Goal: Information Seeking & Learning: Learn about a topic

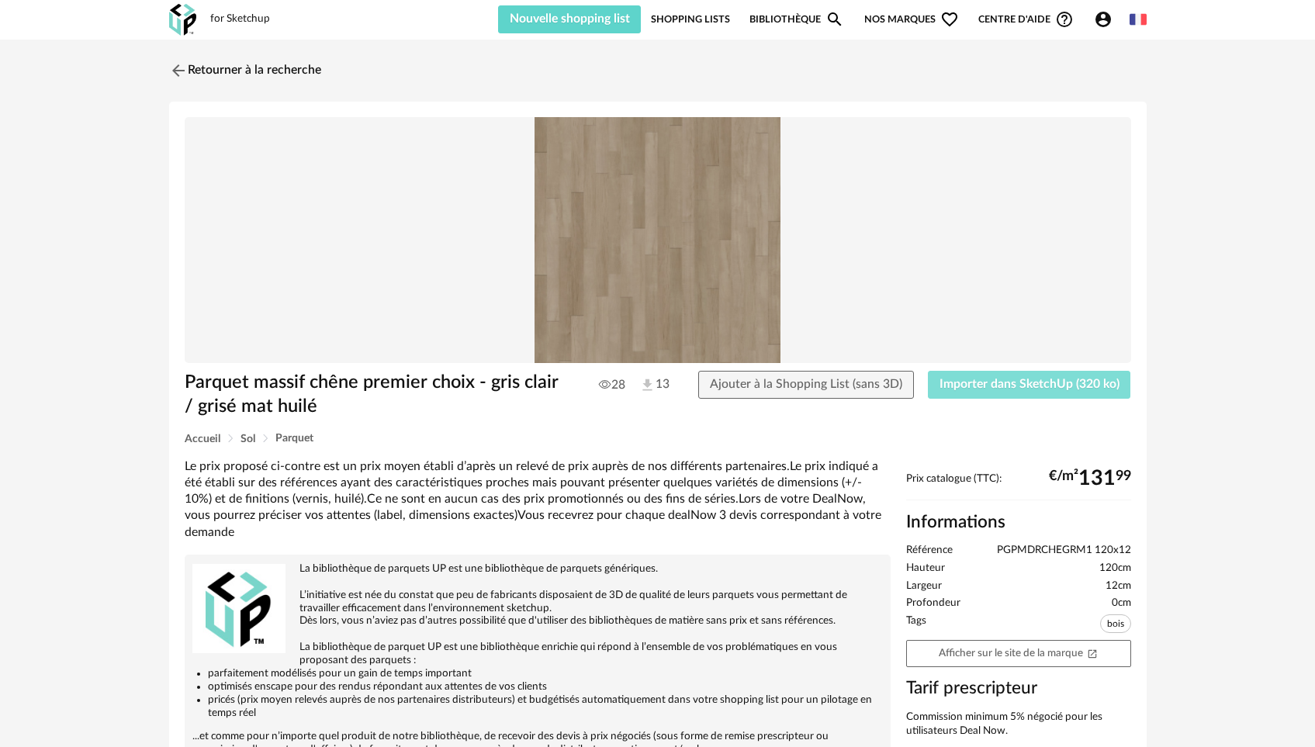
click at [963, 381] on span "Importer dans SketchUp (320 ko)" at bounding box center [1030, 384] width 180 height 12
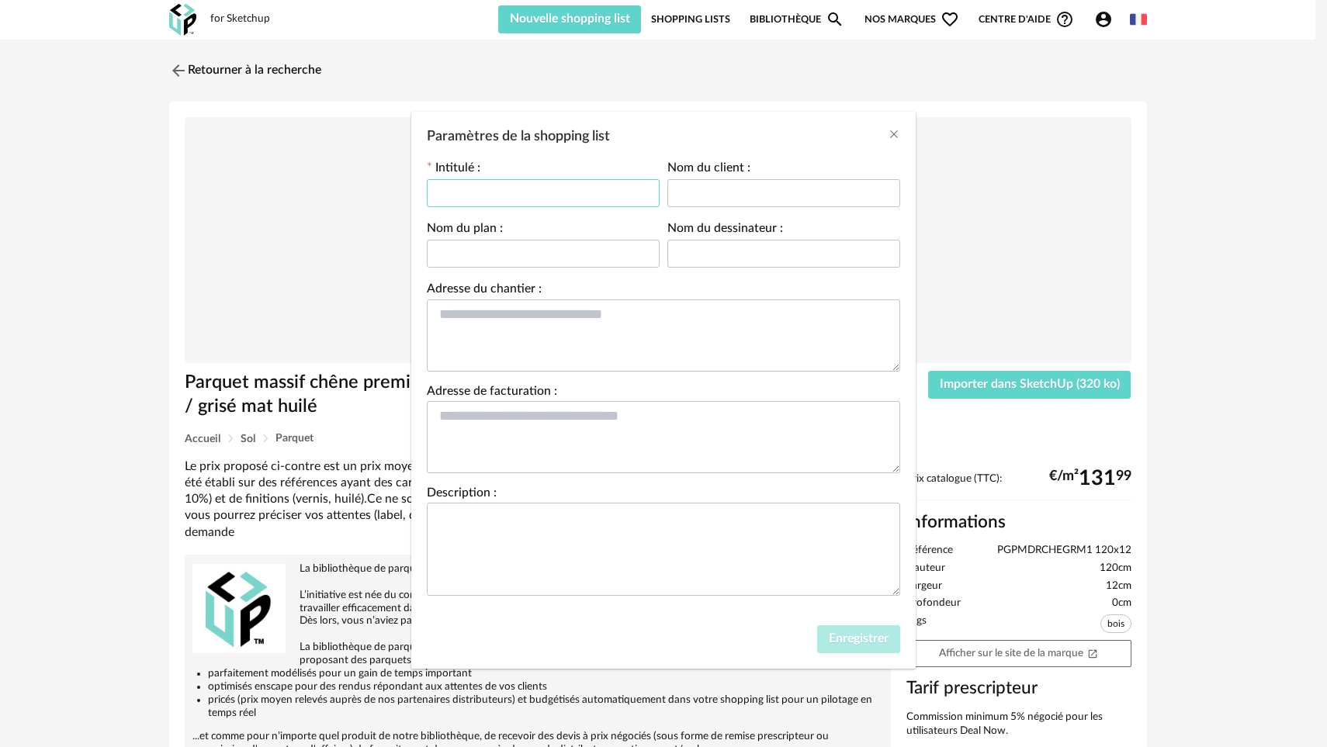
click at [459, 192] on input "Paramètres de la shopping list" at bounding box center [543, 193] width 233 height 28
type input "**********"
click at [845, 642] on span "Enregistrer" at bounding box center [859, 638] width 60 height 12
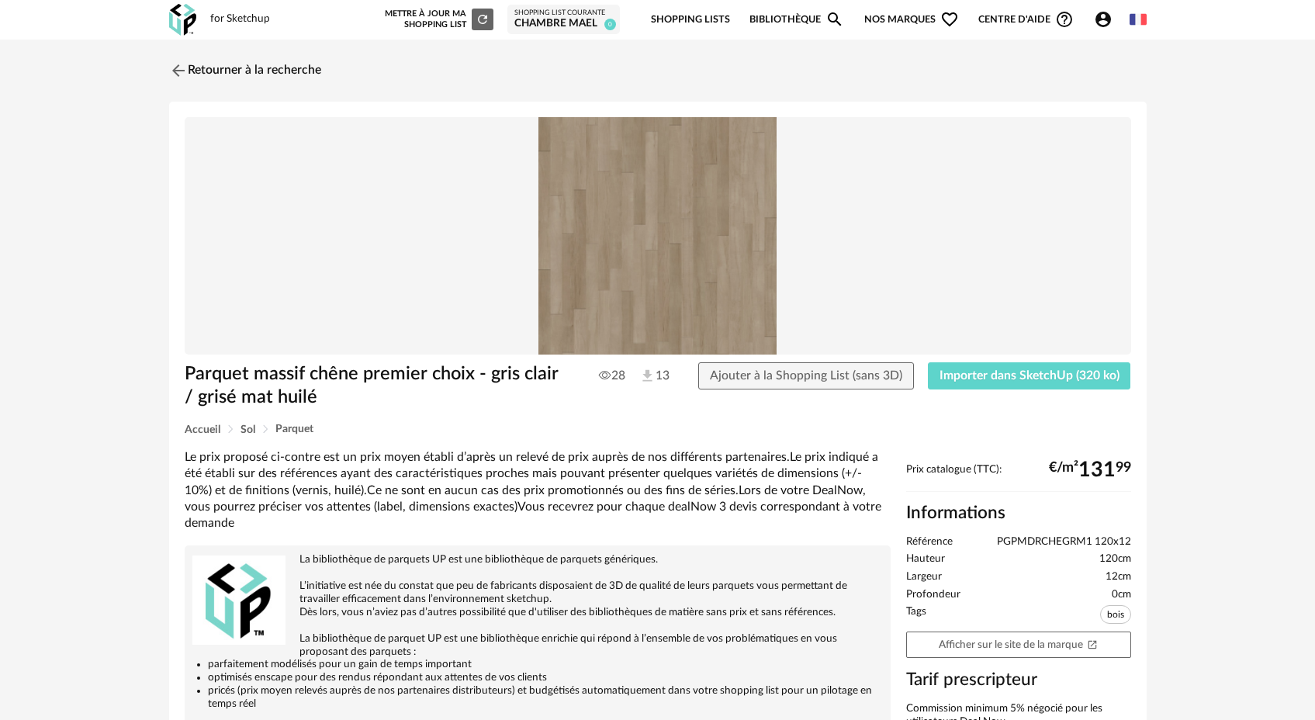
click at [123, 293] on div "Retourner à la recherche Parquet massif chêne premier choix - gris clair / gris…" at bounding box center [657, 531] width 1315 height 982
click at [1018, 375] on span "Importer dans SketchUp (320 ko)" at bounding box center [1030, 375] width 180 height 12
click at [177, 70] on img at bounding box center [176, 70] width 23 height 23
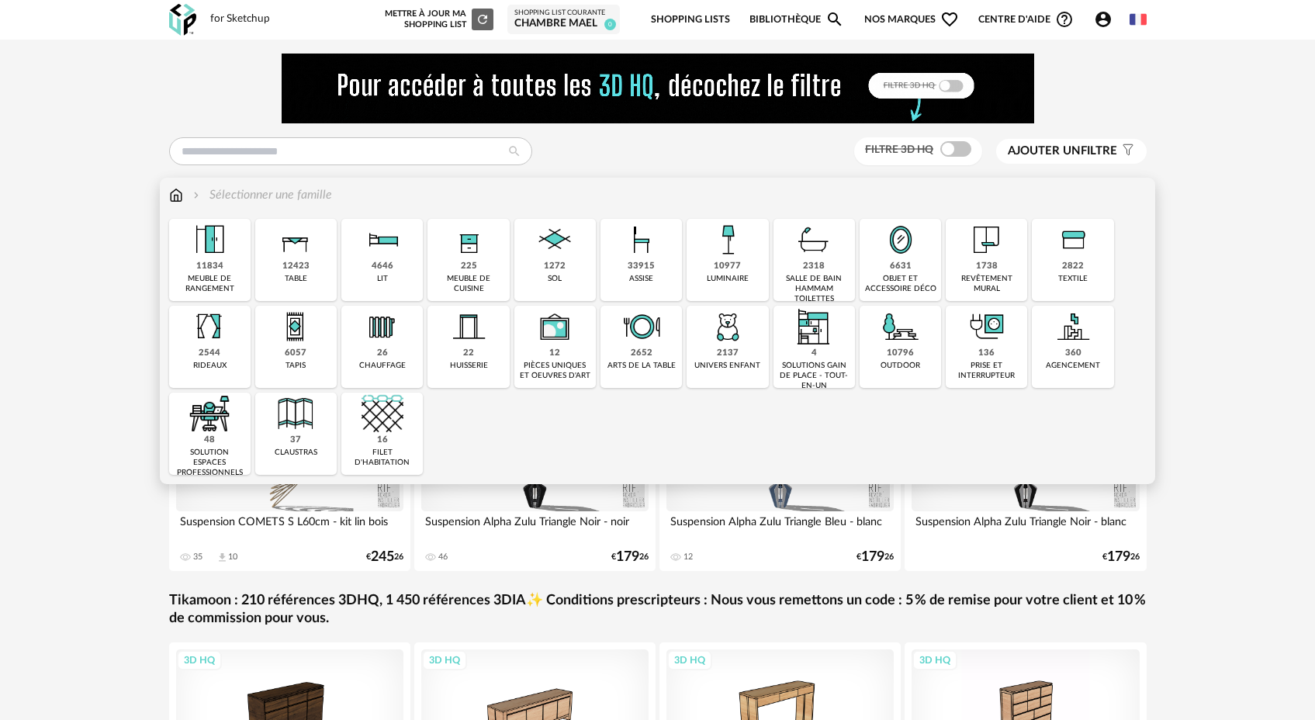
click at [562, 273] on div "1272 sol" at bounding box center [554, 260] width 81 height 82
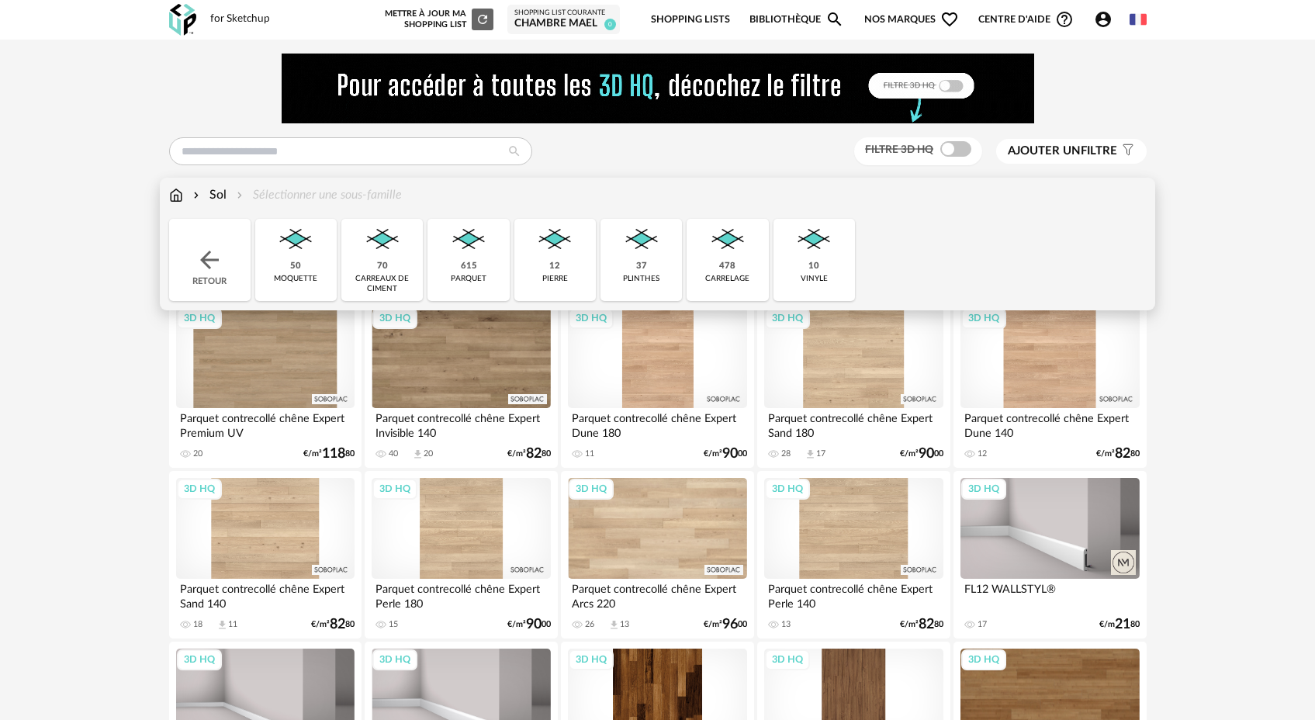
click at [466, 269] on div "615" at bounding box center [469, 267] width 16 height 12
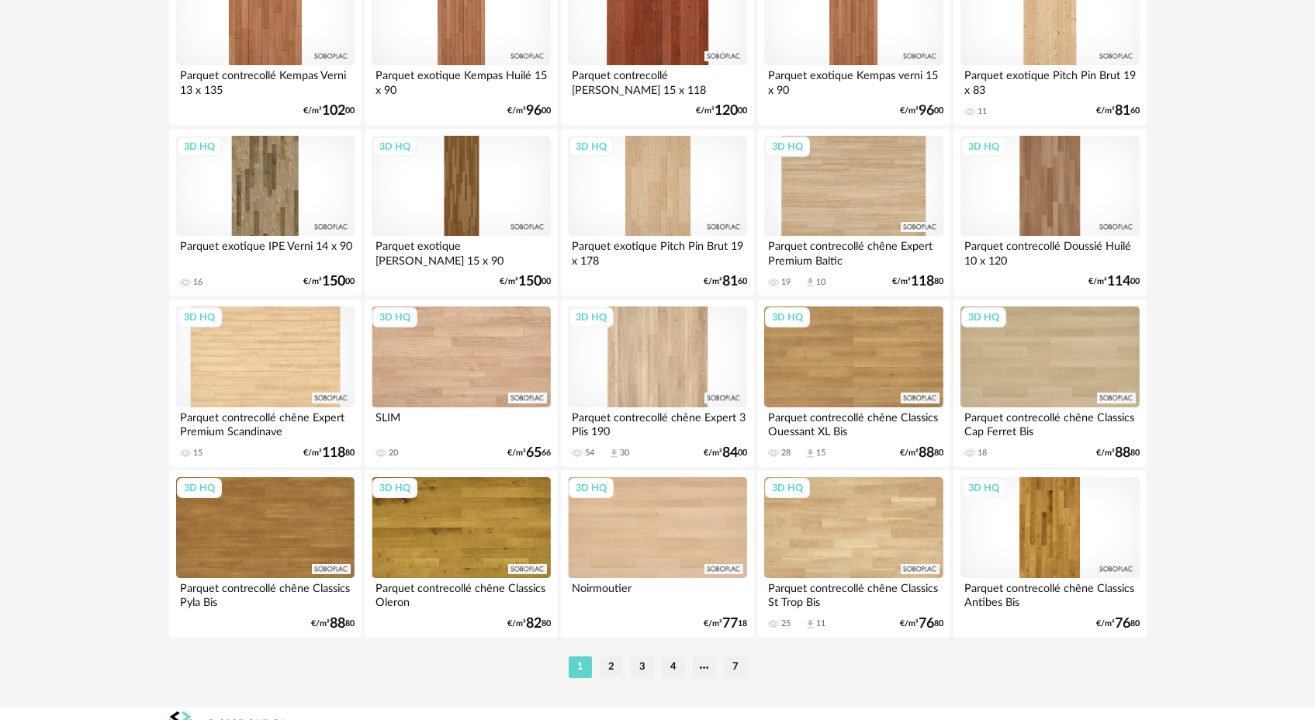
scroll to position [3109, 0]
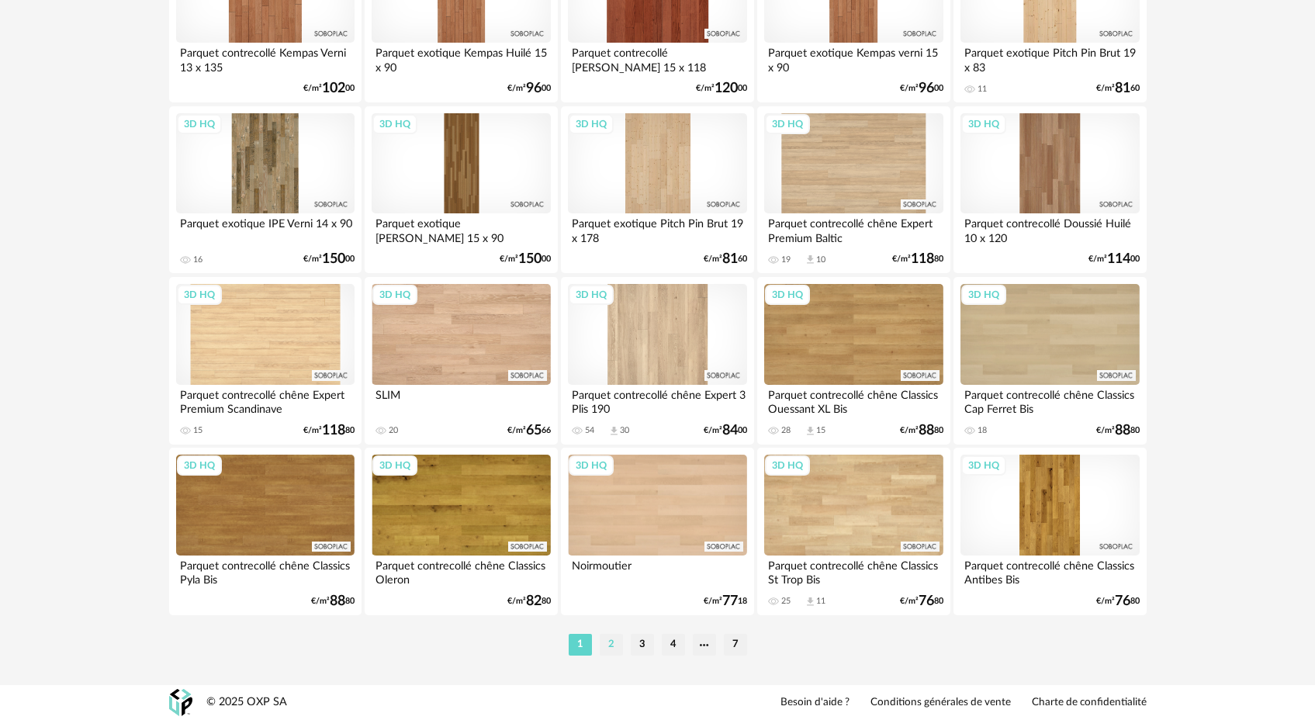
click at [612, 646] on li "2" at bounding box center [611, 645] width 23 height 22
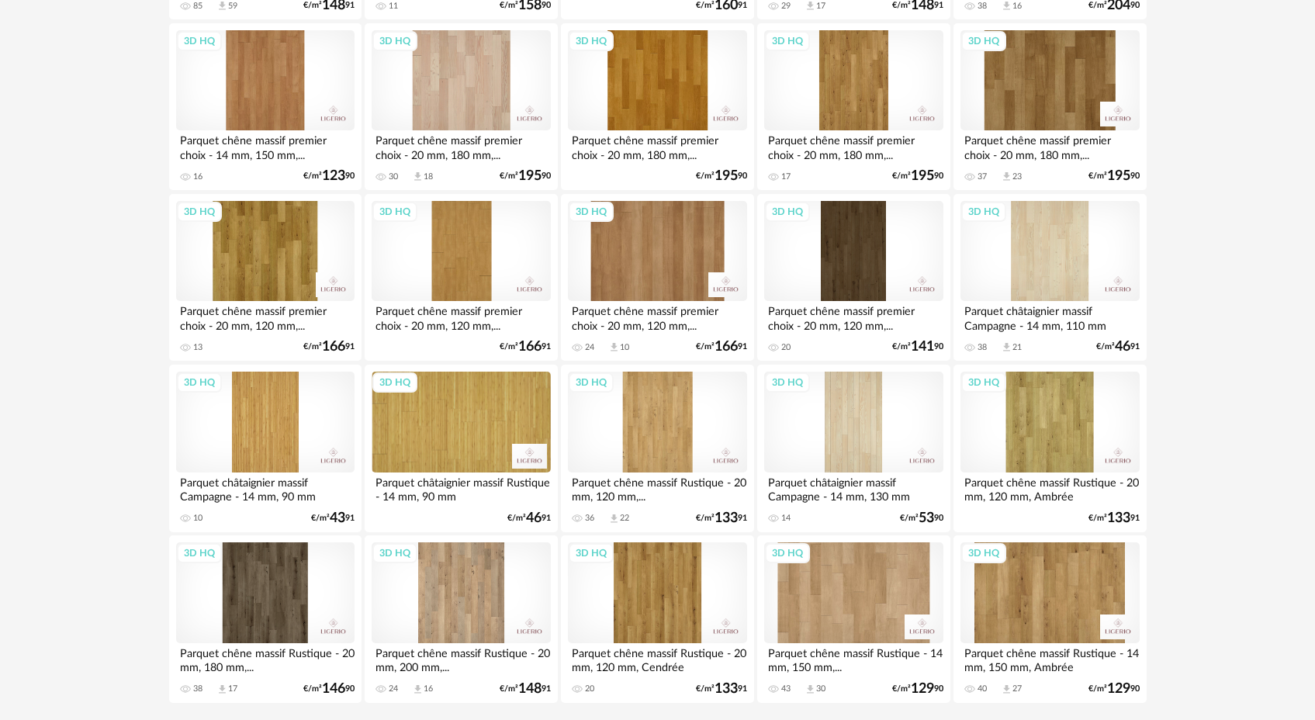
scroll to position [3109, 0]
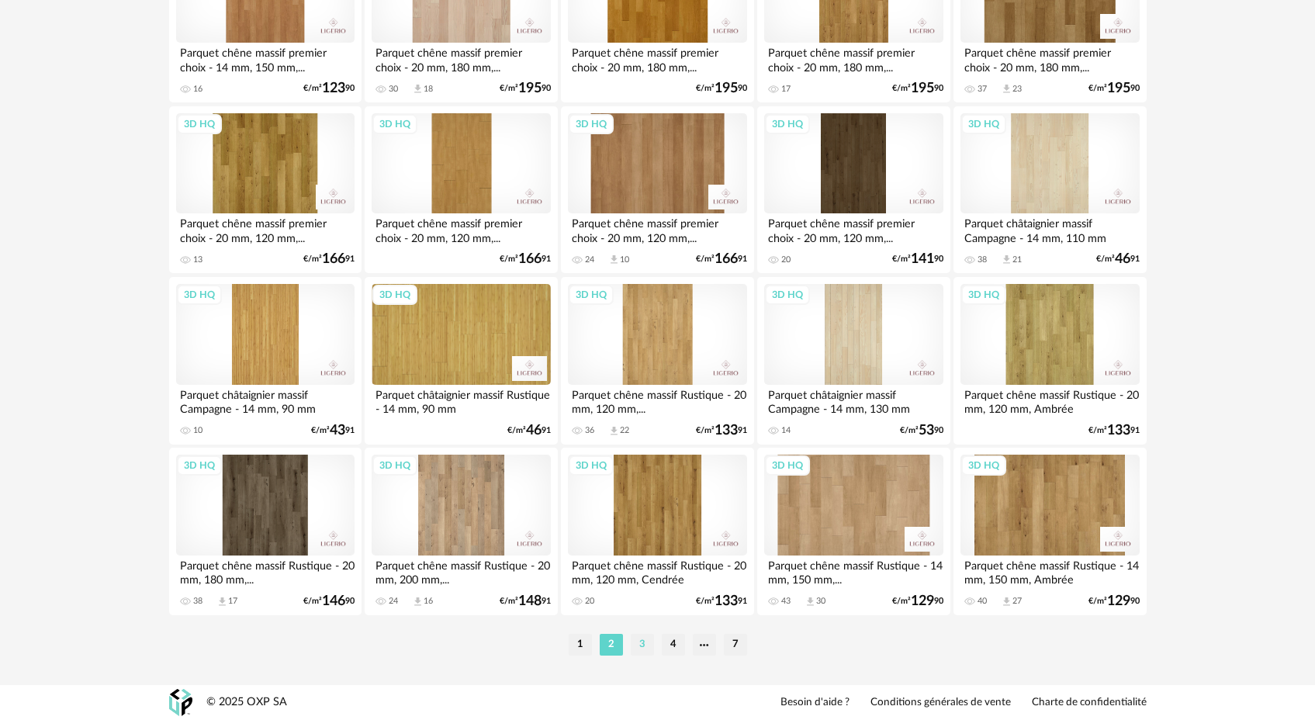
click at [644, 647] on li "3" at bounding box center [642, 645] width 23 height 22
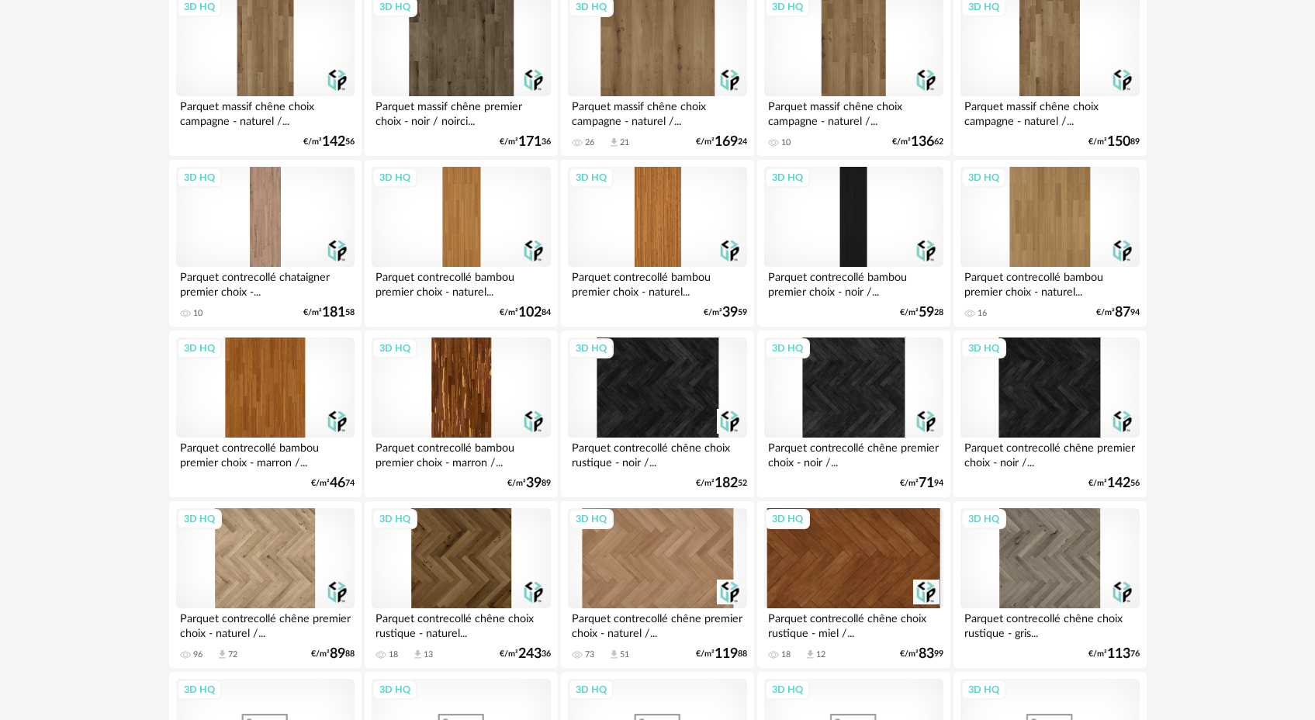
scroll to position [3109, 0]
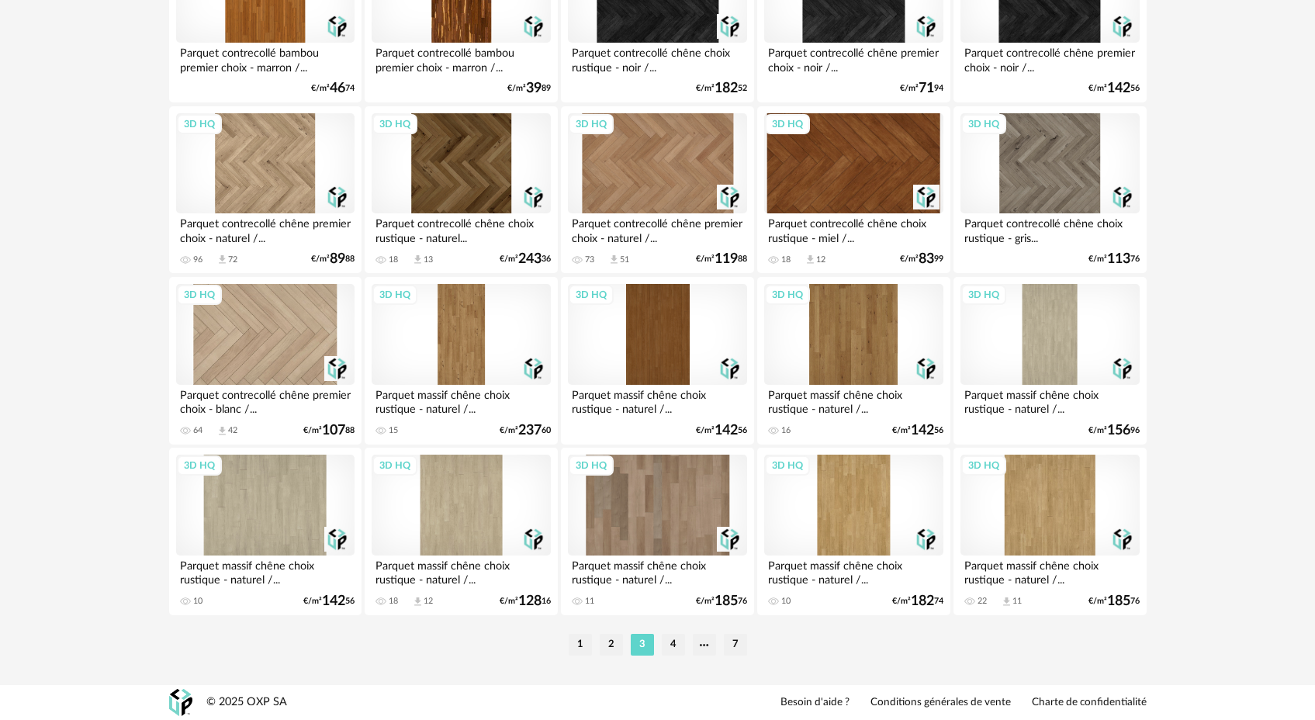
click at [282, 509] on div "3D HQ" at bounding box center [265, 505] width 178 height 101
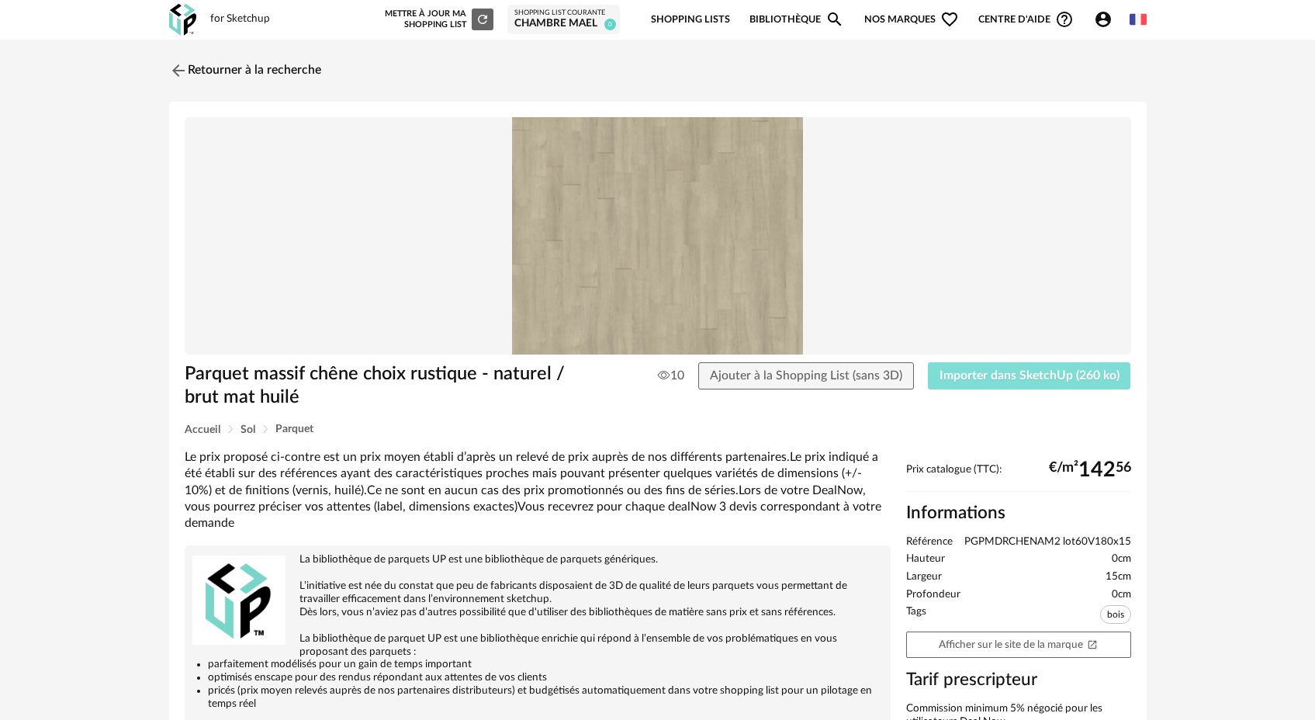
click at [1025, 379] on span "Importer dans SketchUp (260 ko)" at bounding box center [1030, 375] width 180 height 12
click at [213, 72] on link "Retourner à la recherche" at bounding box center [241, 71] width 152 height 34
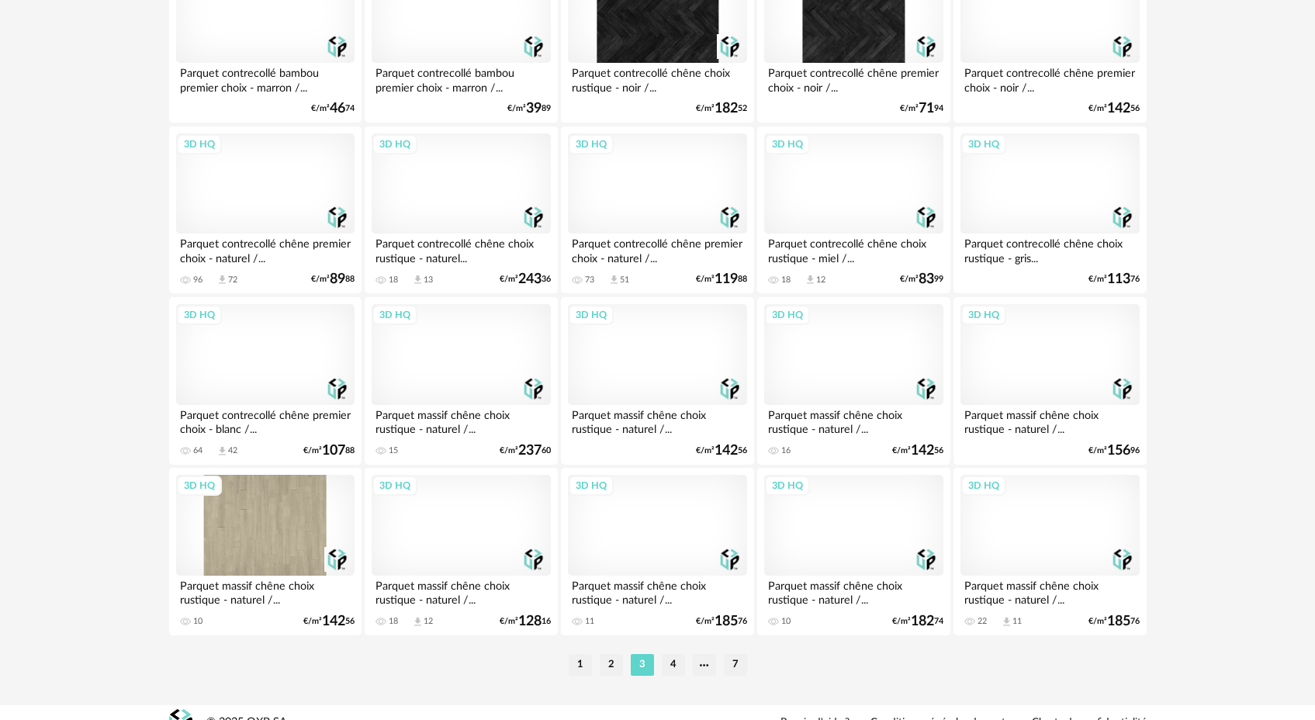
scroll to position [3109, 0]
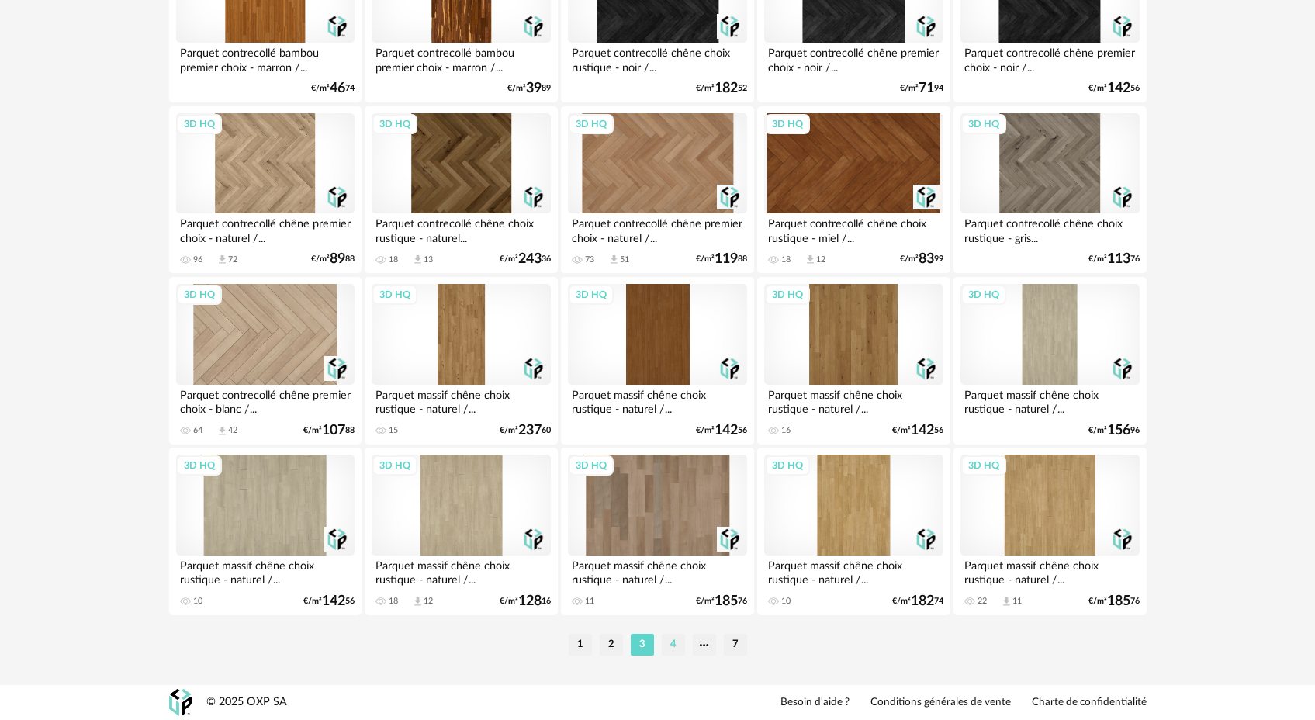
click at [673, 644] on li "4" at bounding box center [673, 645] width 23 height 22
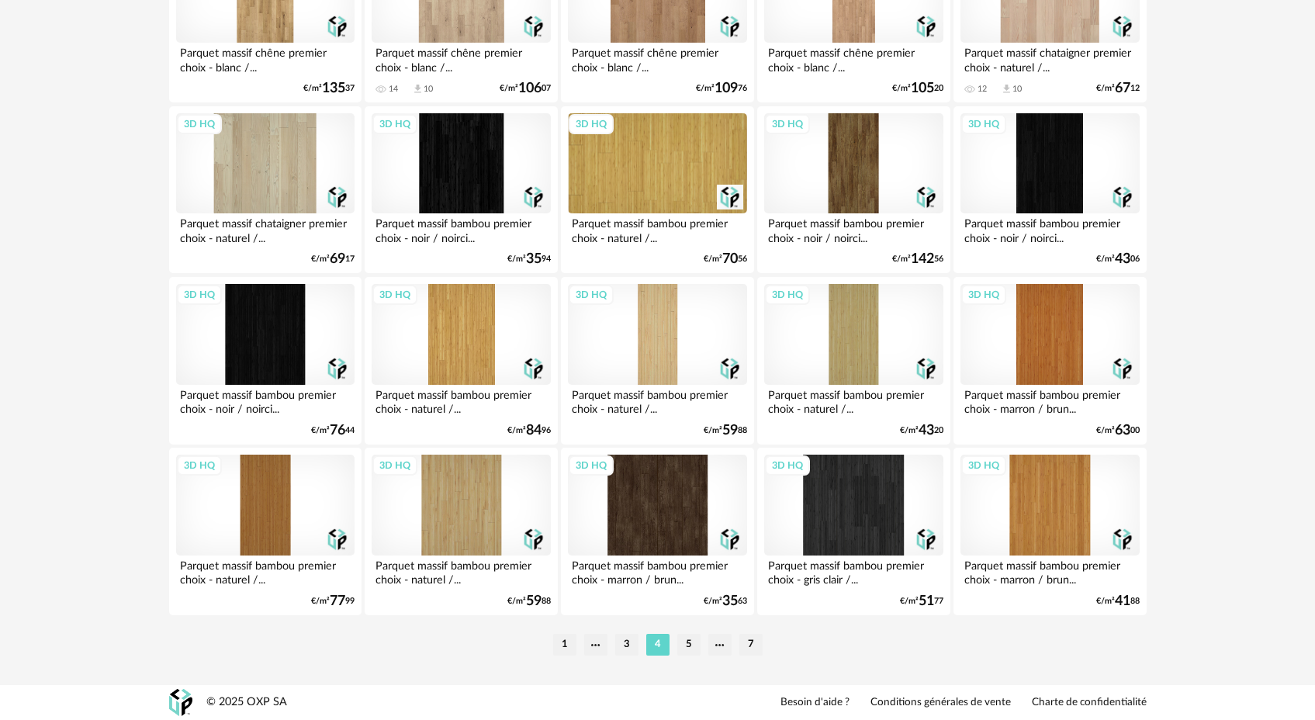
scroll to position [3109, 0]
click at [688, 648] on li "5" at bounding box center [688, 645] width 23 height 22
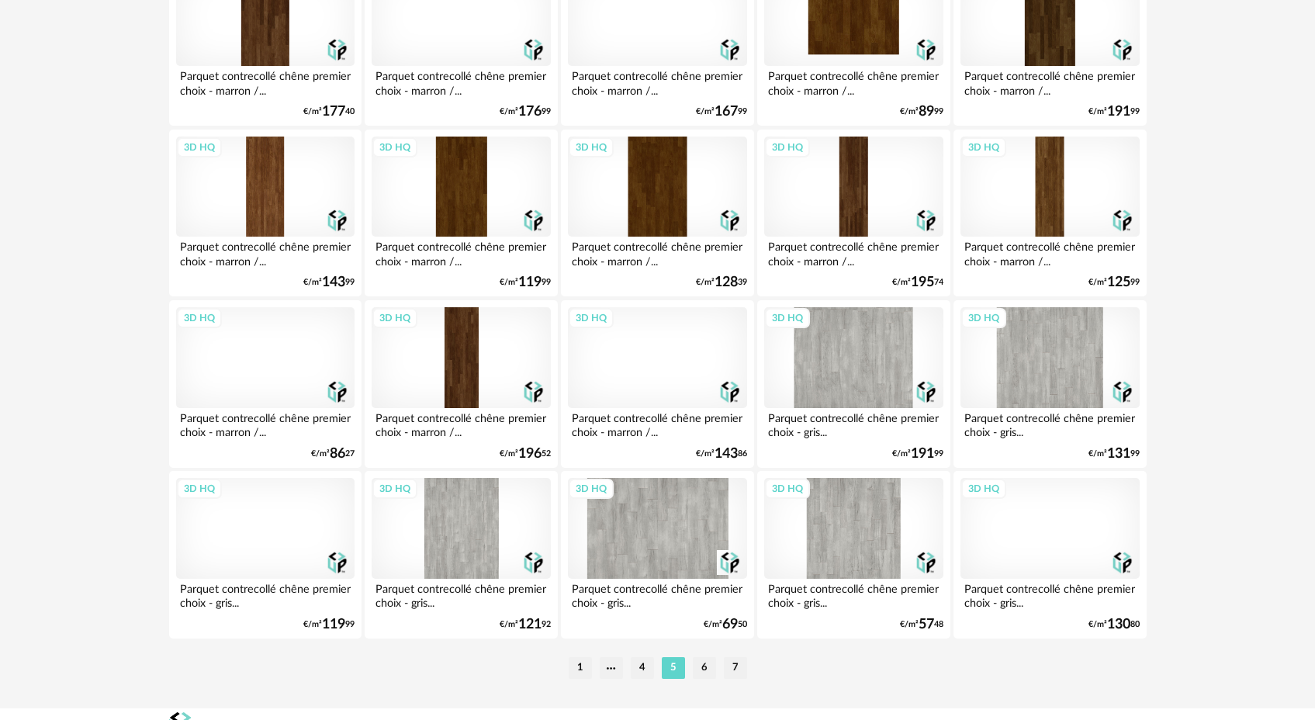
scroll to position [3109, 0]
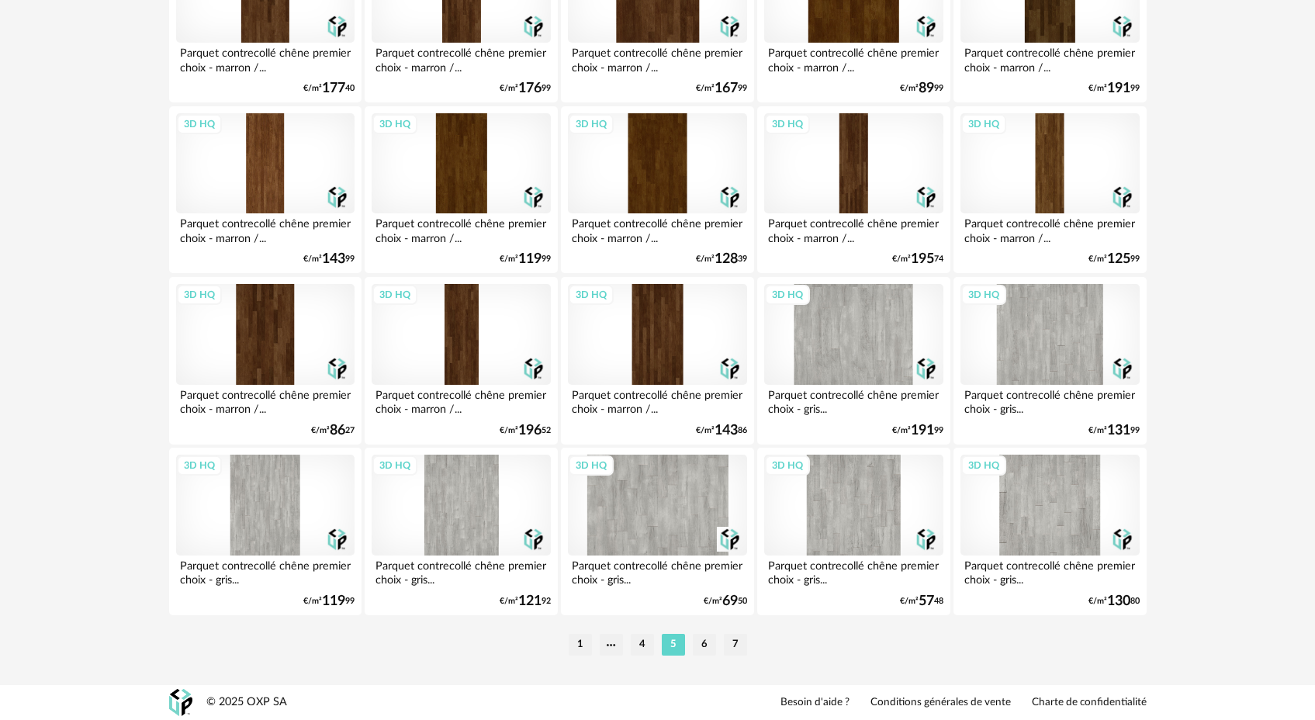
click at [483, 521] on div "3D HQ" at bounding box center [461, 505] width 178 height 101
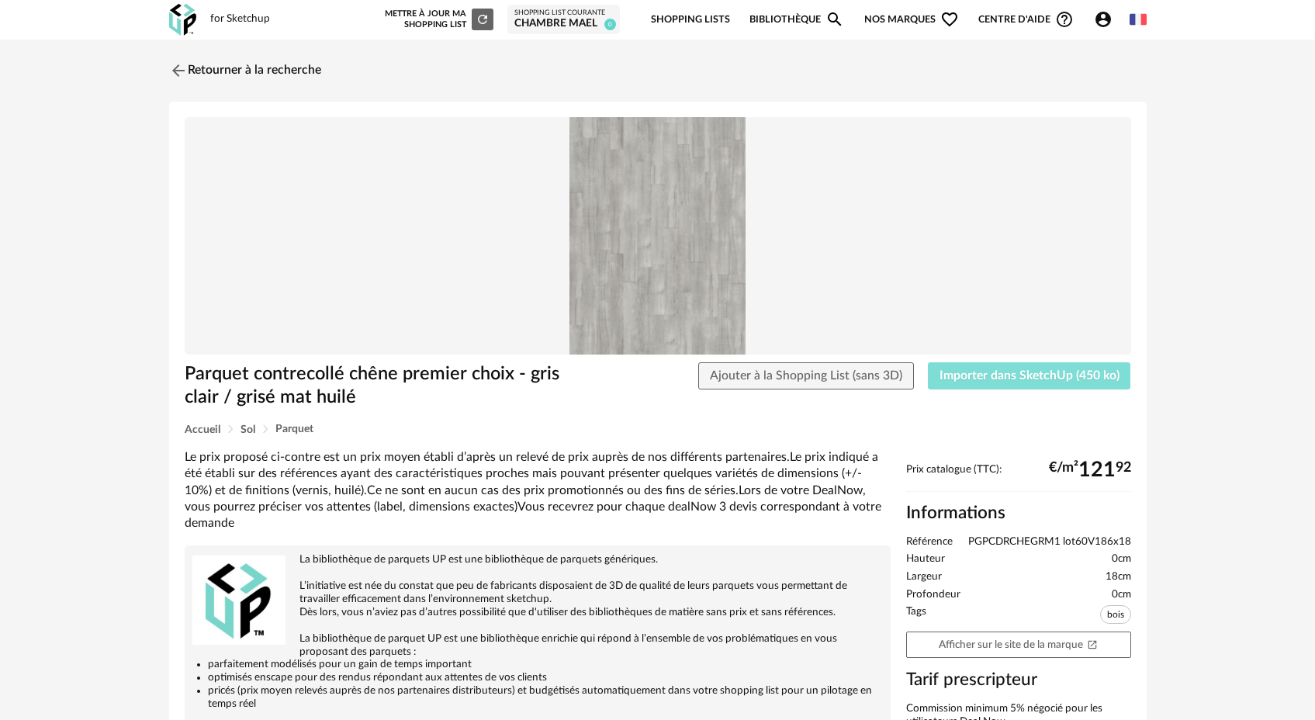
click at [976, 375] on span "Importer dans SketchUp (450 ko)" at bounding box center [1030, 375] width 180 height 12
click at [176, 72] on img at bounding box center [176, 70] width 23 height 23
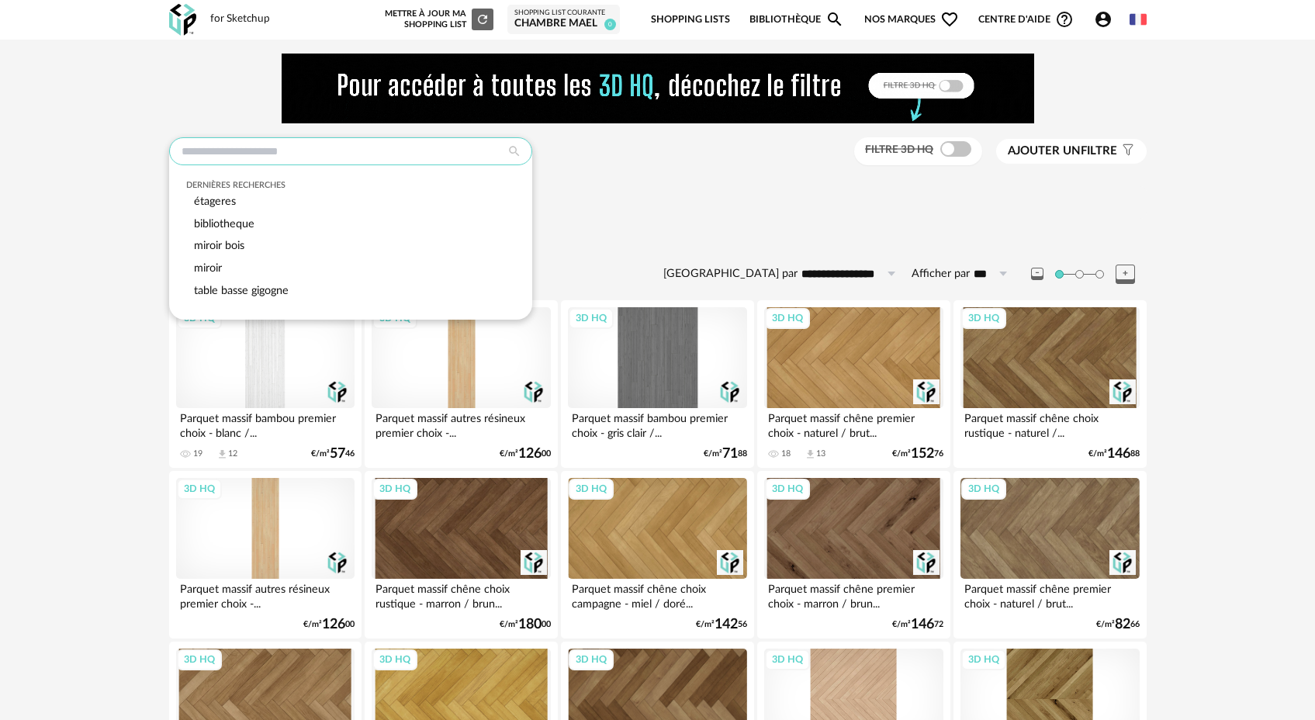
click at [310, 155] on input "text" at bounding box center [350, 151] width 363 height 28
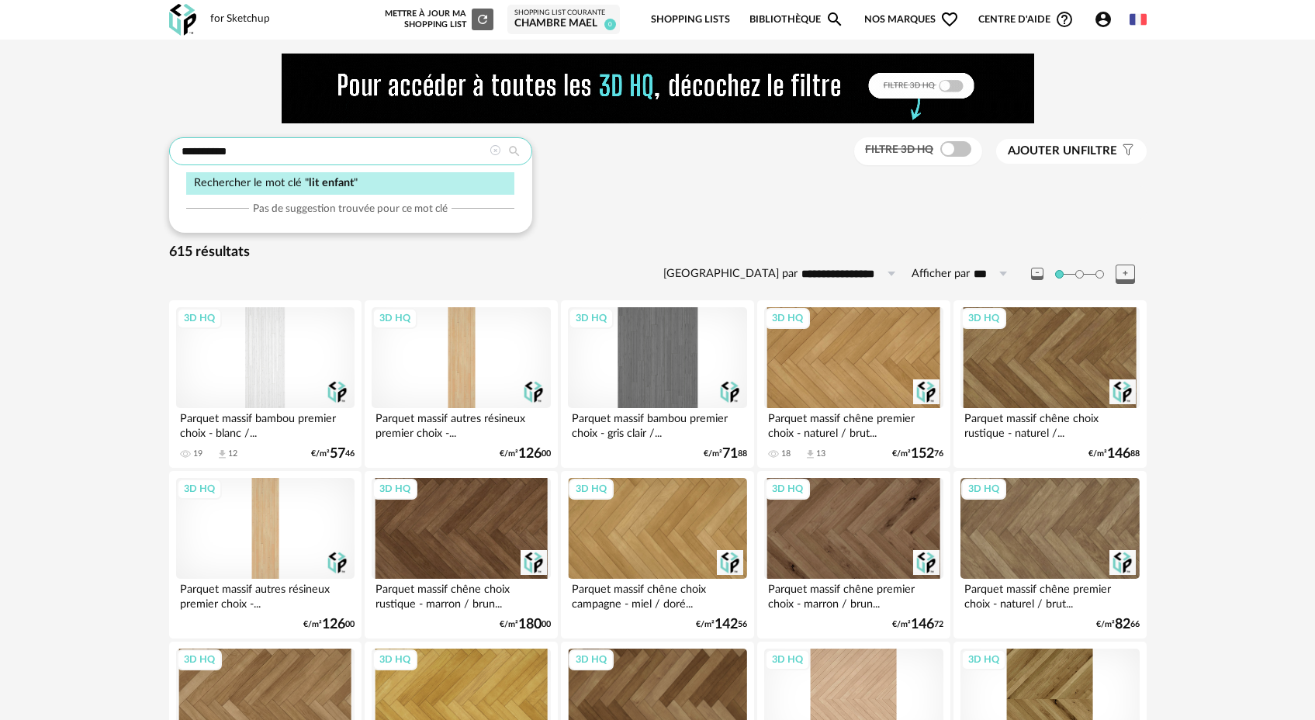
type input "**********"
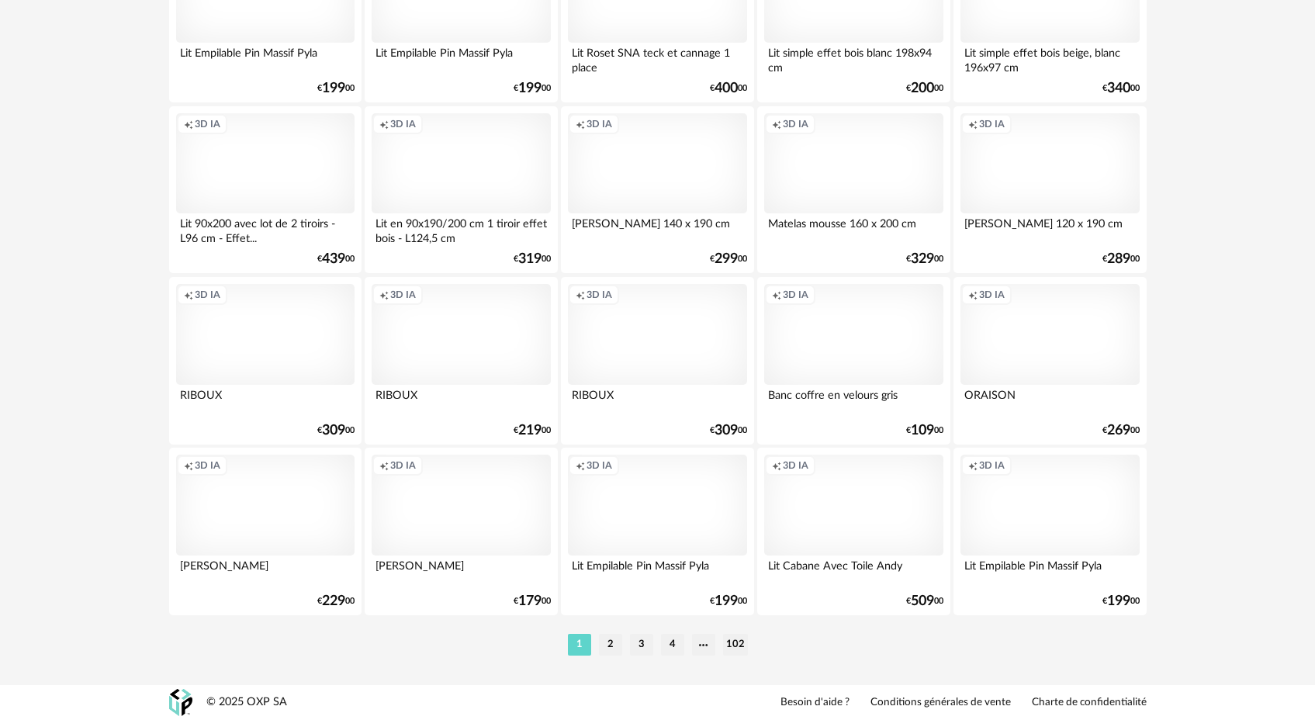
scroll to position [3109, 0]
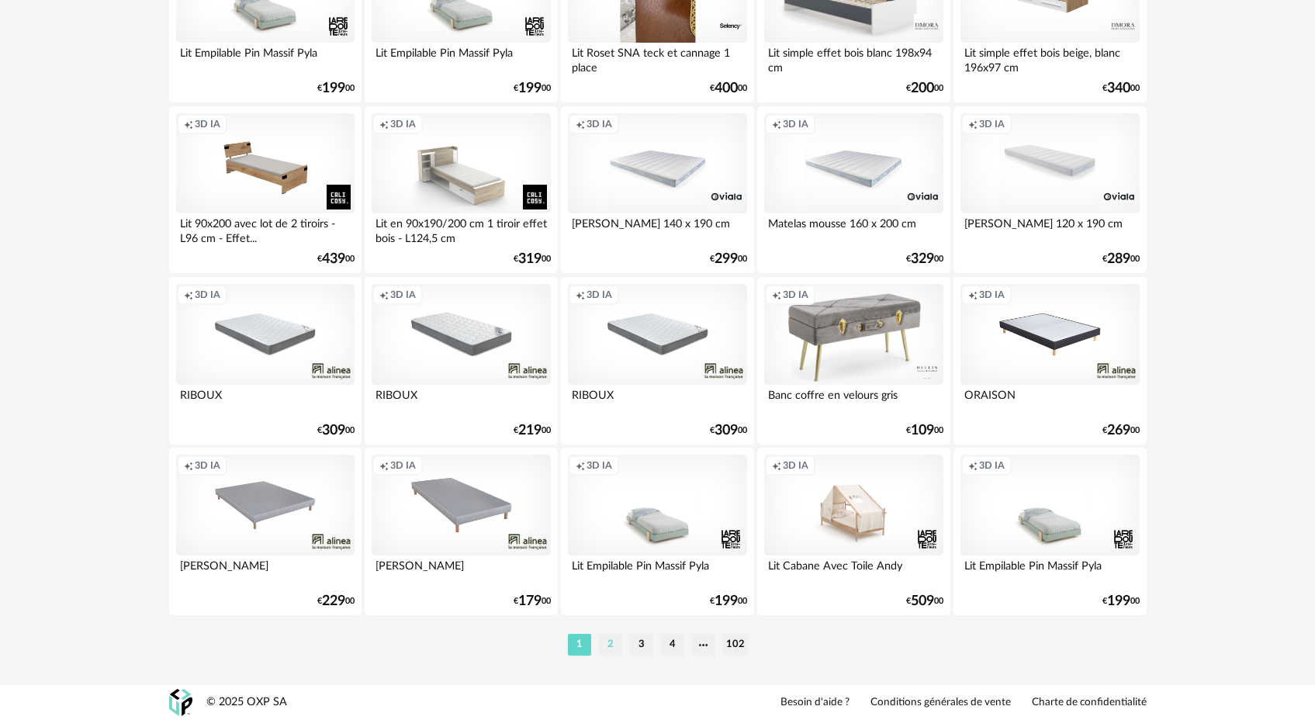
click at [609, 644] on li "2" at bounding box center [610, 645] width 23 height 22
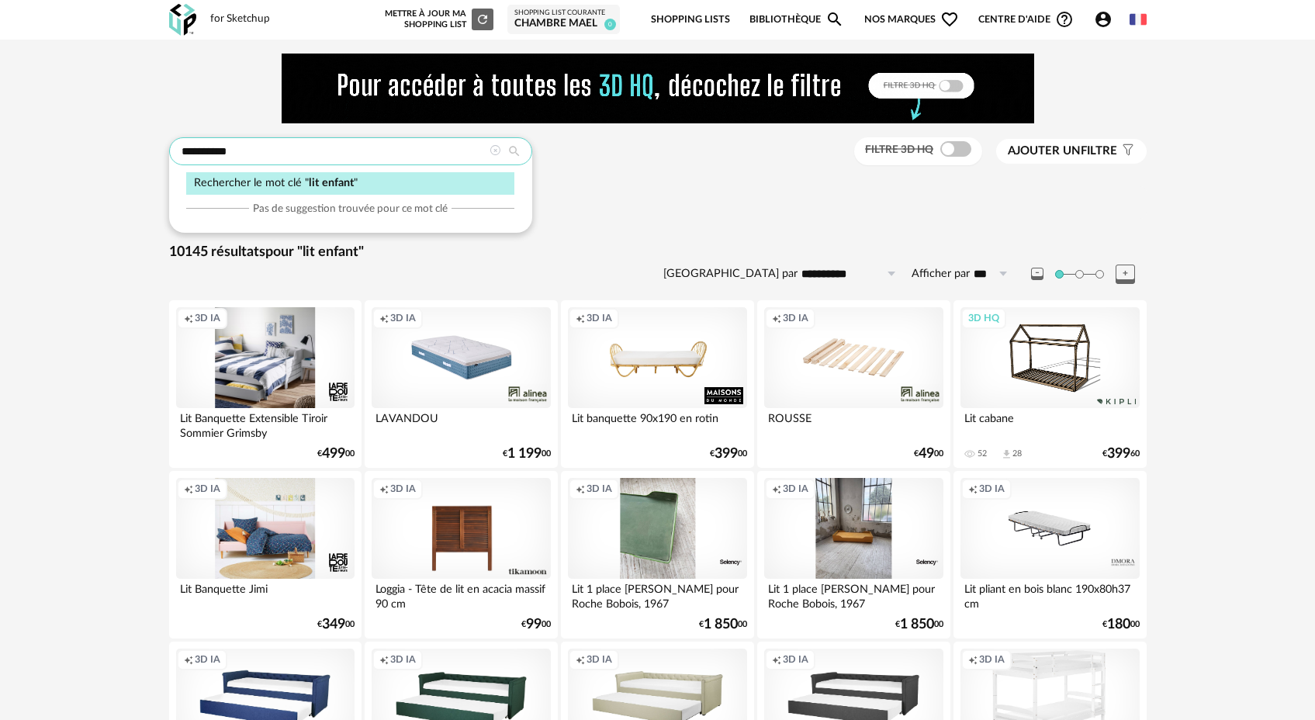
click at [278, 154] on input "**********" at bounding box center [350, 151] width 363 height 28
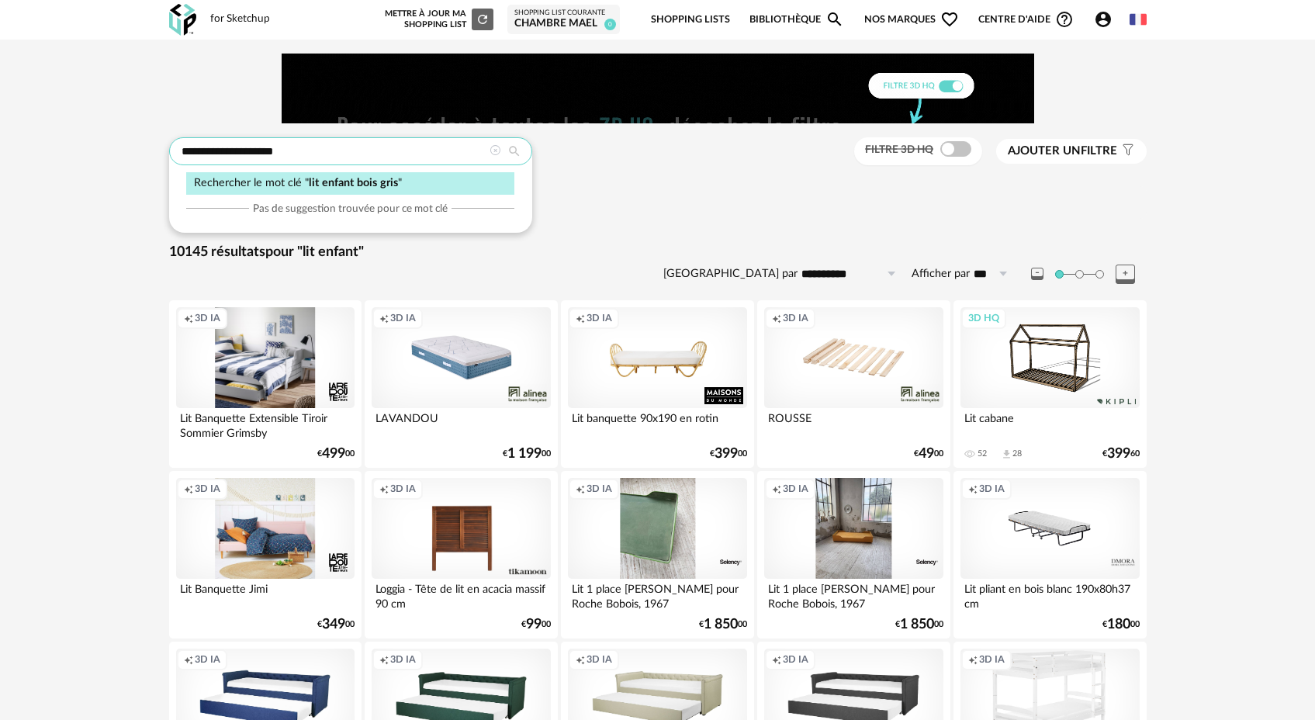
type input "**********"
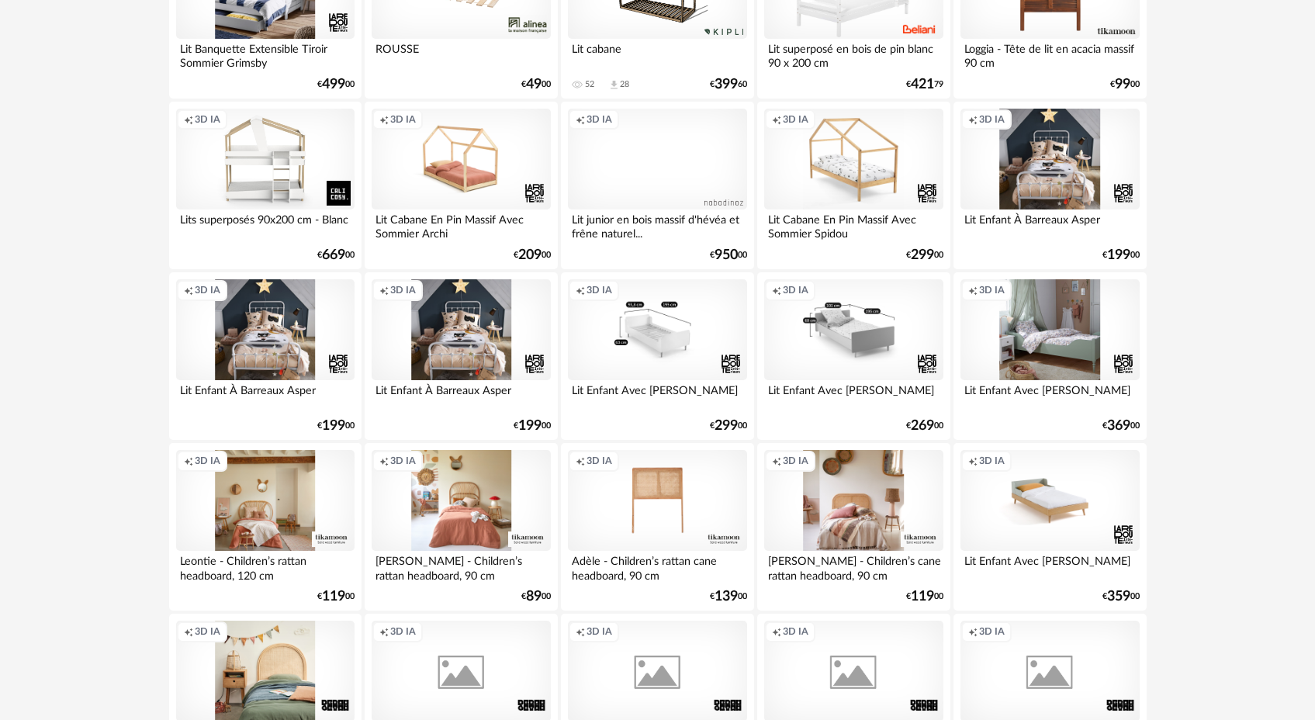
scroll to position [1752, 0]
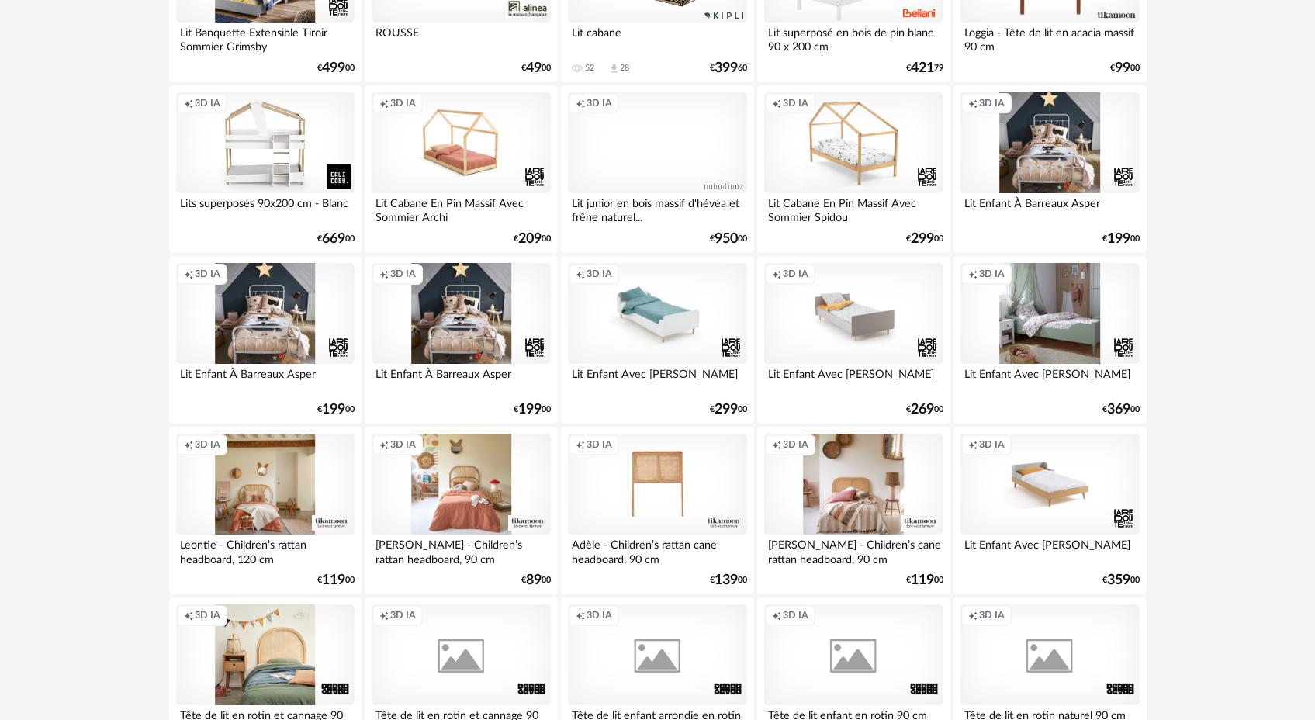
click at [851, 338] on div "Creation icon 3D IA" at bounding box center [853, 313] width 178 height 101
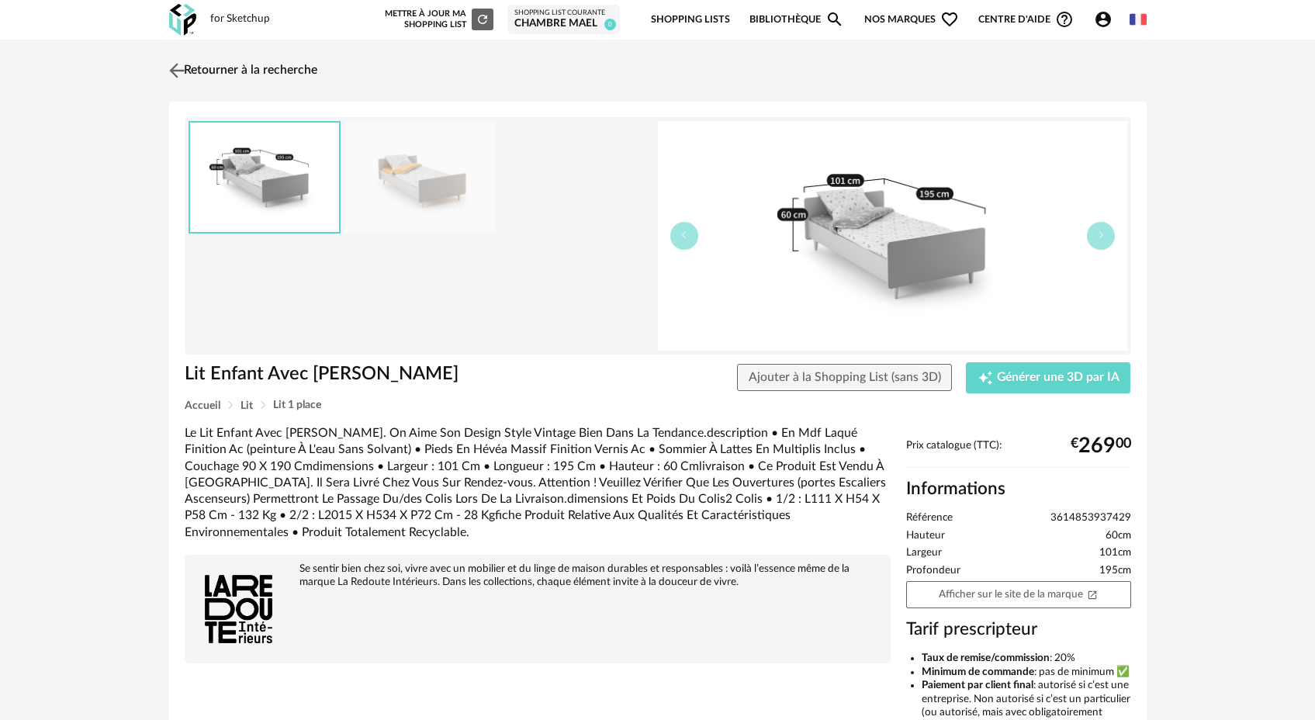
click at [175, 68] on img at bounding box center [176, 70] width 23 height 23
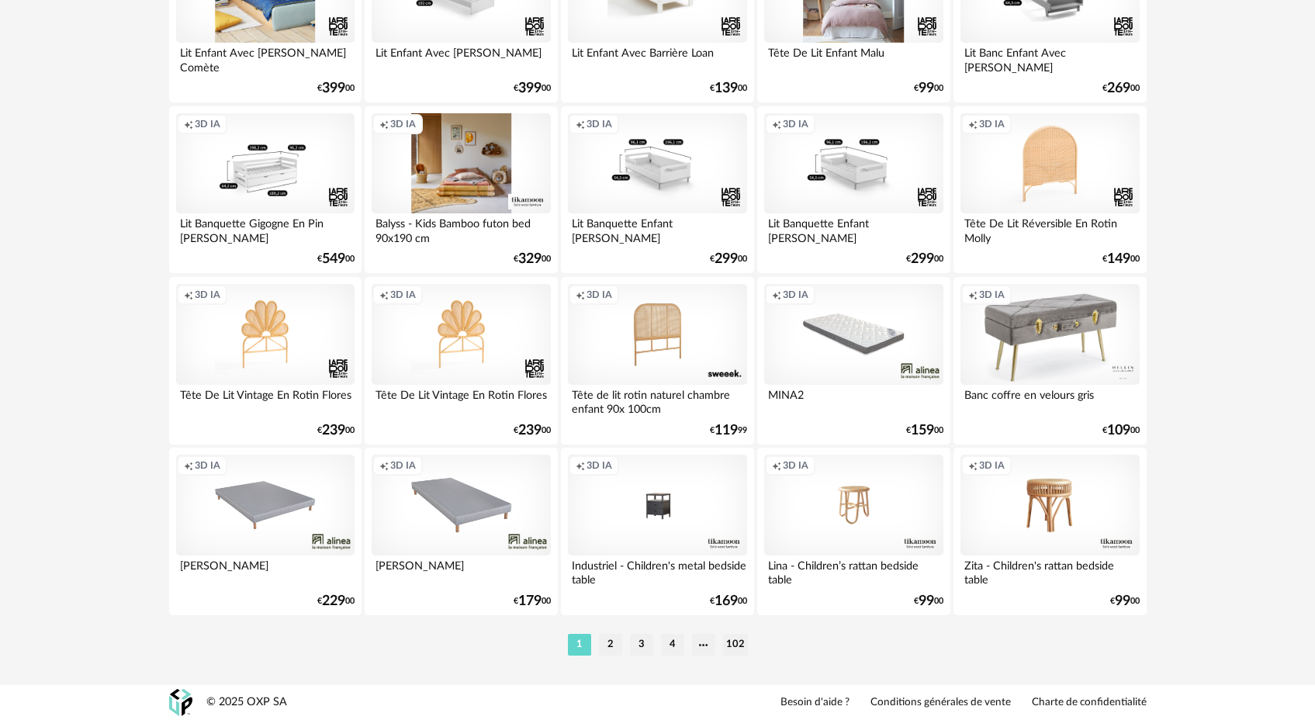
scroll to position [3109, 0]
click at [676, 649] on li "4" at bounding box center [672, 645] width 23 height 22
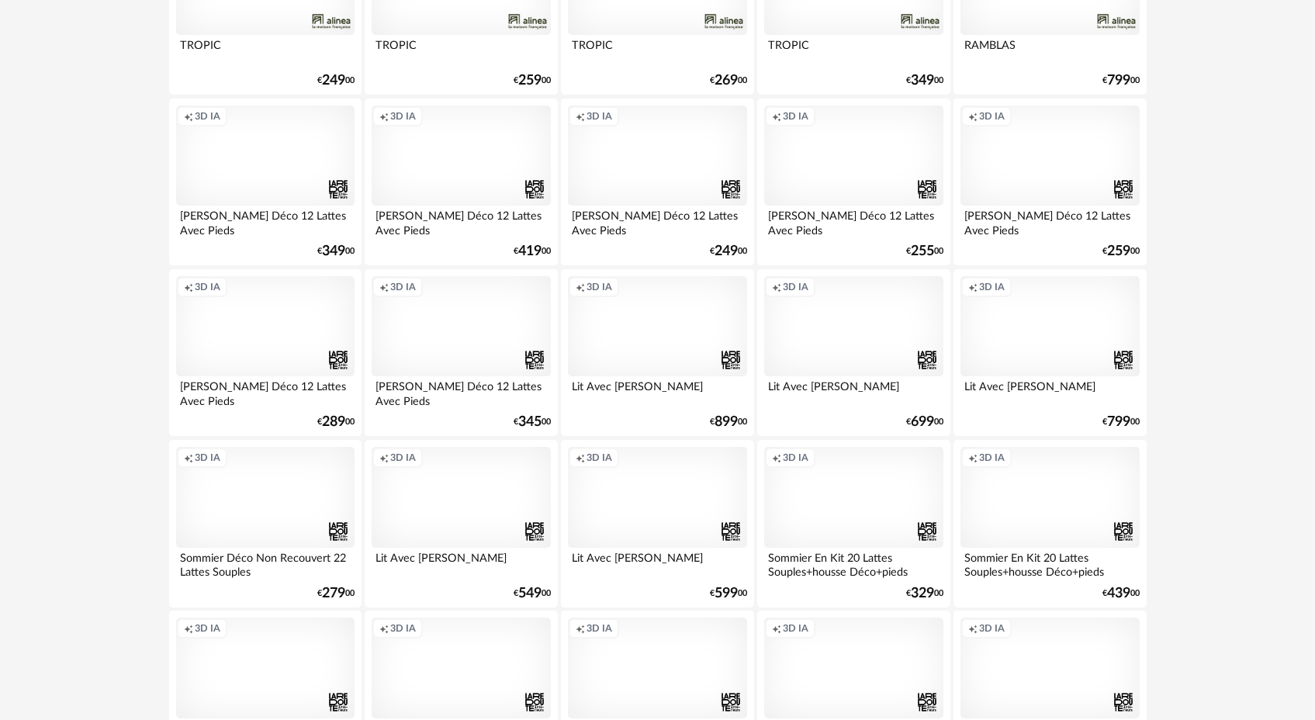
scroll to position [3109, 0]
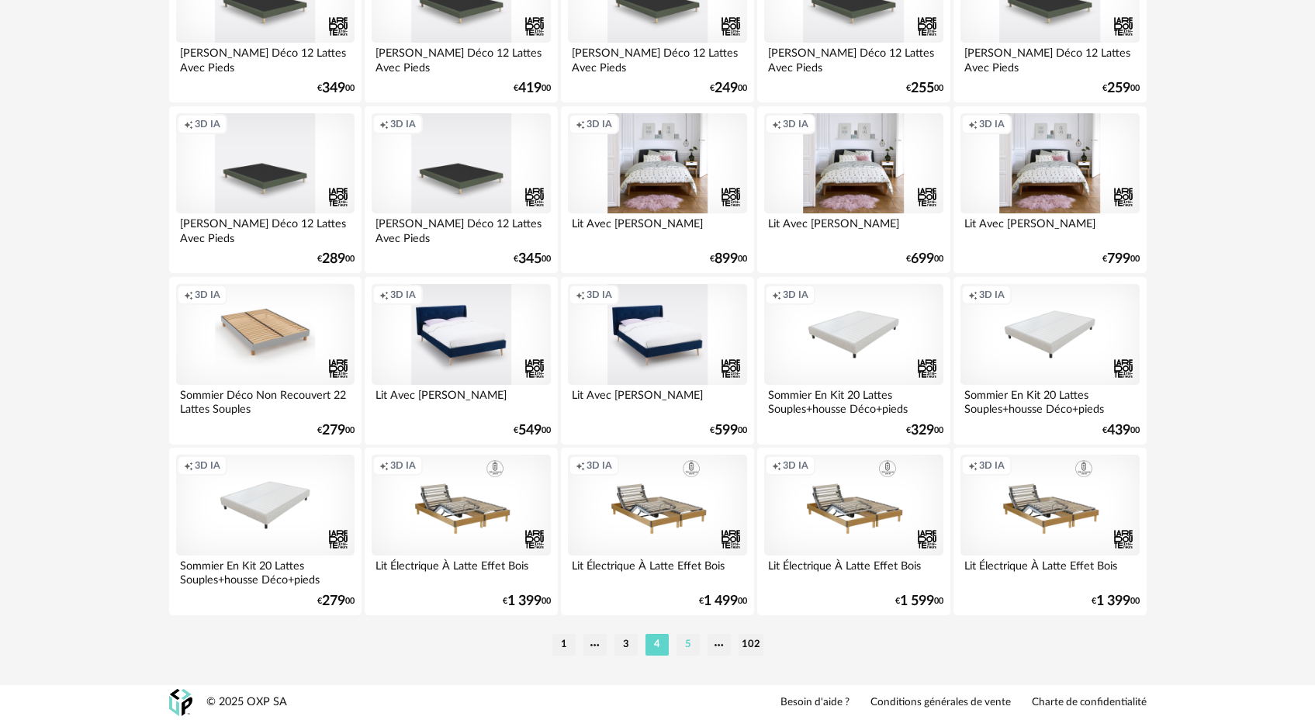
click at [689, 646] on li "5" at bounding box center [688, 645] width 23 height 22
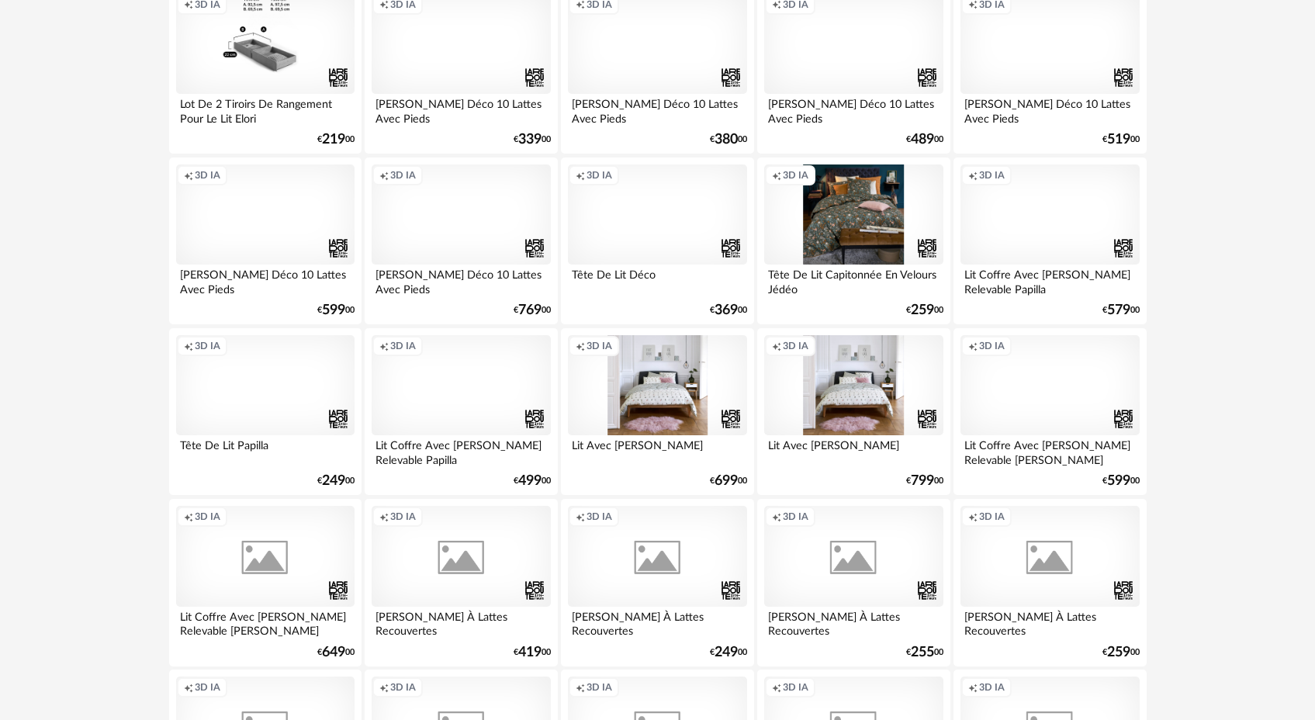
scroll to position [3109, 0]
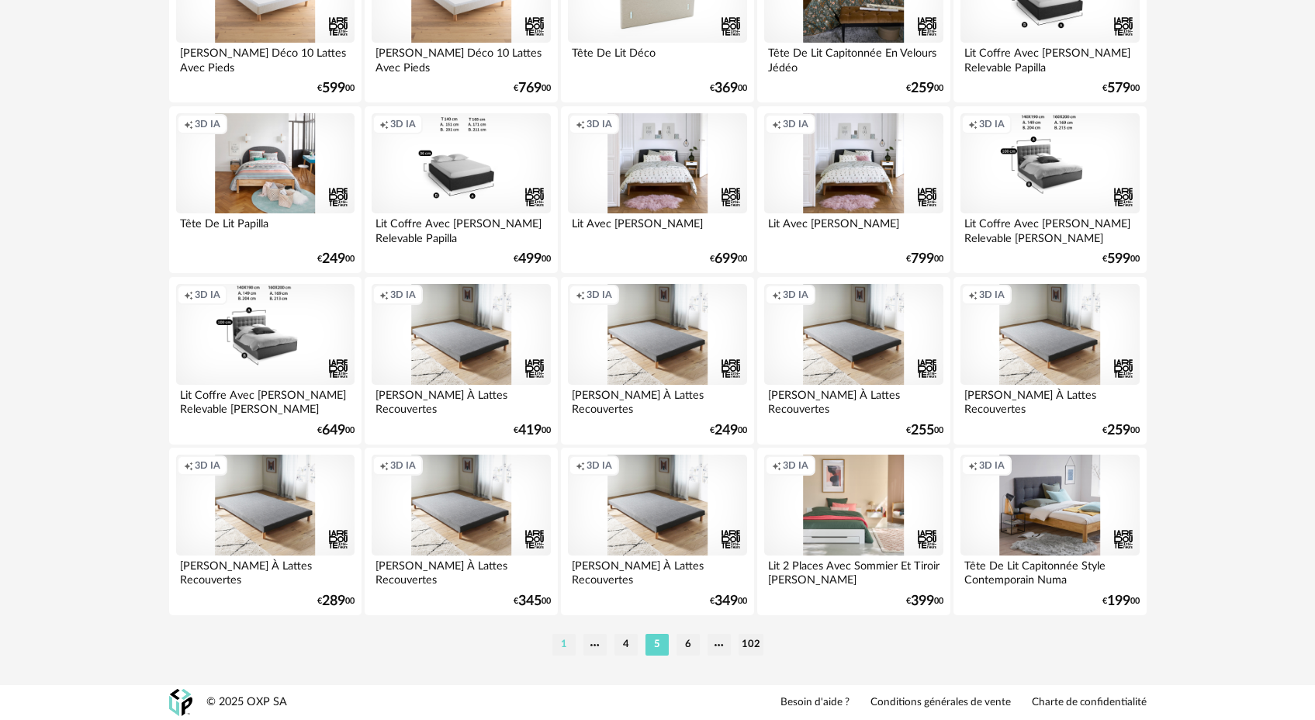
click at [567, 649] on li "1" at bounding box center [563, 645] width 23 height 22
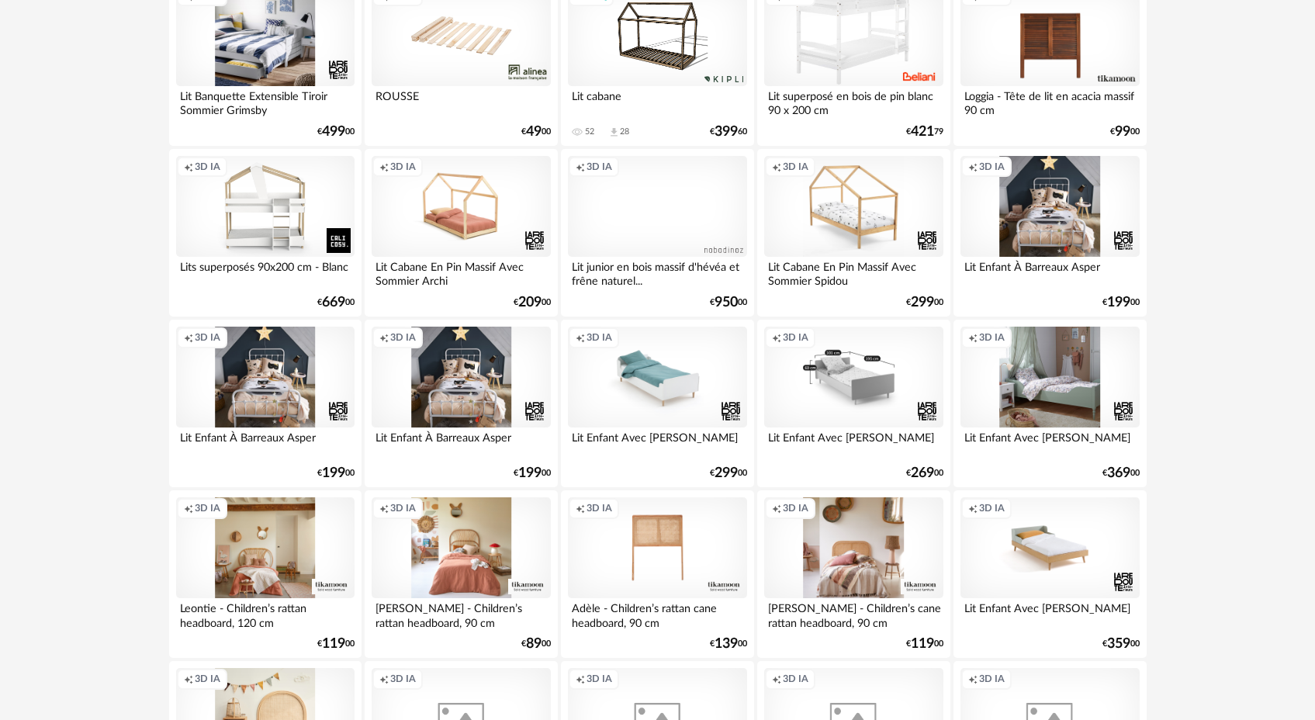
scroll to position [1816, 0]
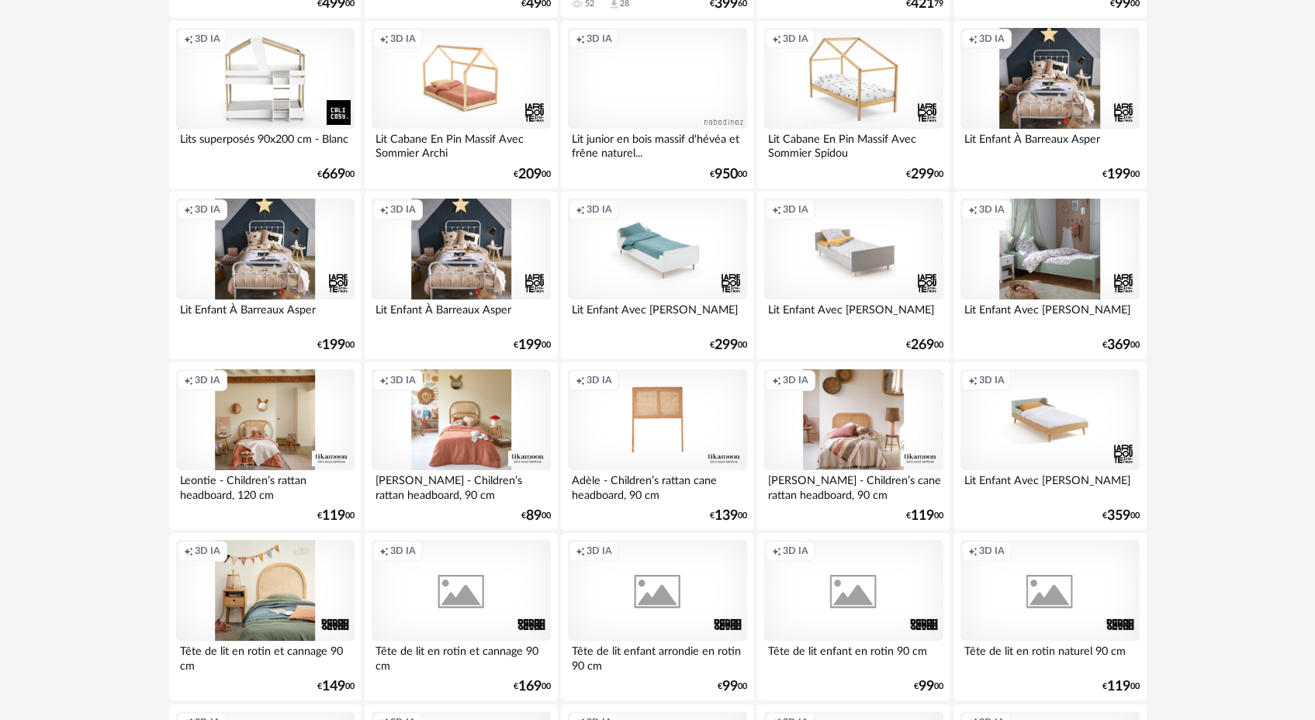
click at [878, 282] on div "Creation icon 3D IA" at bounding box center [853, 249] width 178 height 101
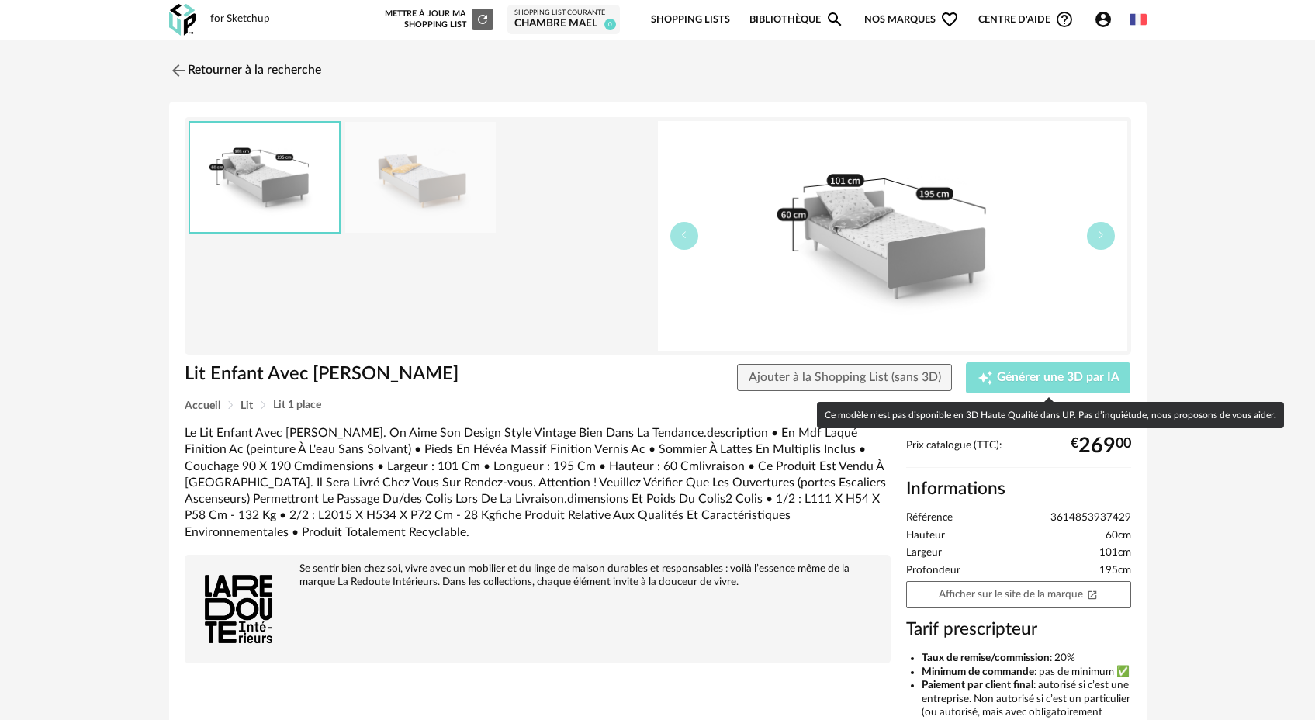
click at [1066, 369] on button "Creation icon Générer une 3D par IA" at bounding box center [1048, 377] width 164 height 31
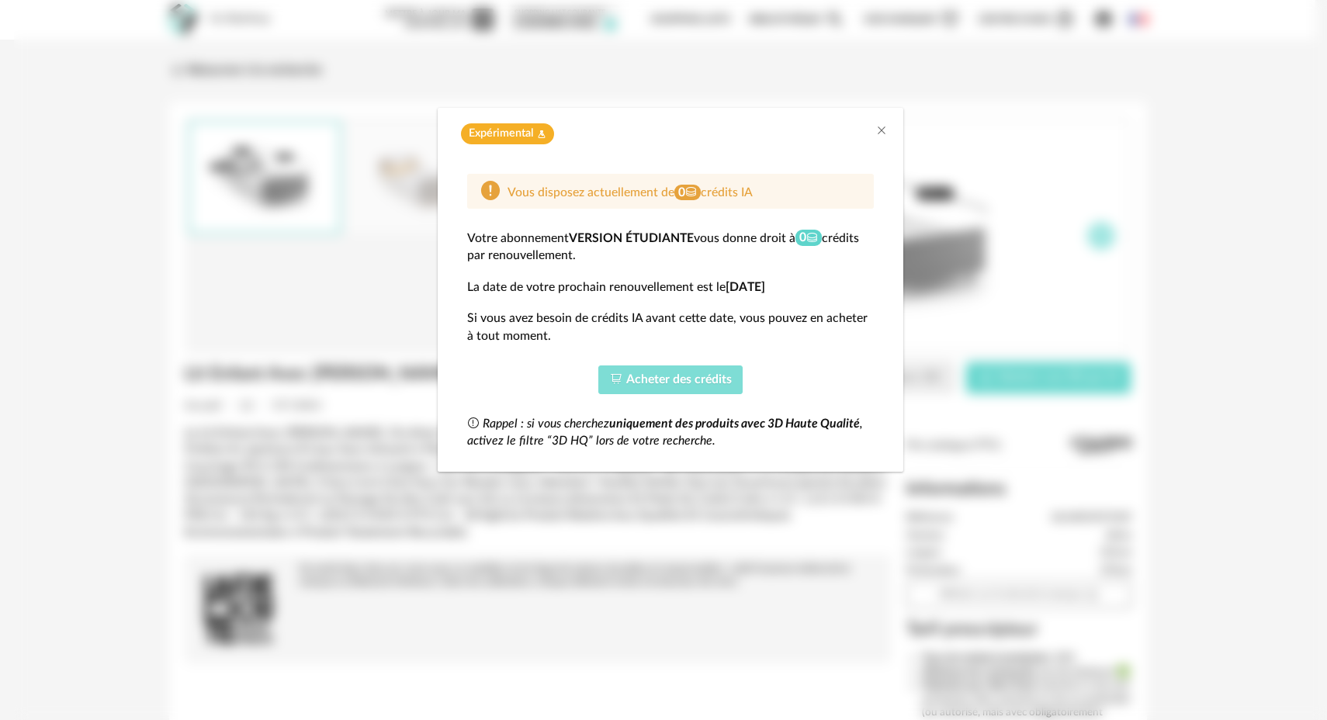
click at [670, 380] on span "Acheter des crédits" at bounding box center [679, 379] width 106 height 12
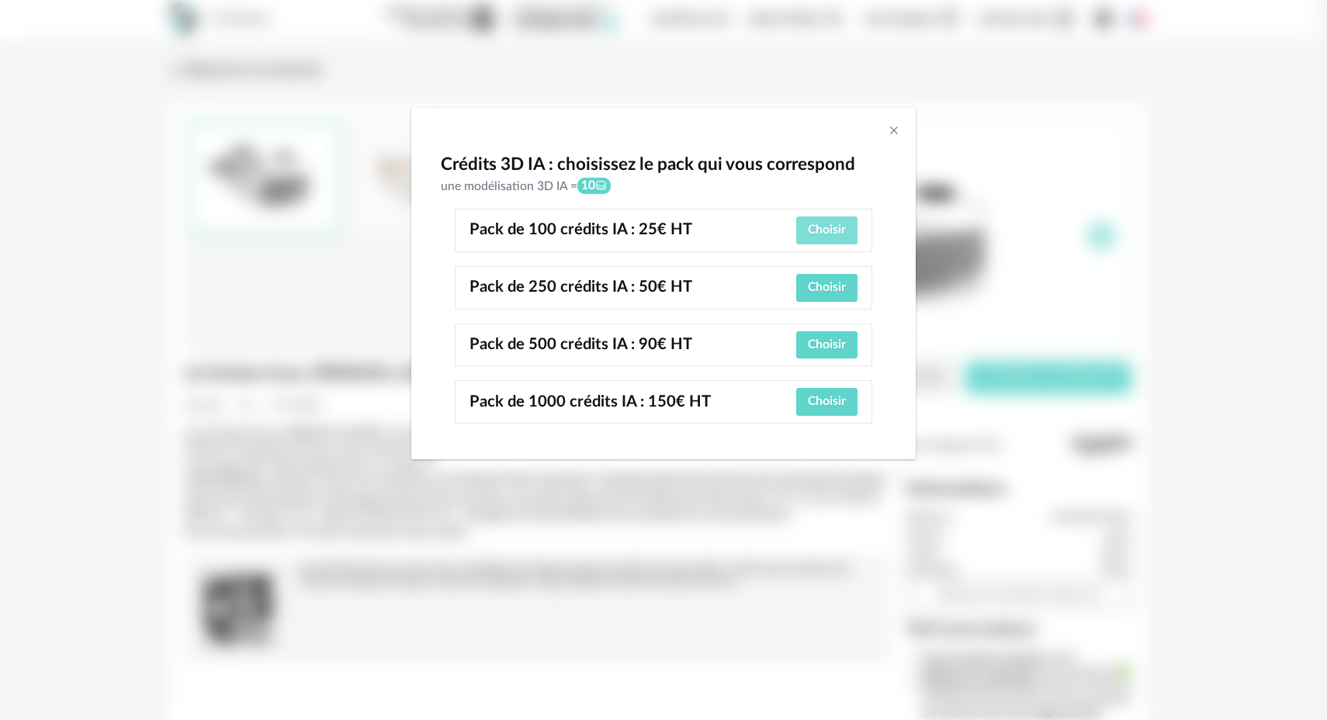
click at [828, 230] on span "Choisir" at bounding box center [827, 229] width 38 height 12
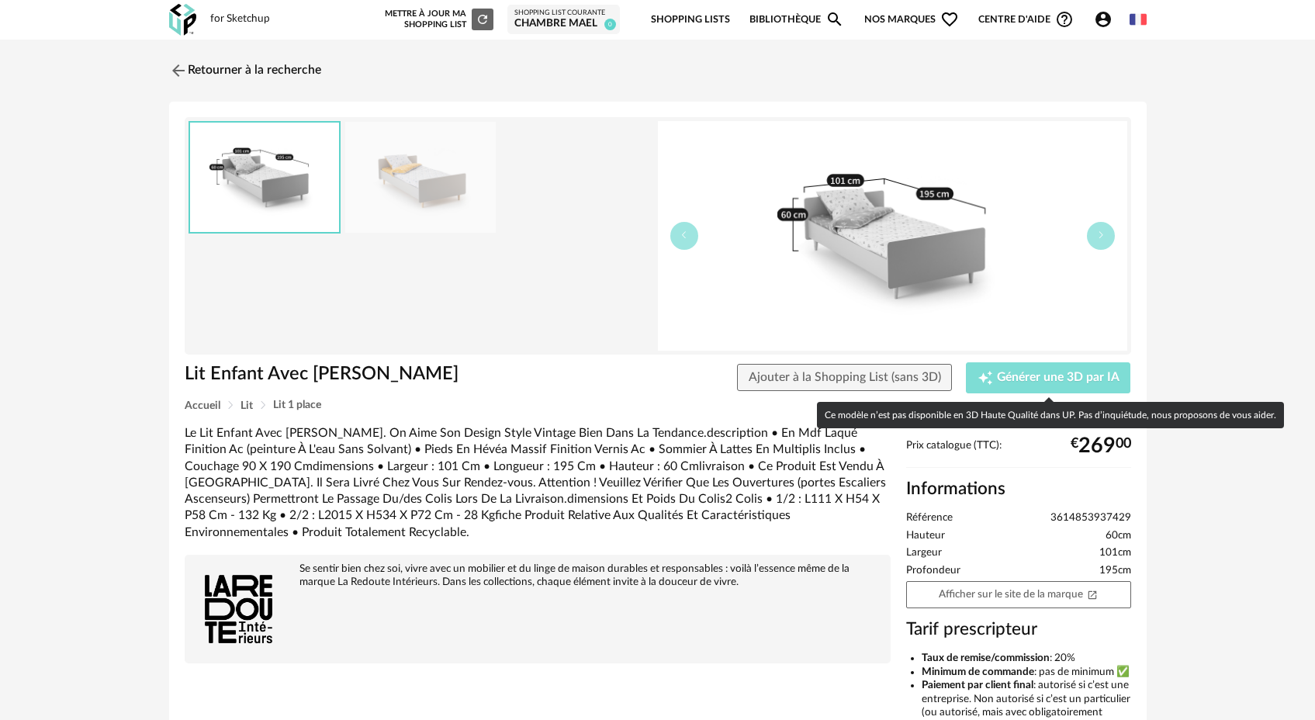
click at [992, 379] on icon "Creation icon" at bounding box center [986, 378] width 16 height 16
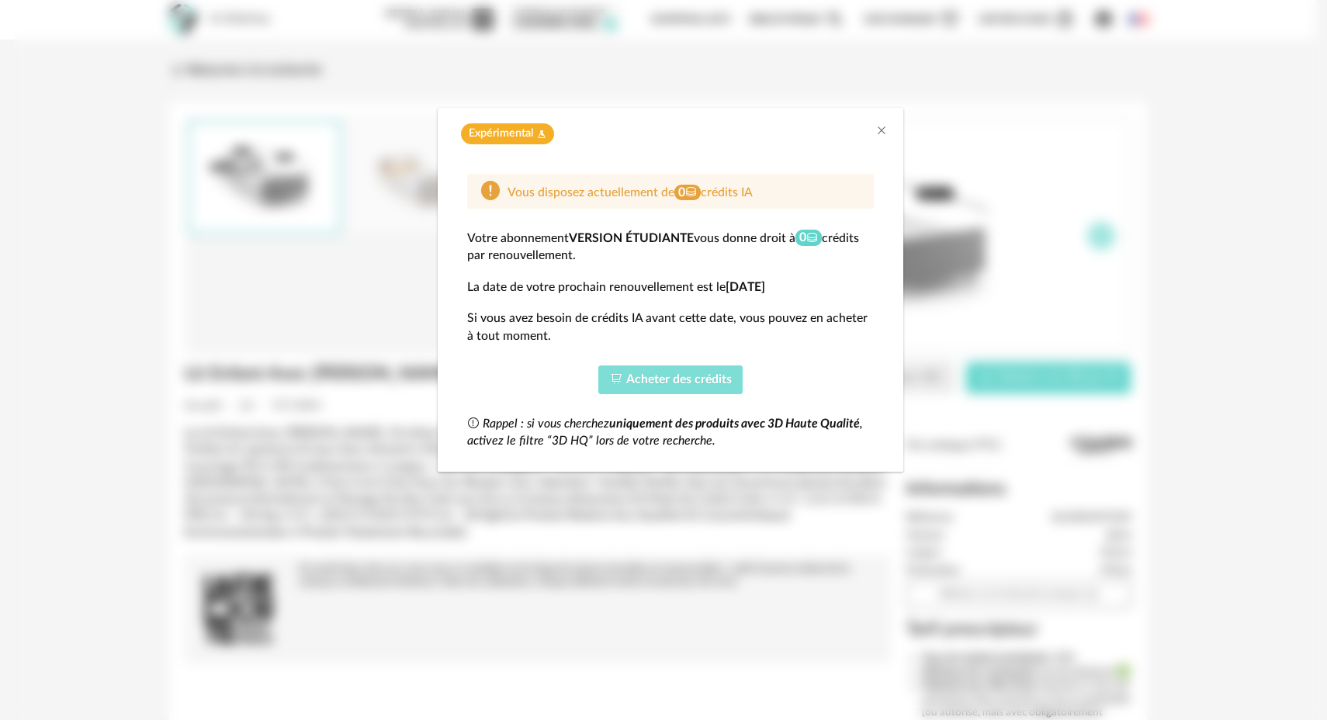
click at [686, 378] on span "Acheter des crédits" at bounding box center [679, 379] width 106 height 12
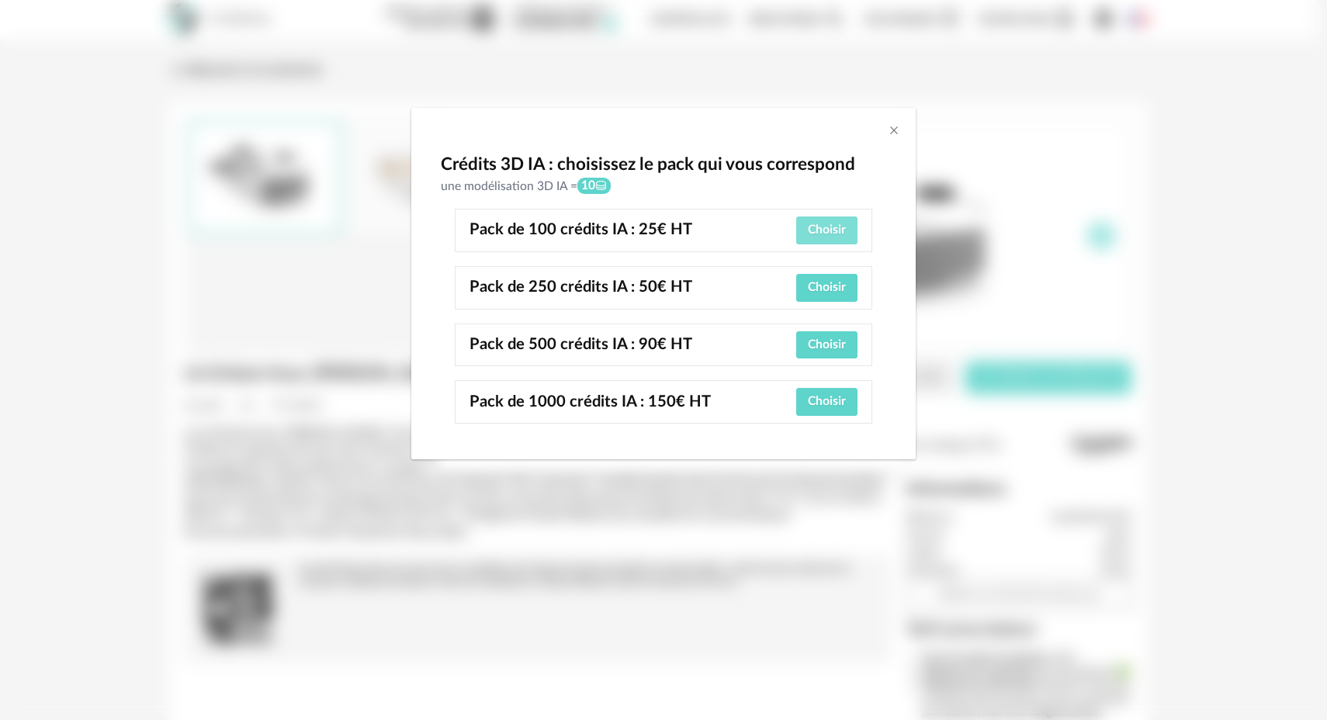
click at [828, 234] on span "Choisir" at bounding box center [827, 229] width 38 height 12
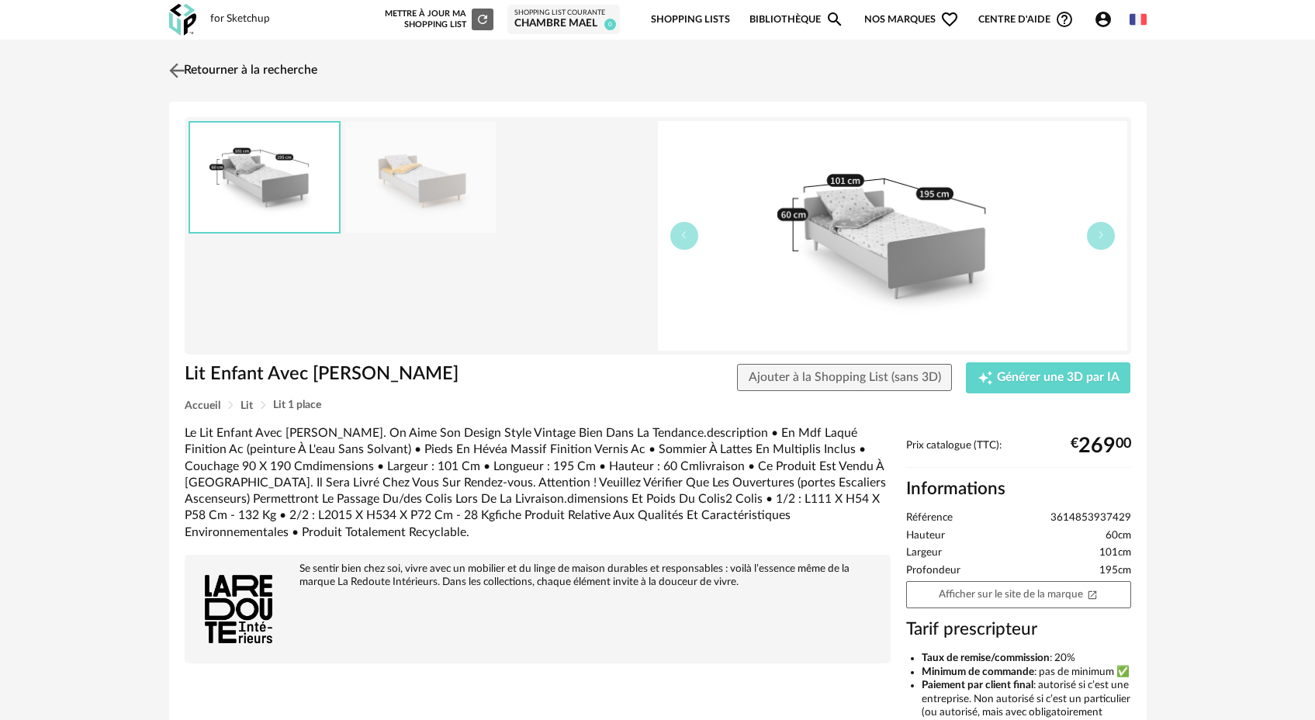
click at [175, 69] on img at bounding box center [176, 70] width 23 height 23
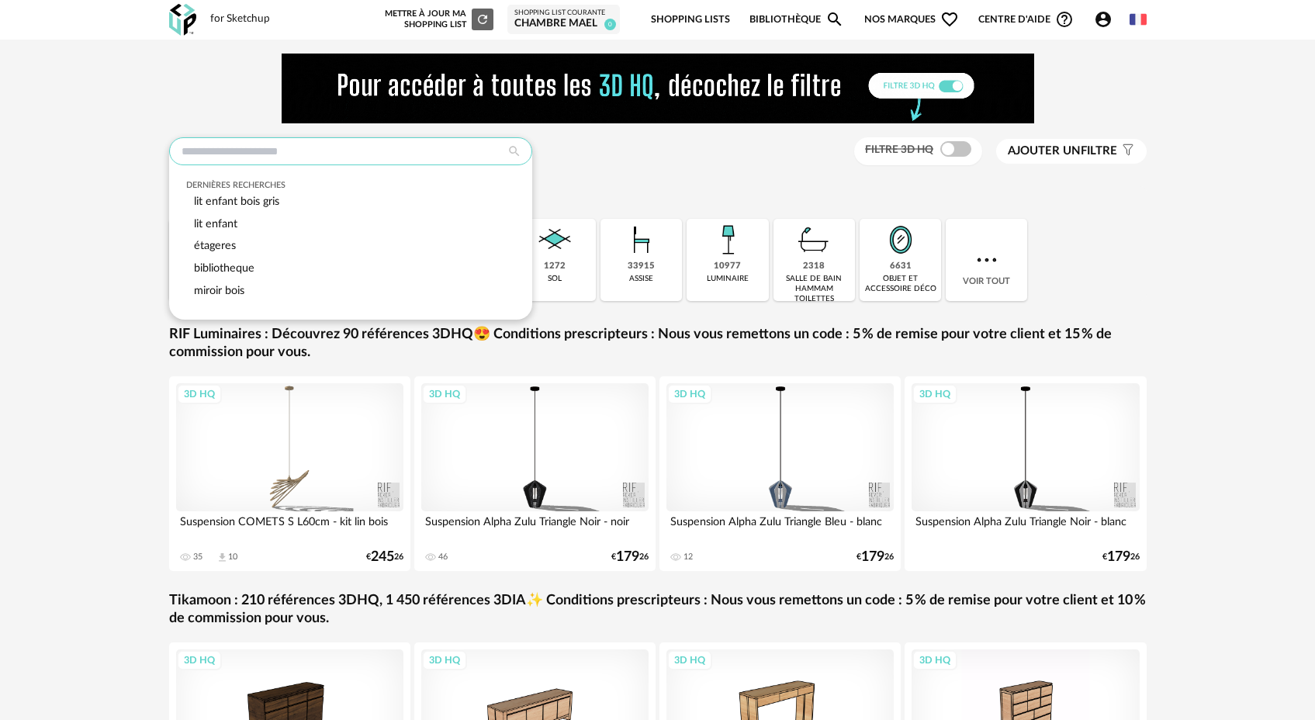
click at [338, 152] on input "text" at bounding box center [350, 151] width 363 height 28
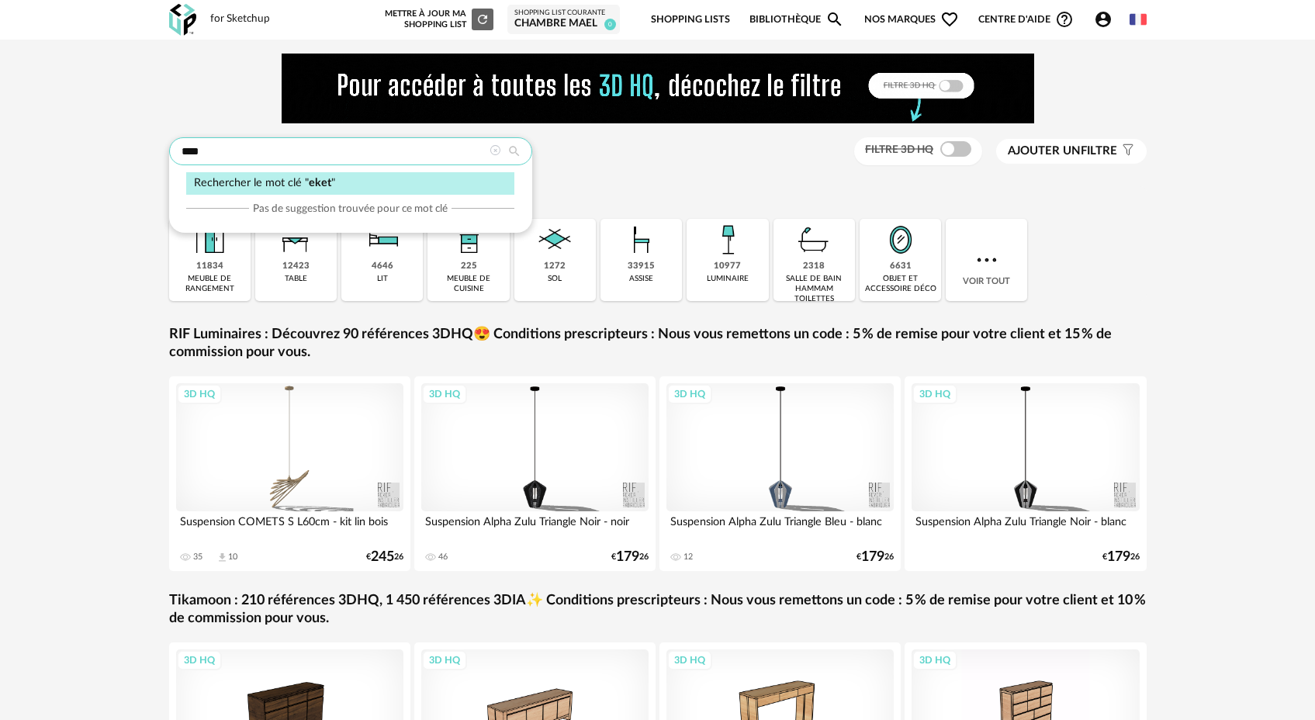
type input "****"
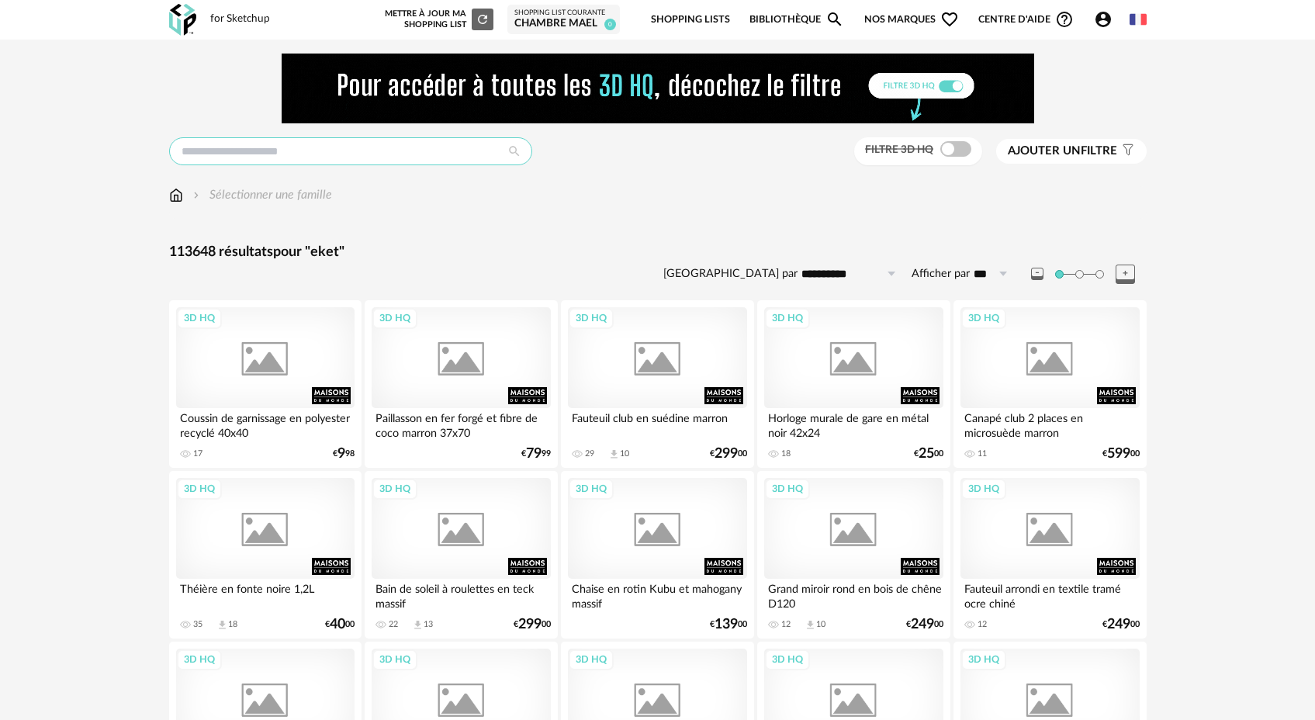
type input "****"
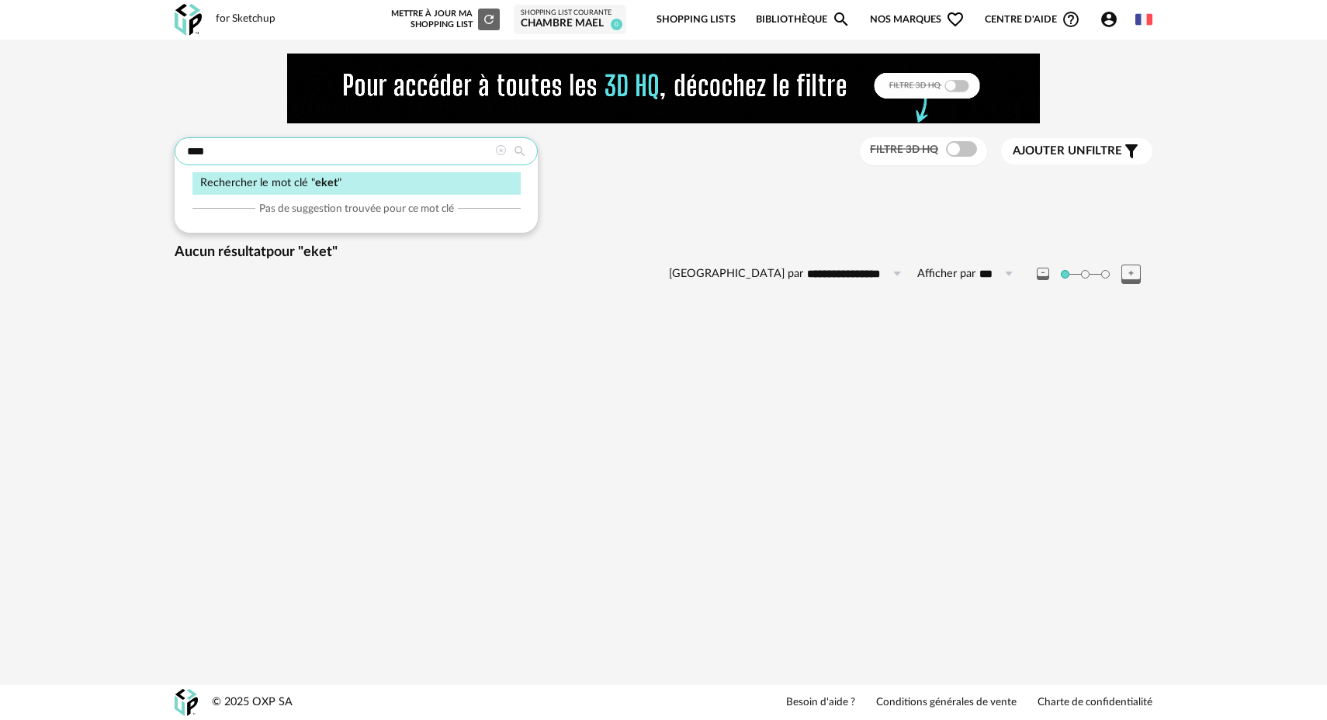
click at [229, 154] on input "****" at bounding box center [356, 151] width 363 height 28
type input "*"
click at [294, 273] on div "Lit 1 place" at bounding box center [298, 272] width 75 height 18
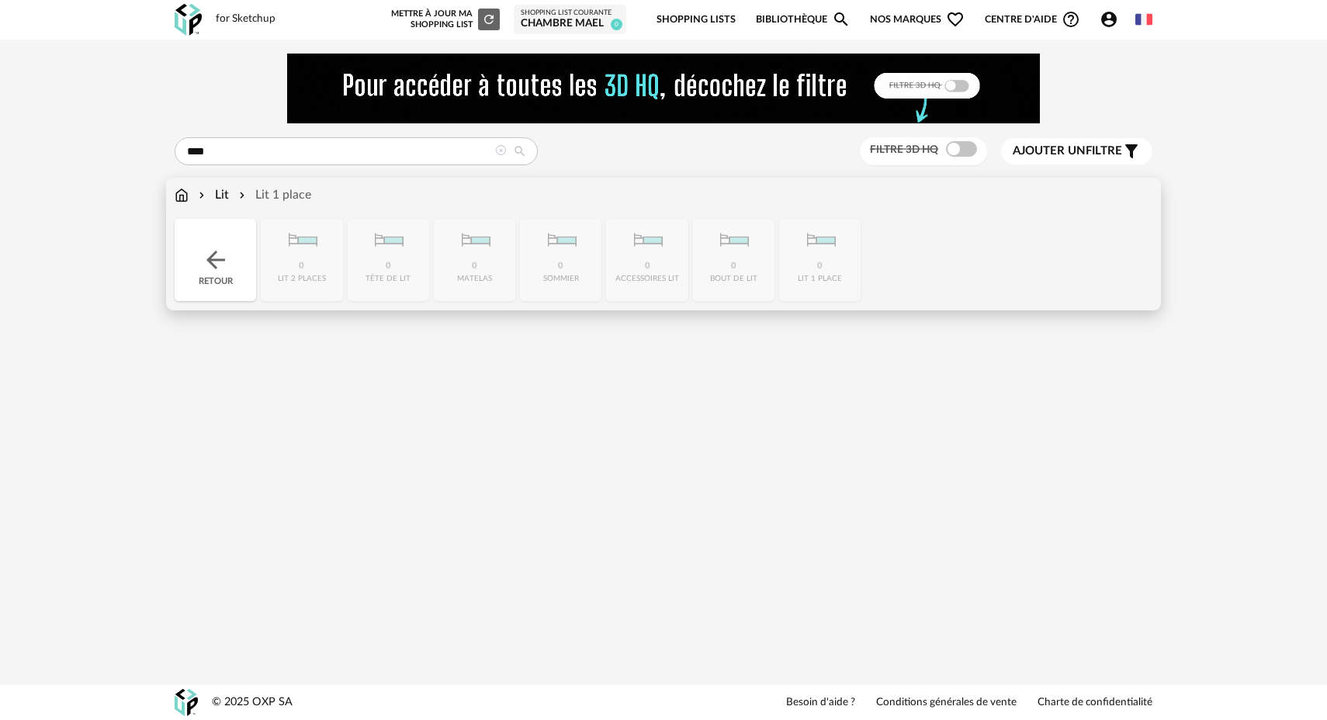
click at [282, 201] on div "Lit 1 place" at bounding box center [273, 195] width 75 height 18
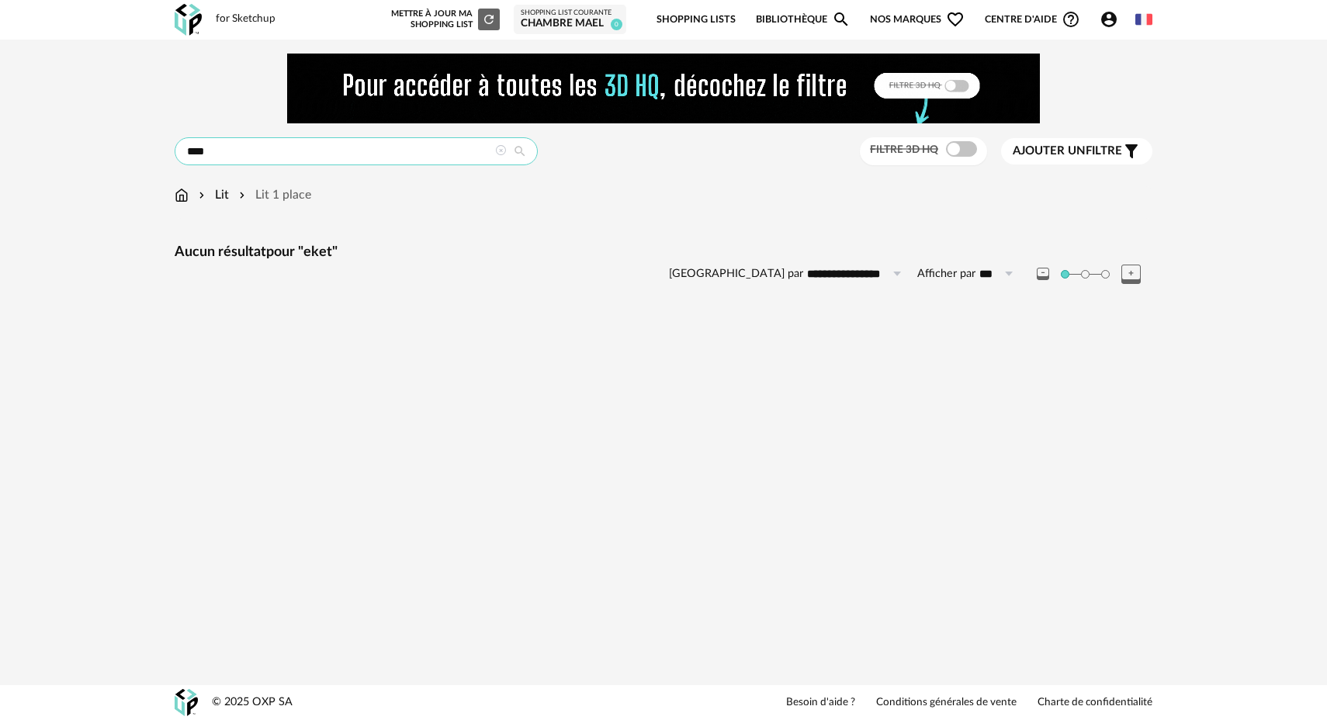
click at [228, 152] on input "****" at bounding box center [356, 151] width 363 height 28
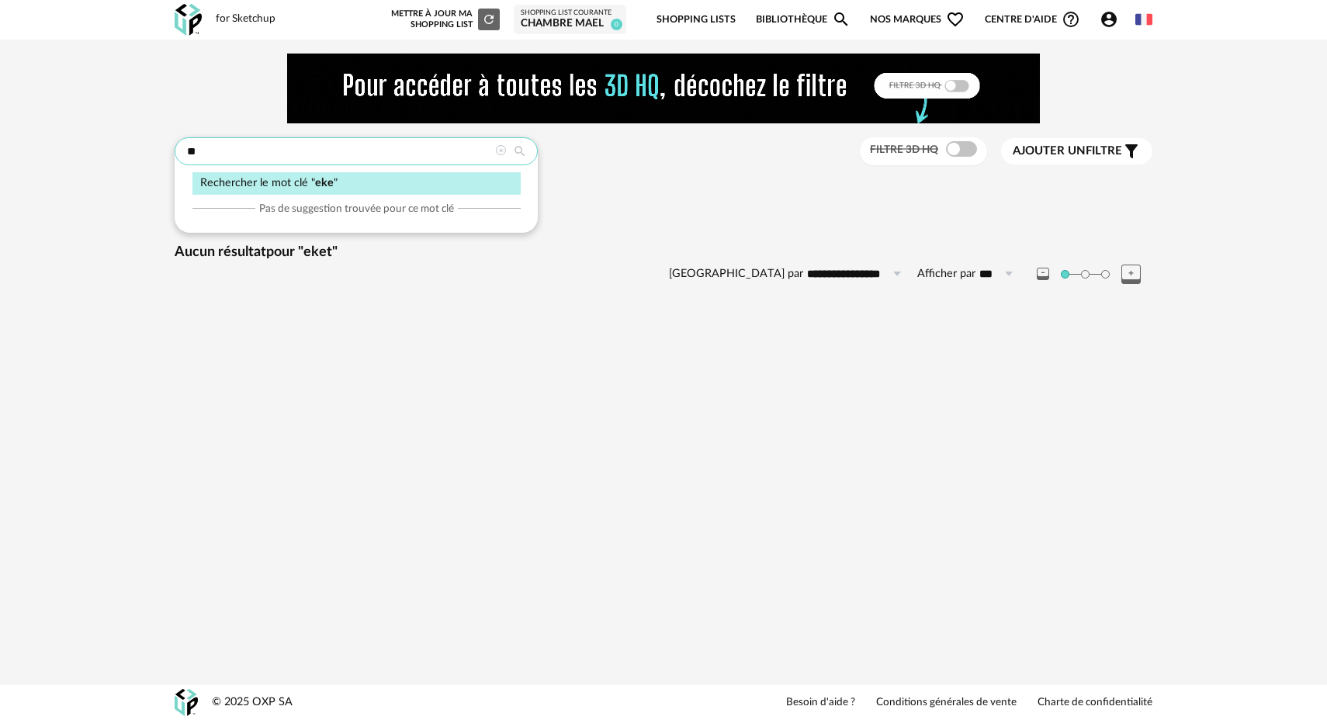
type input "*"
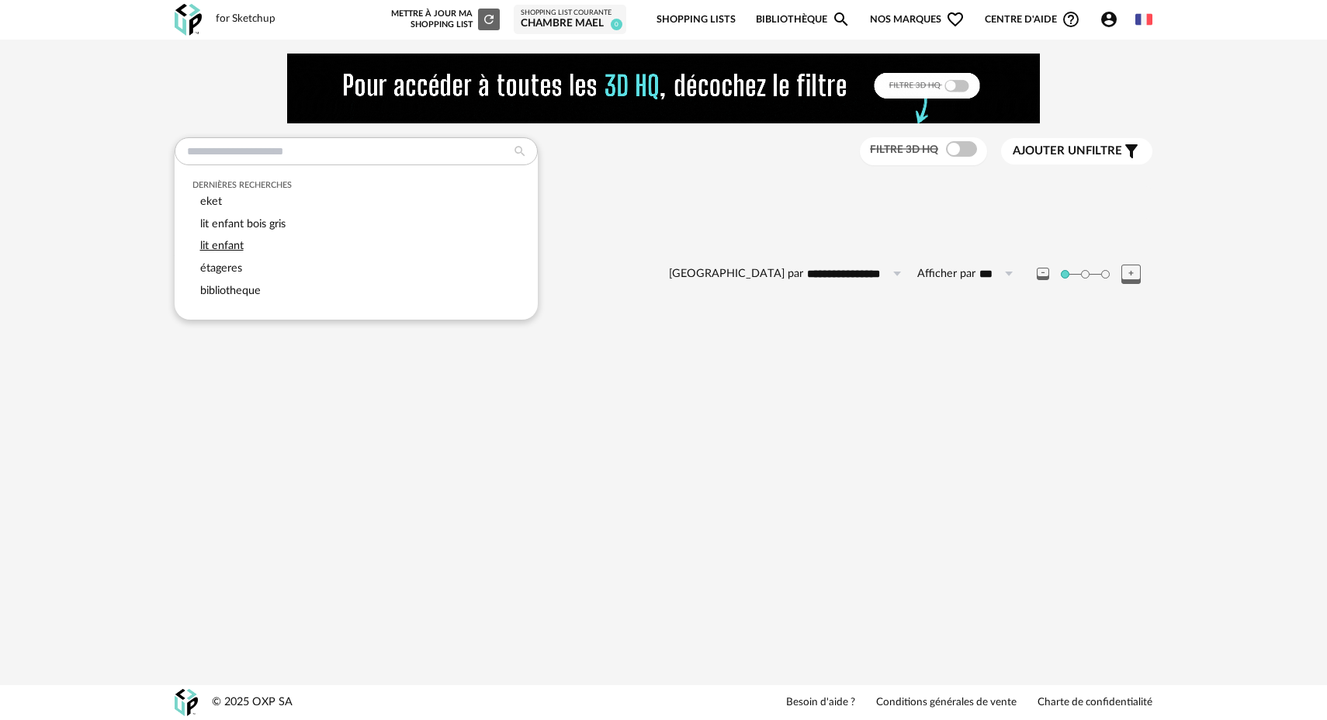
click at [230, 245] on span "lit enfant" at bounding box center [221, 246] width 43 height 12
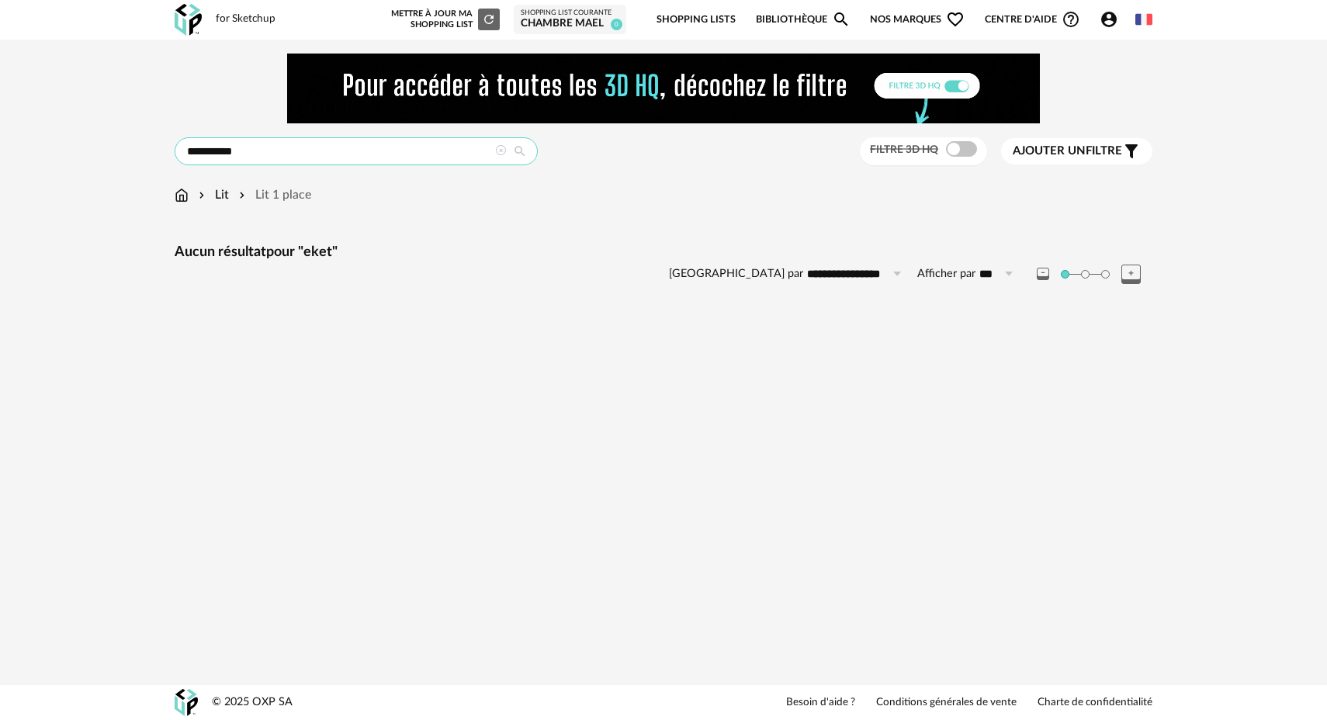
type input "**********"
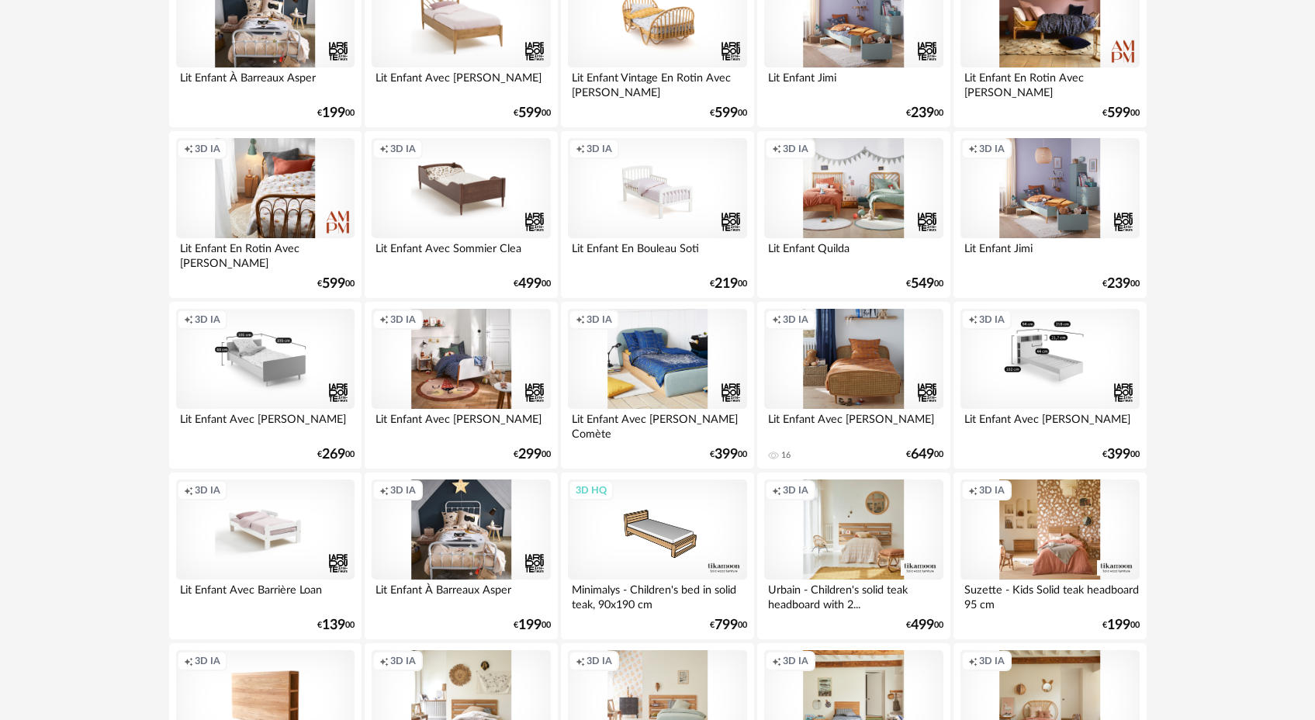
scroll to position [406, 0]
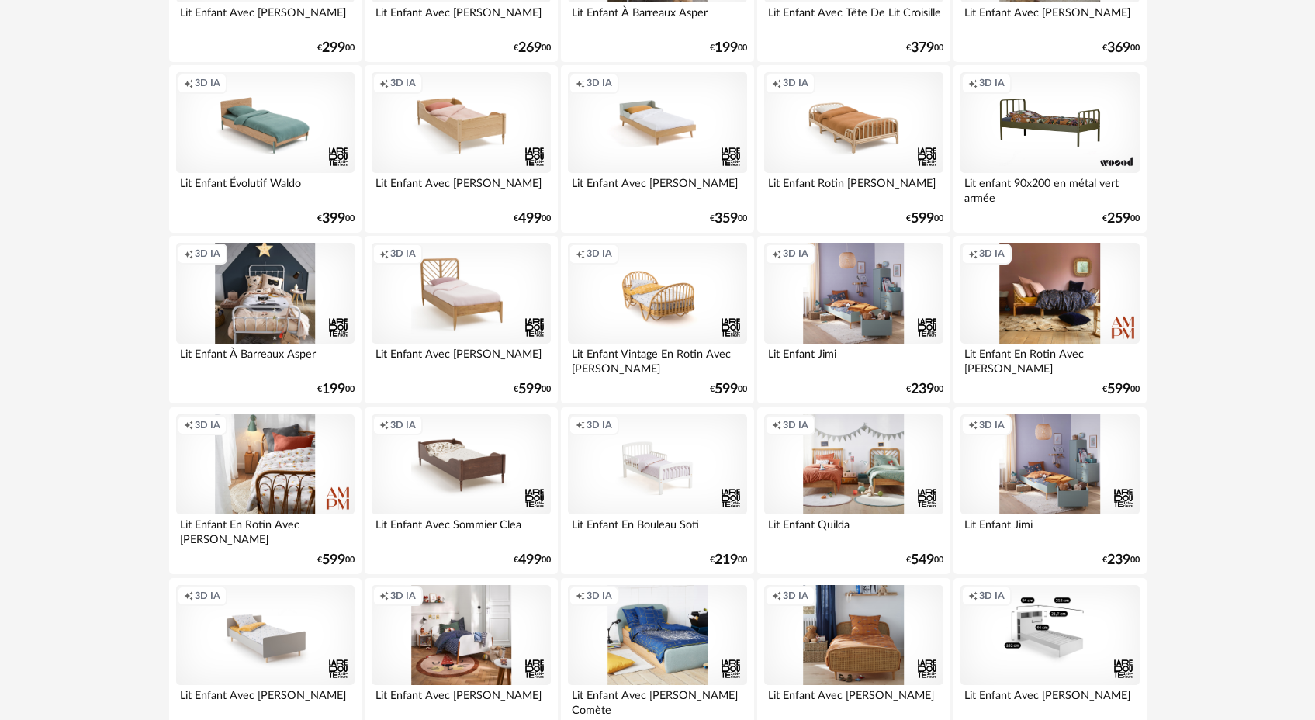
click at [278, 641] on div "Creation icon 3D IA" at bounding box center [265, 635] width 178 height 101
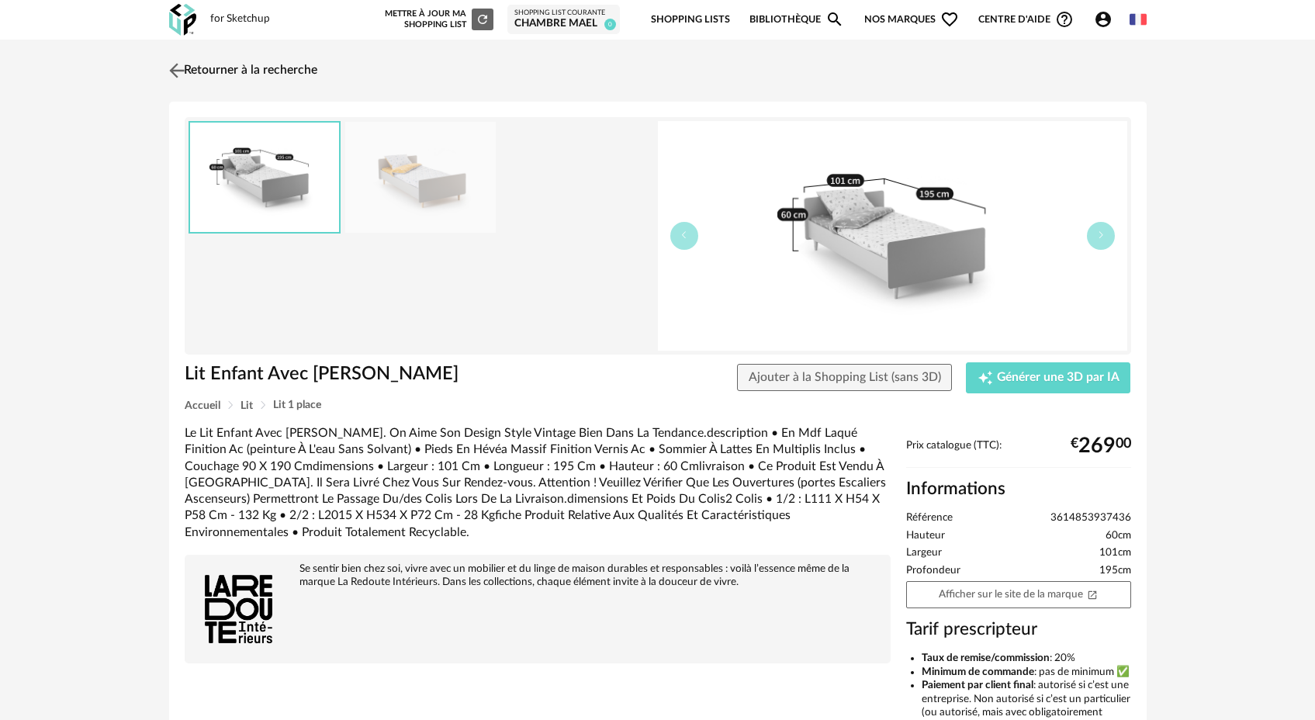
click at [175, 72] on img at bounding box center [176, 70] width 23 height 23
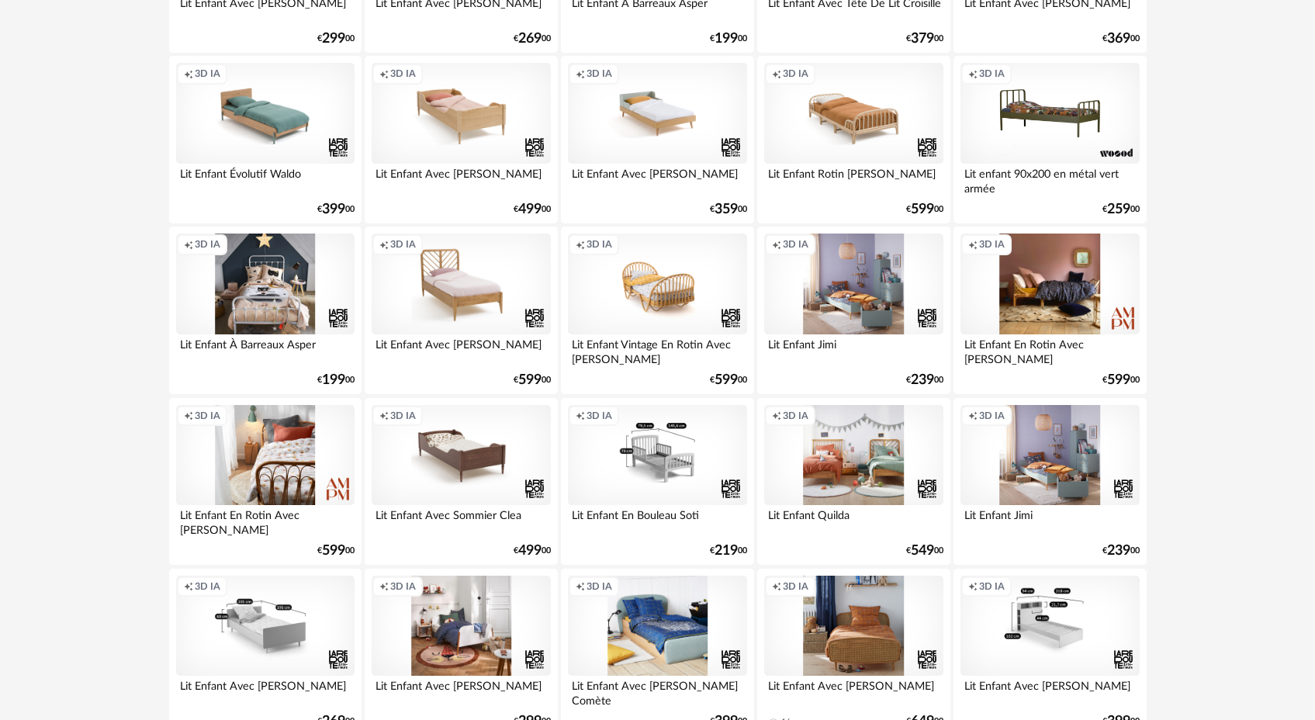
scroll to position [819, 0]
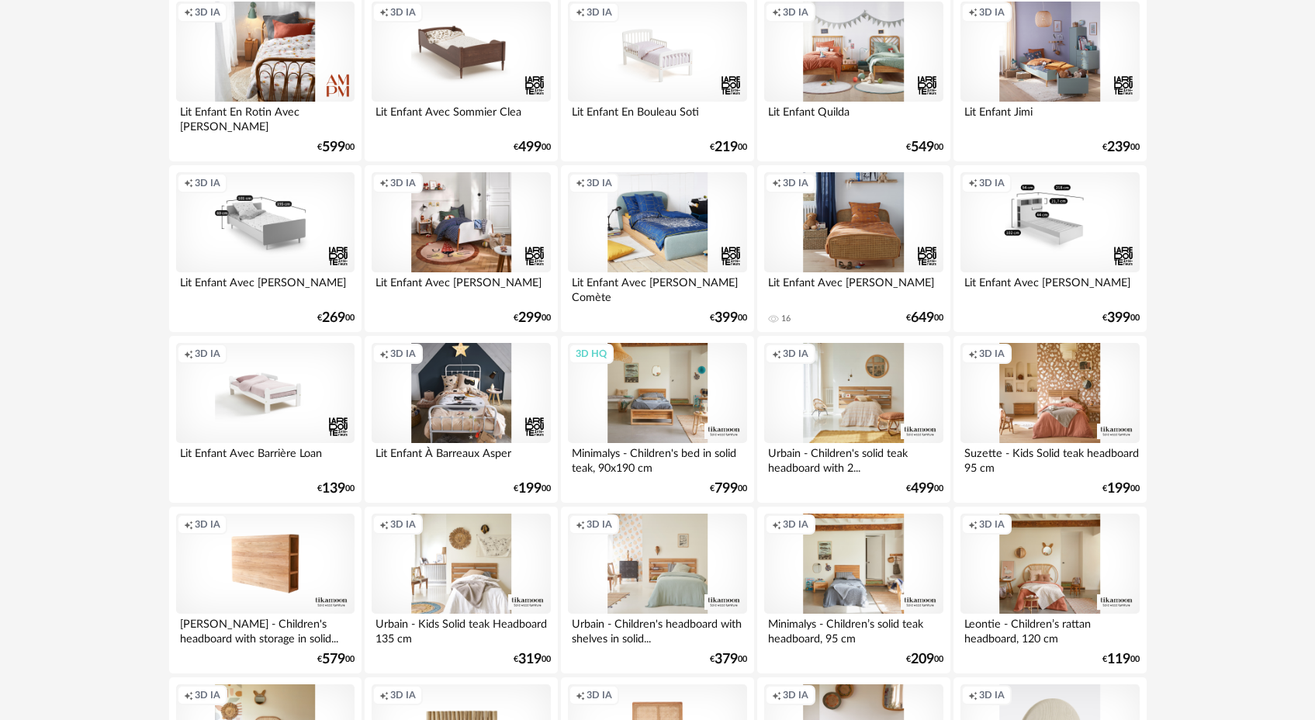
click at [663, 421] on div "3D HQ" at bounding box center [657, 393] width 178 height 101
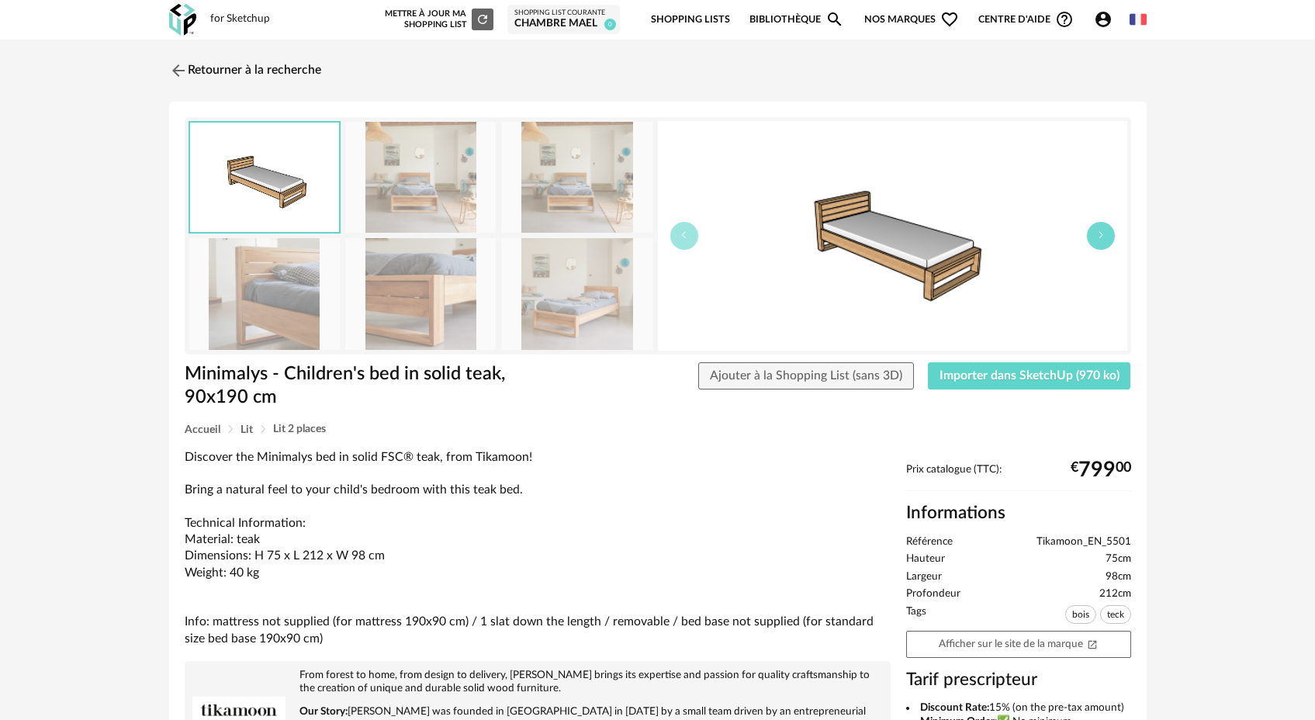
click at [1102, 237] on icon "button" at bounding box center [1100, 234] width 9 height 9
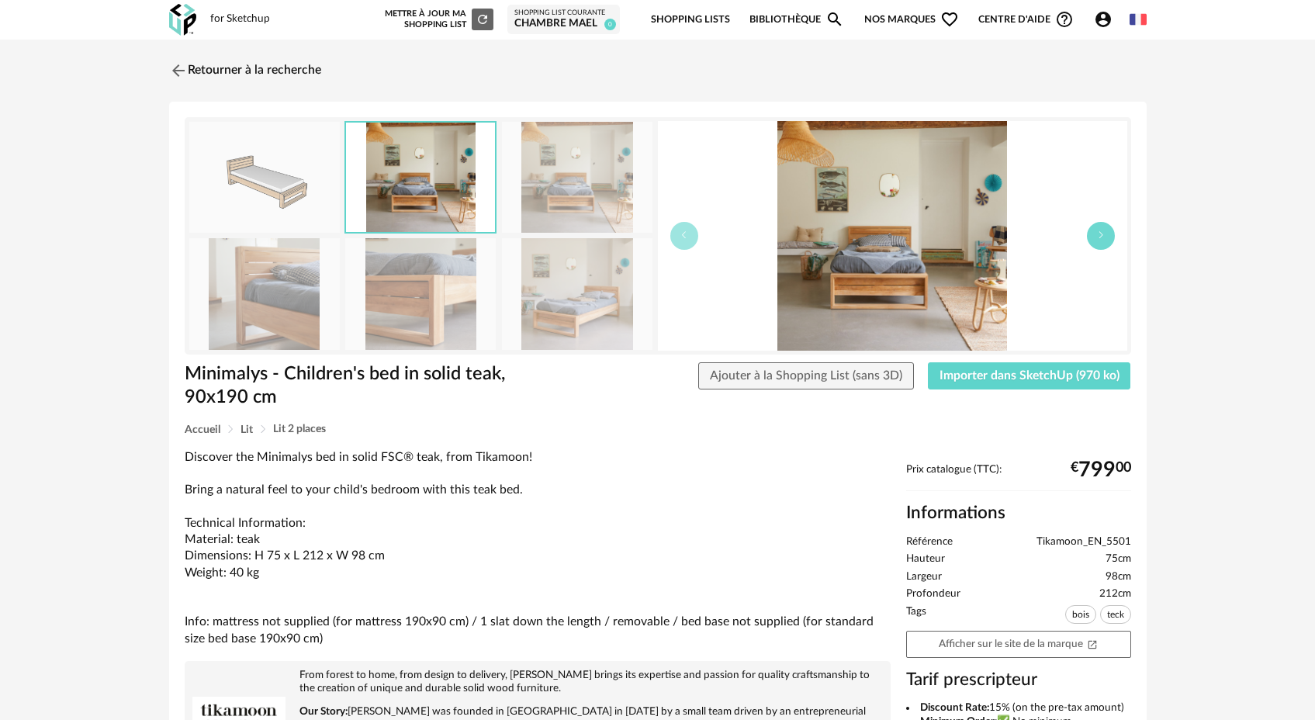
click at [1102, 237] on icon "button" at bounding box center [1100, 234] width 9 height 9
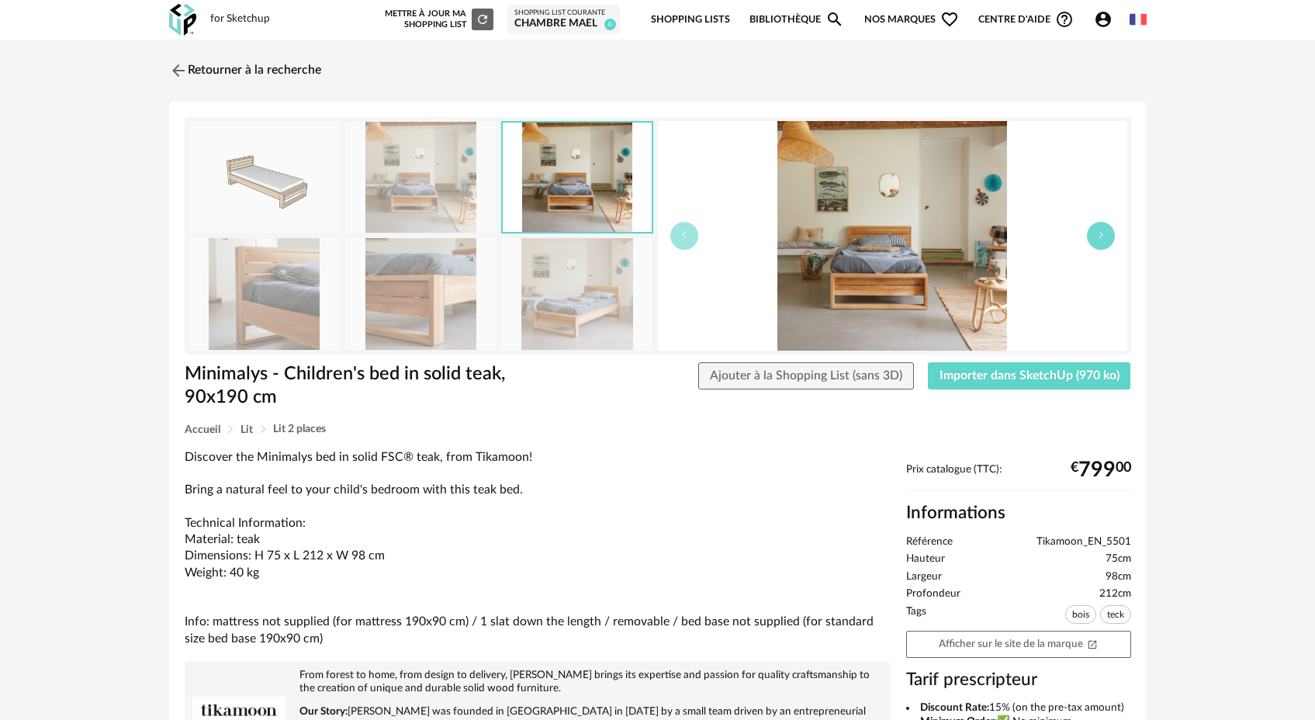
click at [1102, 237] on icon "button" at bounding box center [1100, 234] width 9 height 9
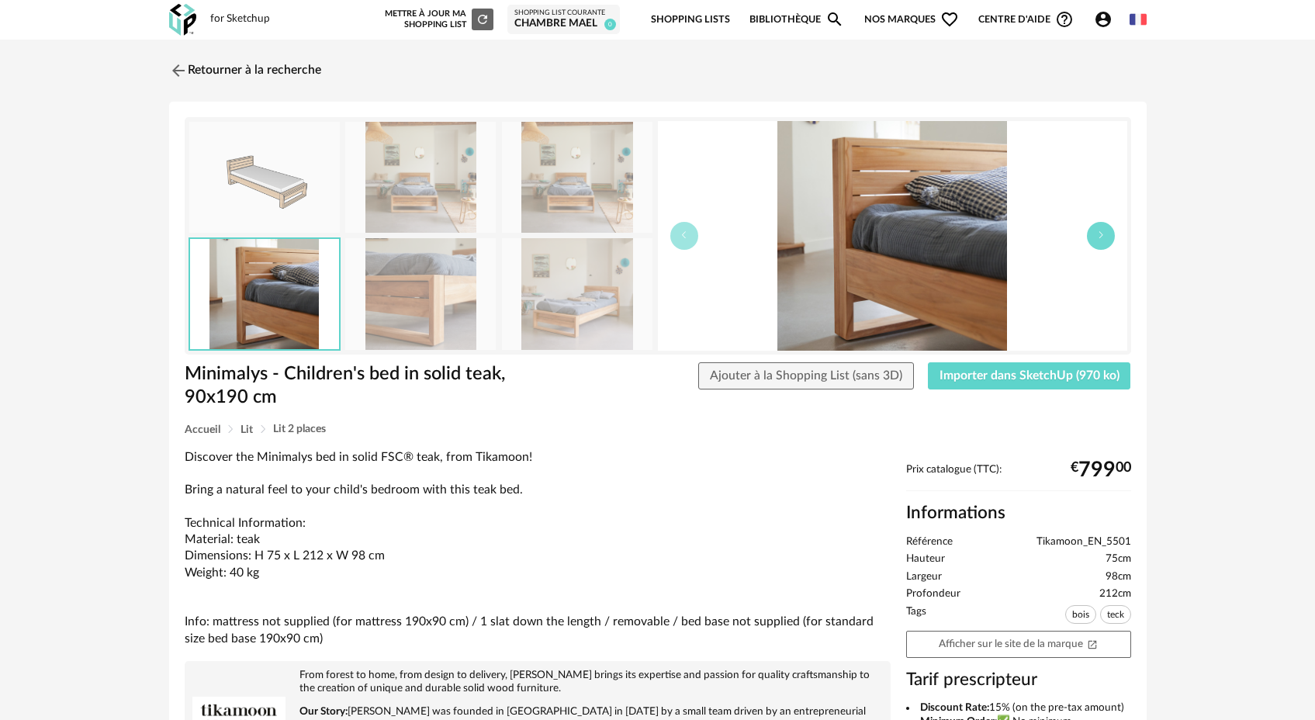
click at [1102, 237] on icon "button" at bounding box center [1100, 234] width 9 height 9
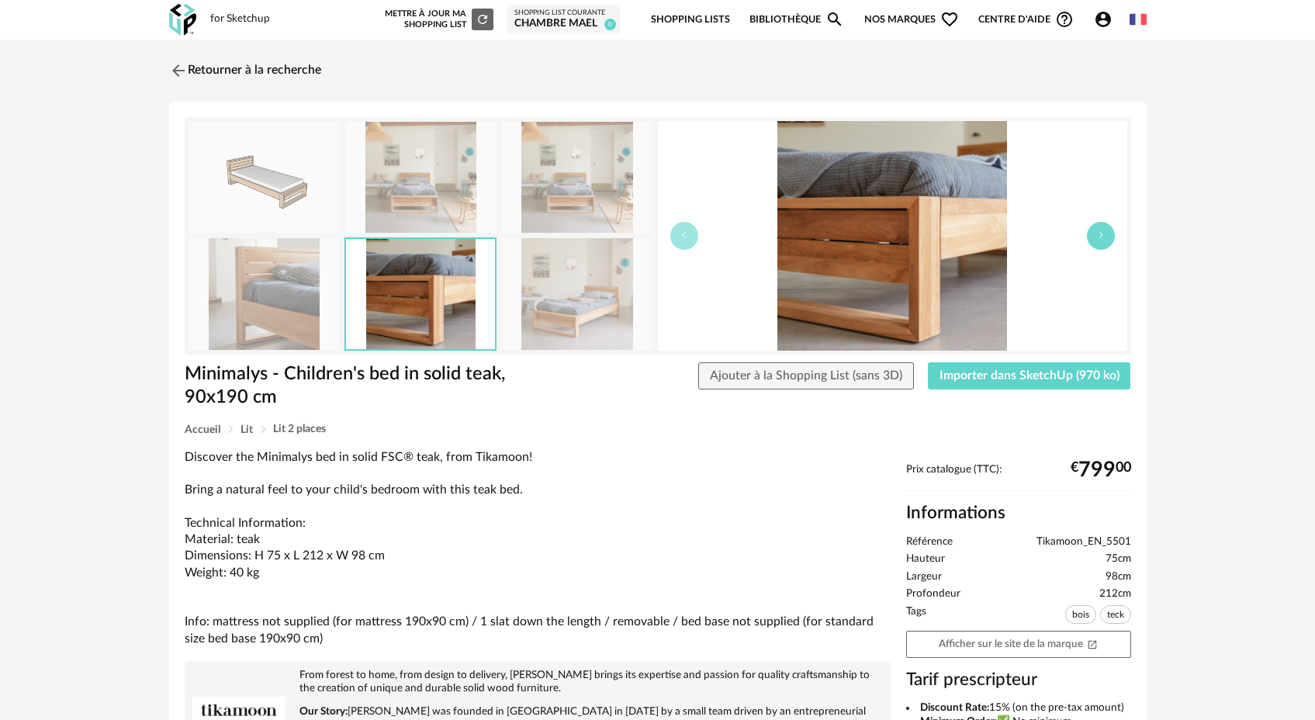
click at [1102, 237] on icon "button" at bounding box center [1100, 234] width 9 height 9
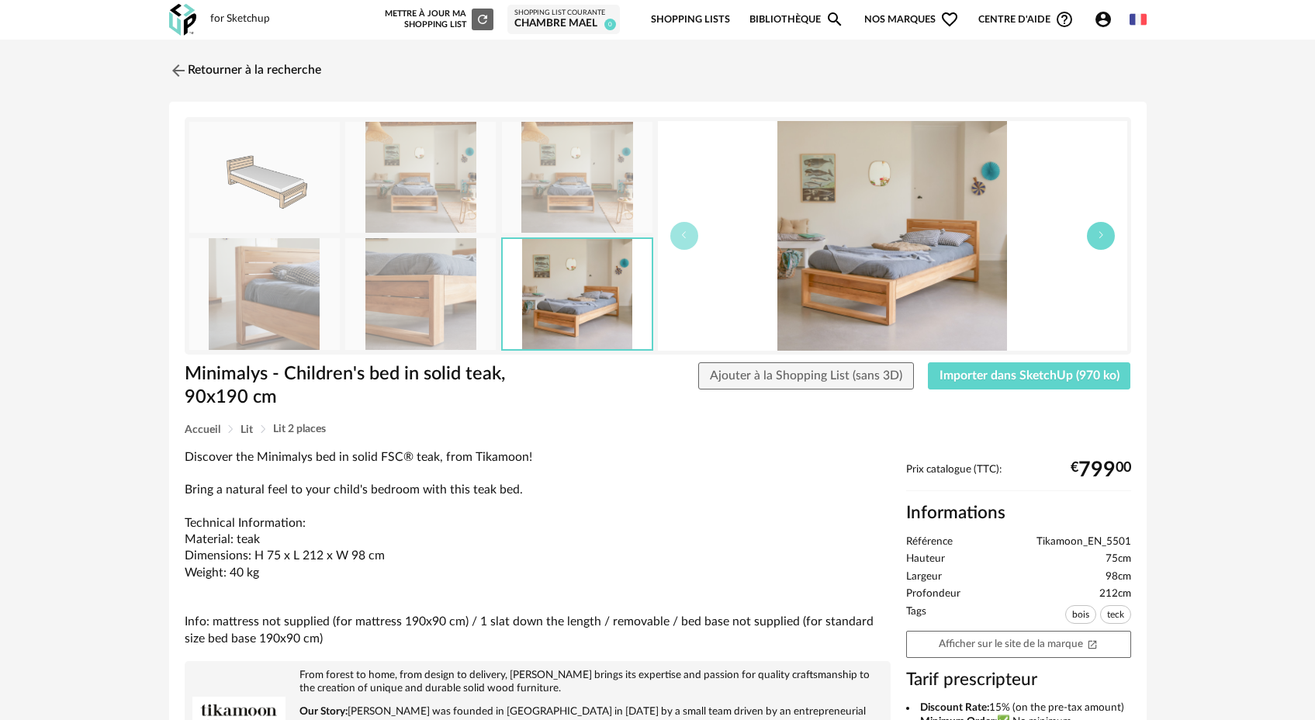
click at [1102, 237] on icon "button" at bounding box center [1100, 234] width 9 height 9
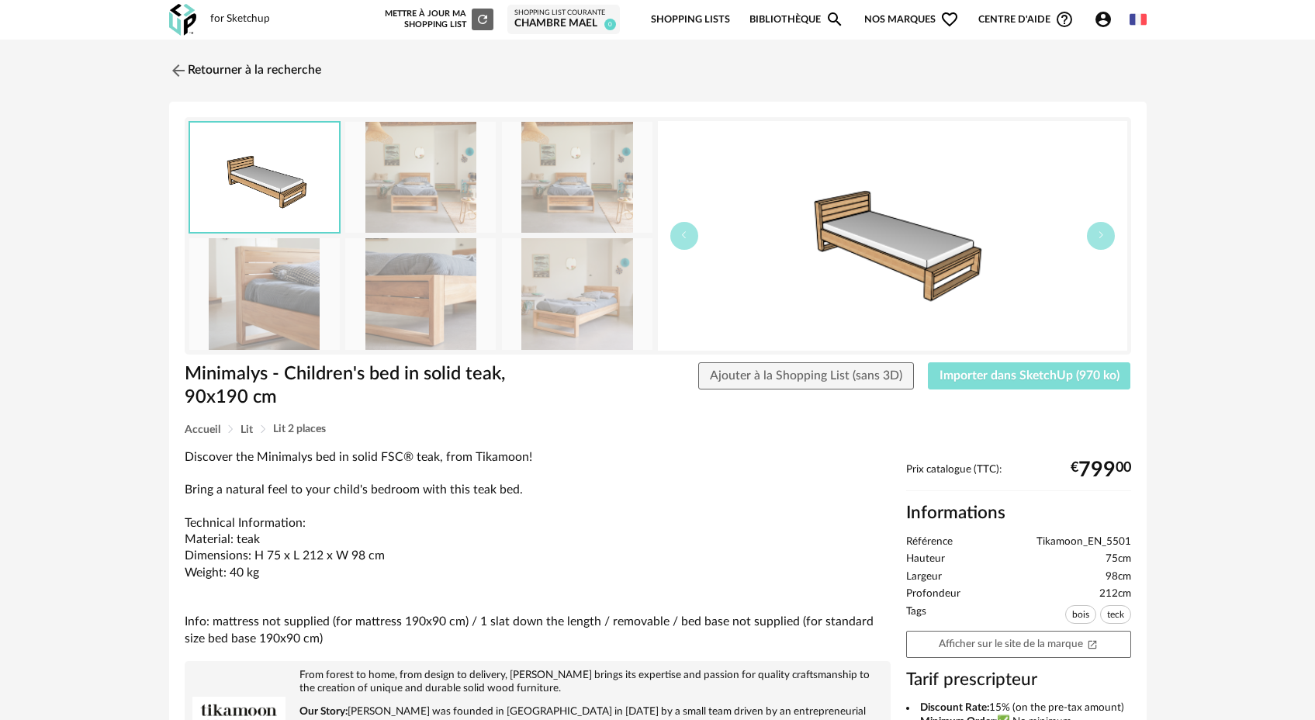
click at [1013, 378] on span "Importer dans SketchUp (970 ko)" at bounding box center [1030, 375] width 180 height 12
click at [183, 71] on img at bounding box center [176, 70] width 23 height 23
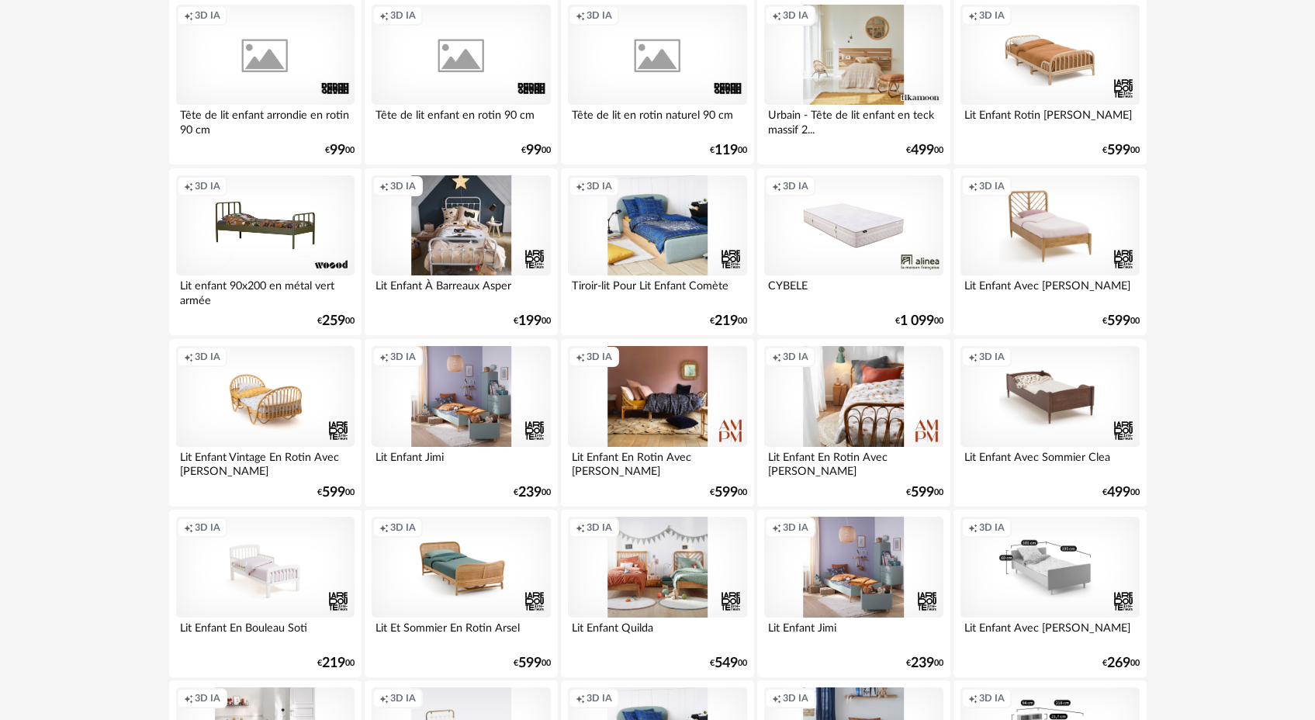
scroll to position [1340, 0]
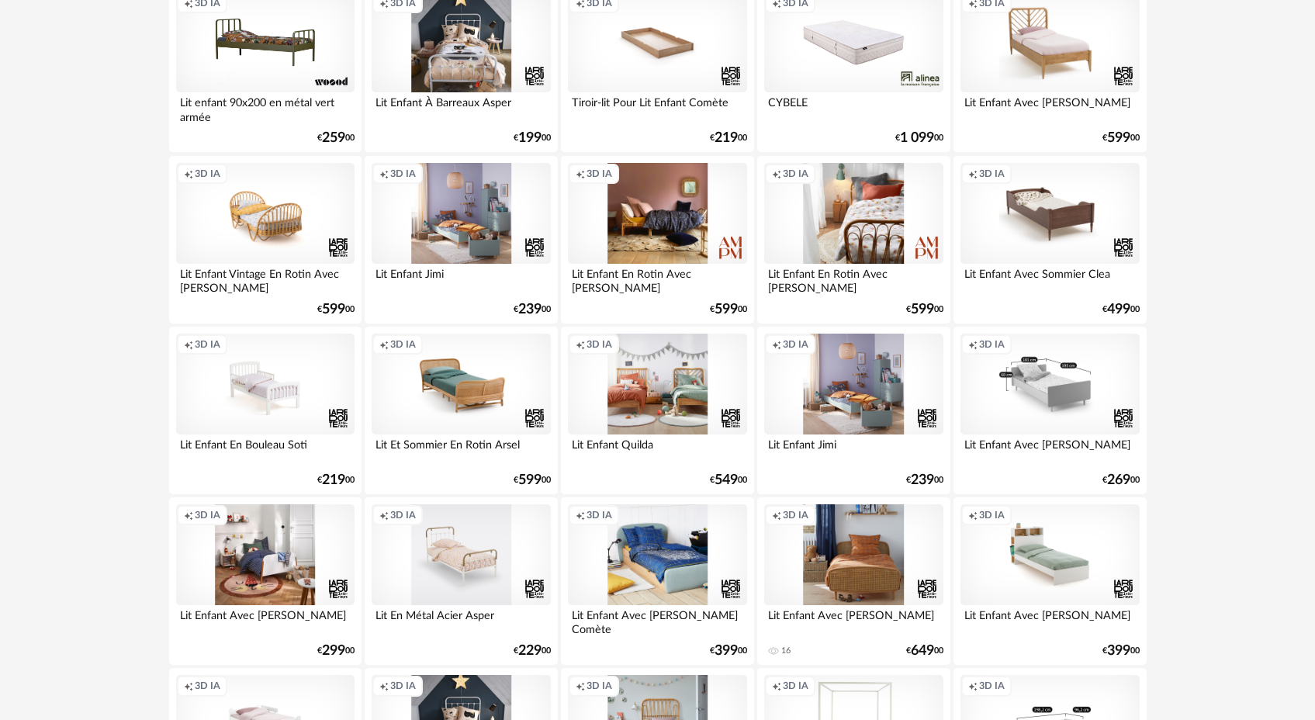
click at [1034, 571] on div "Creation icon 3D IA" at bounding box center [1050, 554] width 178 height 101
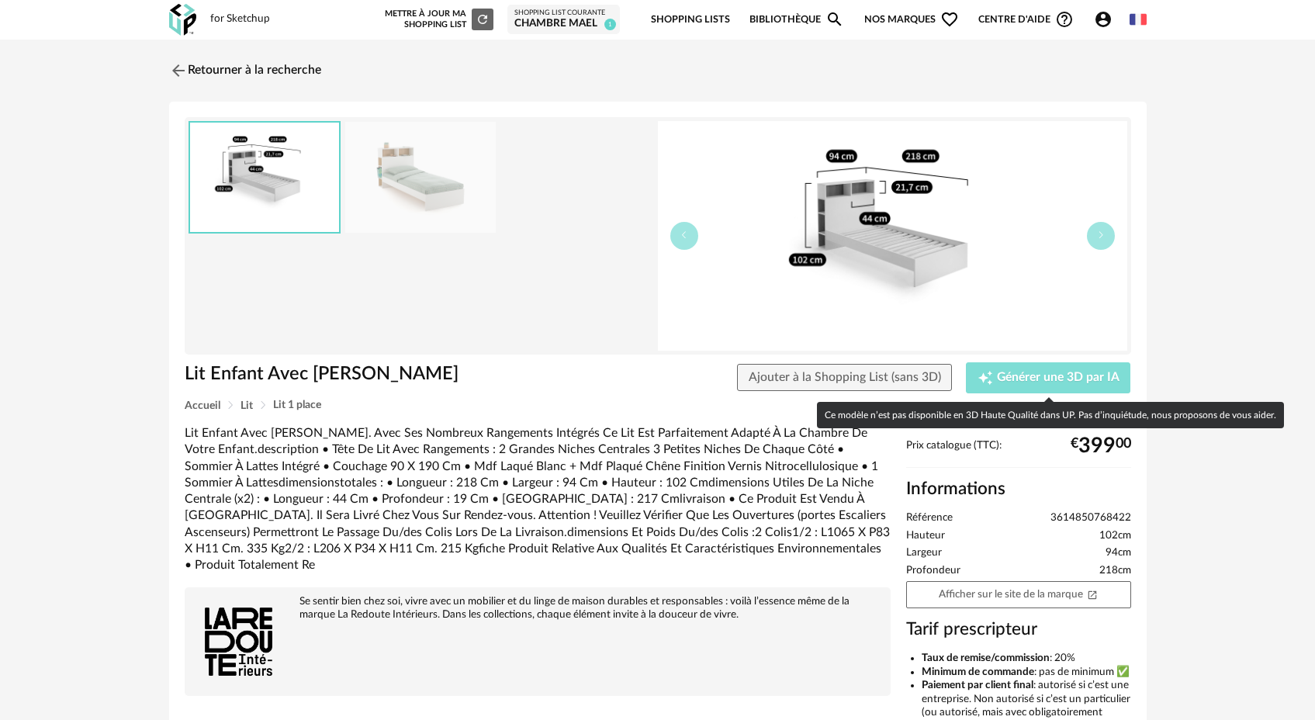
click at [1043, 376] on span "Générer une 3D par IA" at bounding box center [1058, 378] width 123 height 12
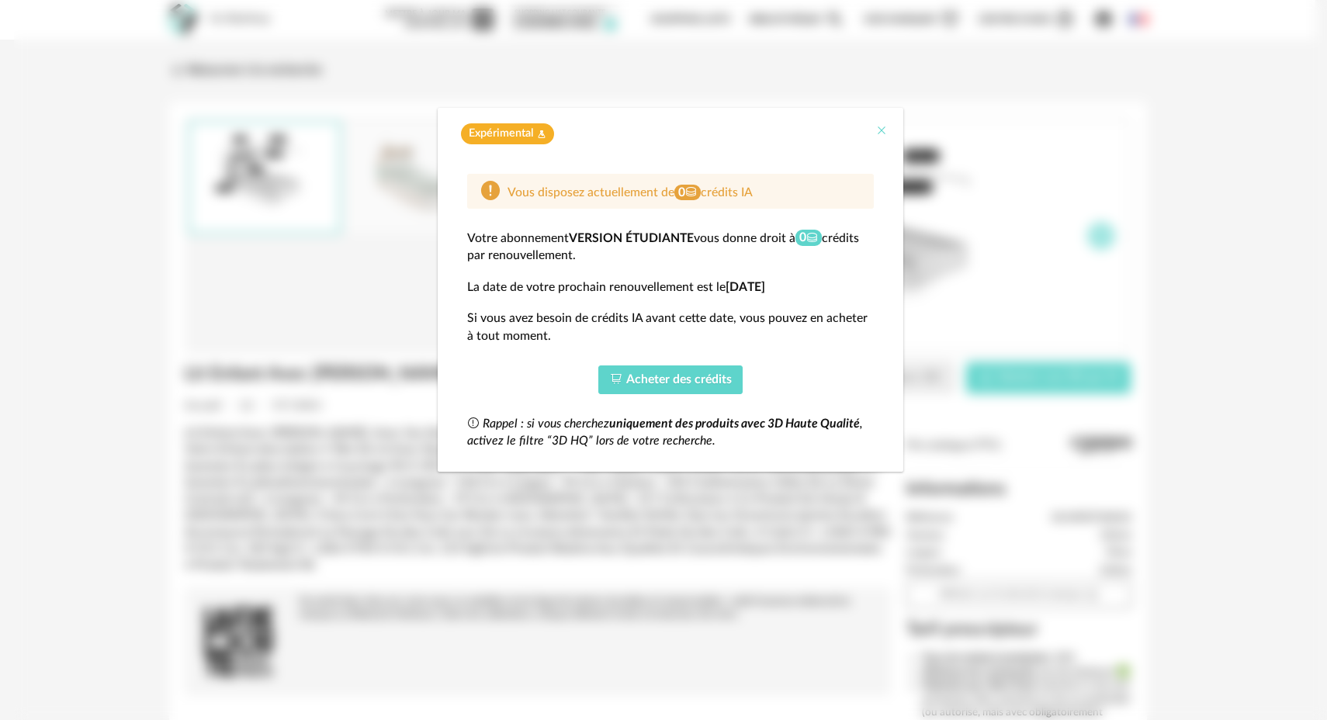
click at [883, 133] on icon "Close" at bounding box center [881, 130] width 12 height 12
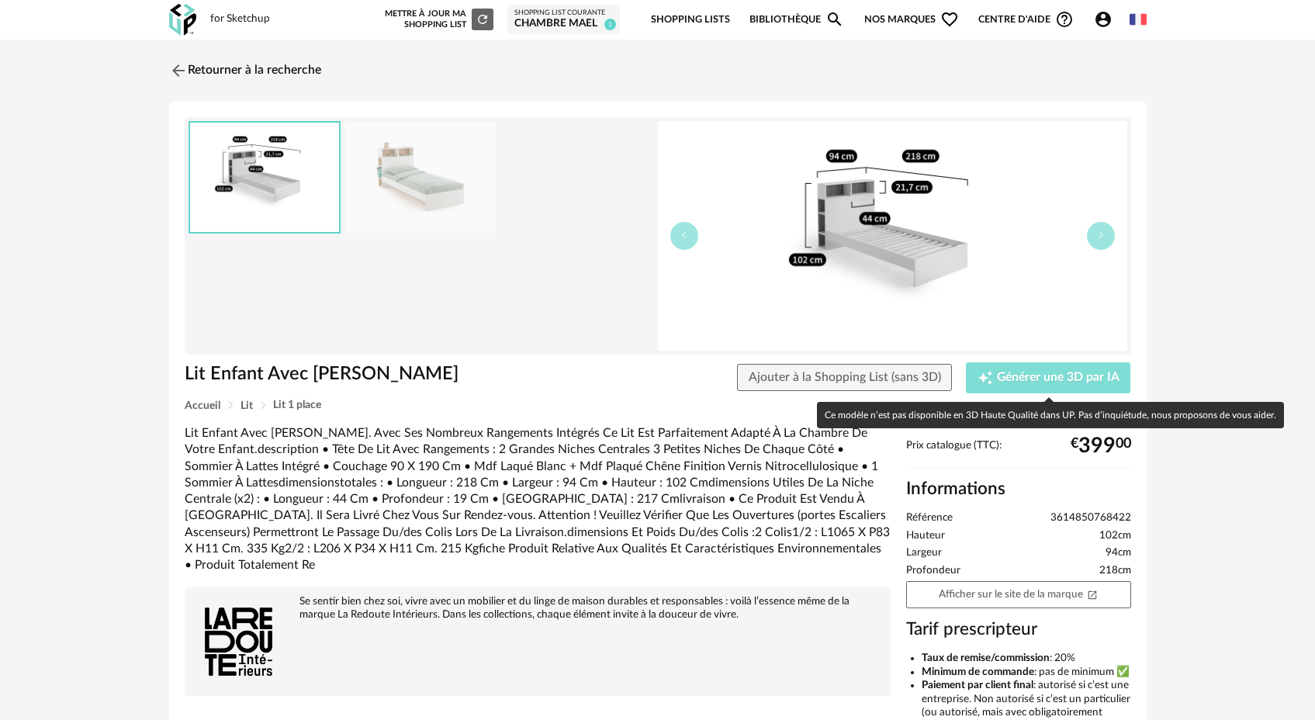
click at [1002, 382] on span "Générer une 3D par IA" at bounding box center [1058, 378] width 123 height 12
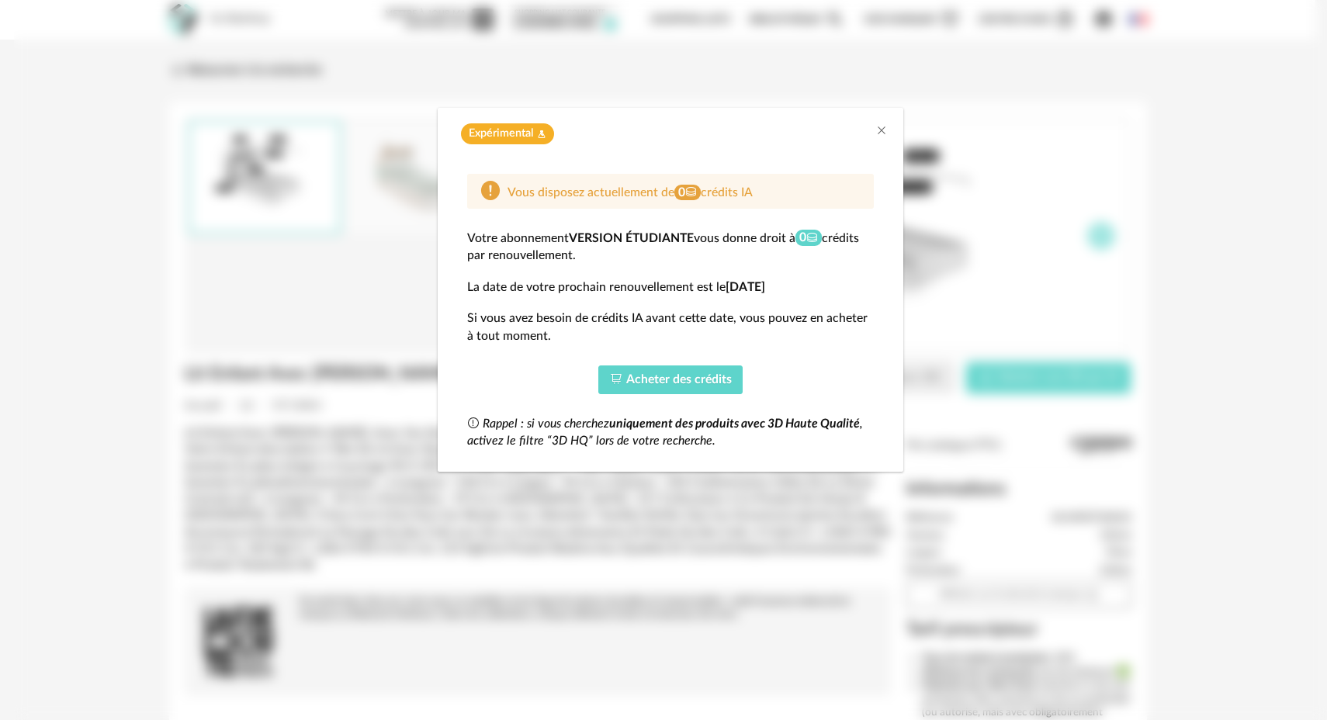
click at [815, 241] on icon "dialog" at bounding box center [812, 238] width 12 height 12
click at [689, 189] on icon "dialog" at bounding box center [691, 192] width 12 height 12
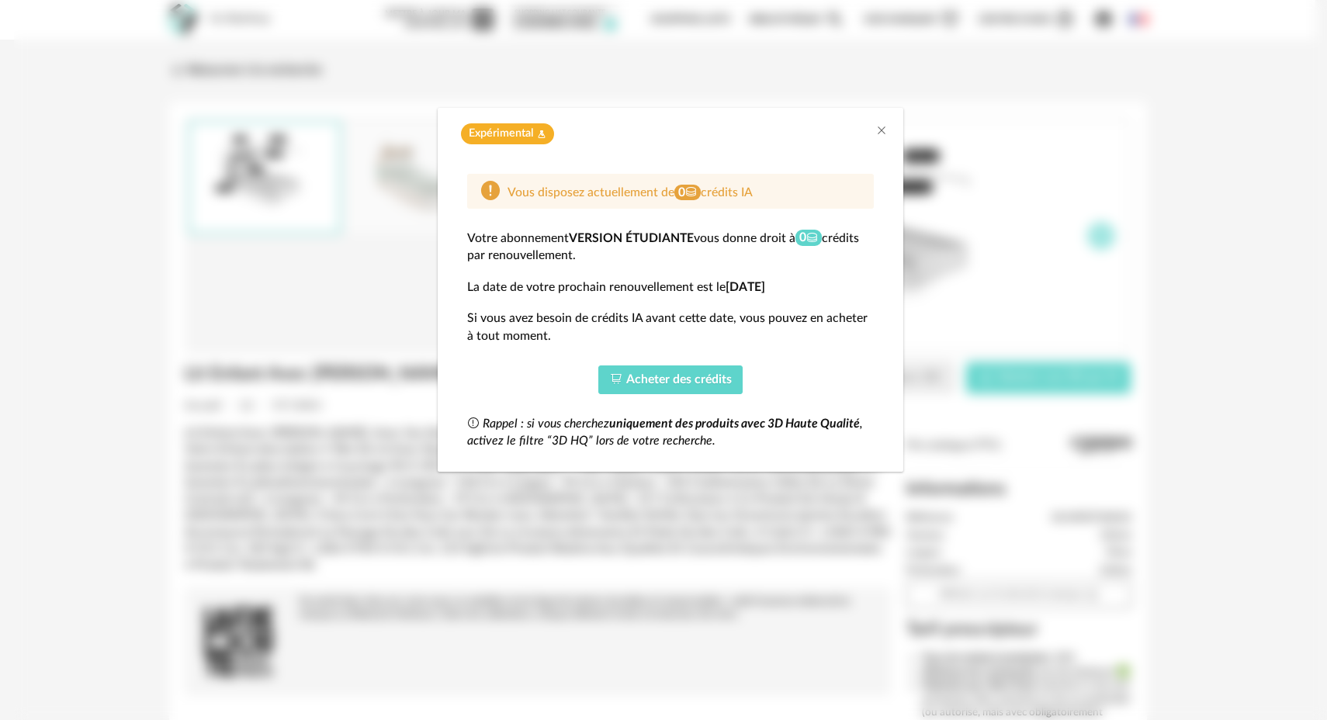
click at [526, 144] on span "Expérimental Flask icon" at bounding box center [507, 133] width 93 height 21
click at [527, 137] on span "Expérimental" at bounding box center [501, 133] width 64 height 15
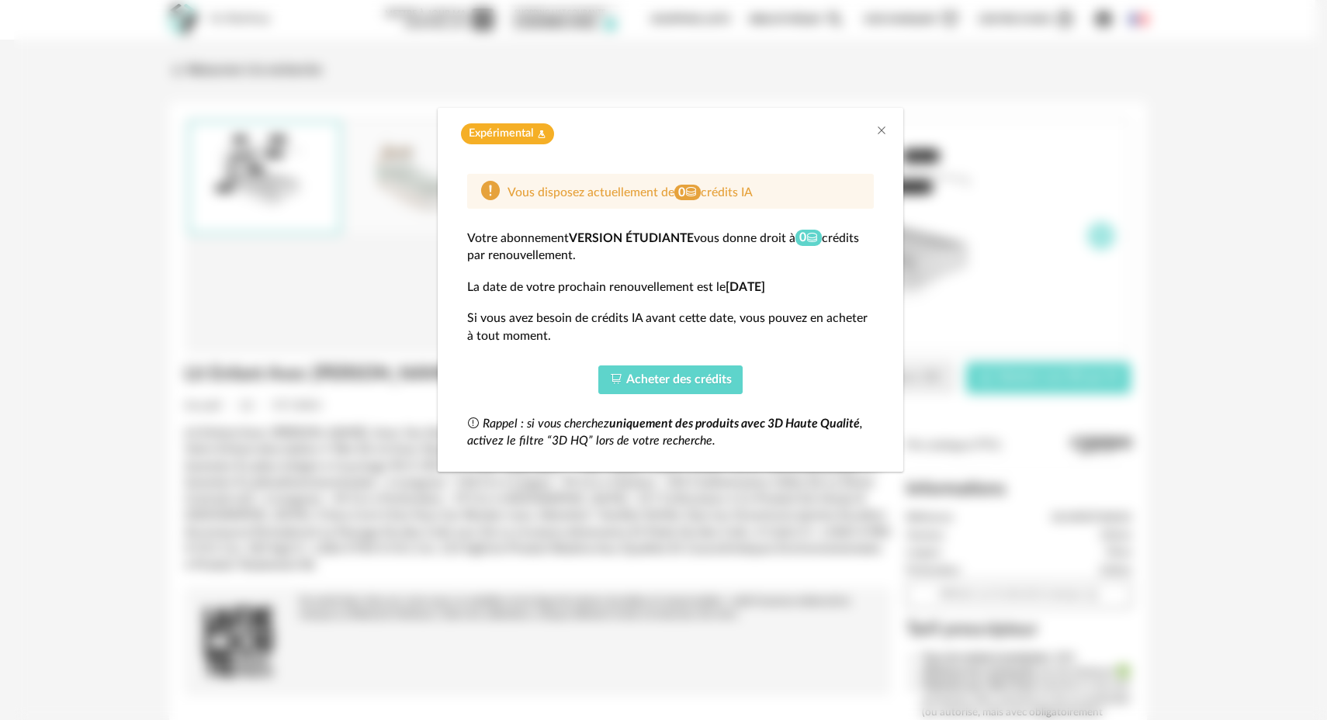
click at [506, 190] on div "Vous disposez actuellement de 0 crédits IA" at bounding box center [630, 191] width 258 height 23
click at [798, 359] on div "Vous disposez actuellement de 0 crédits IA Votre abonnement Version étudiante v…" at bounding box center [670, 312] width 407 height 276
click at [881, 133] on icon "Close" at bounding box center [881, 130] width 12 height 12
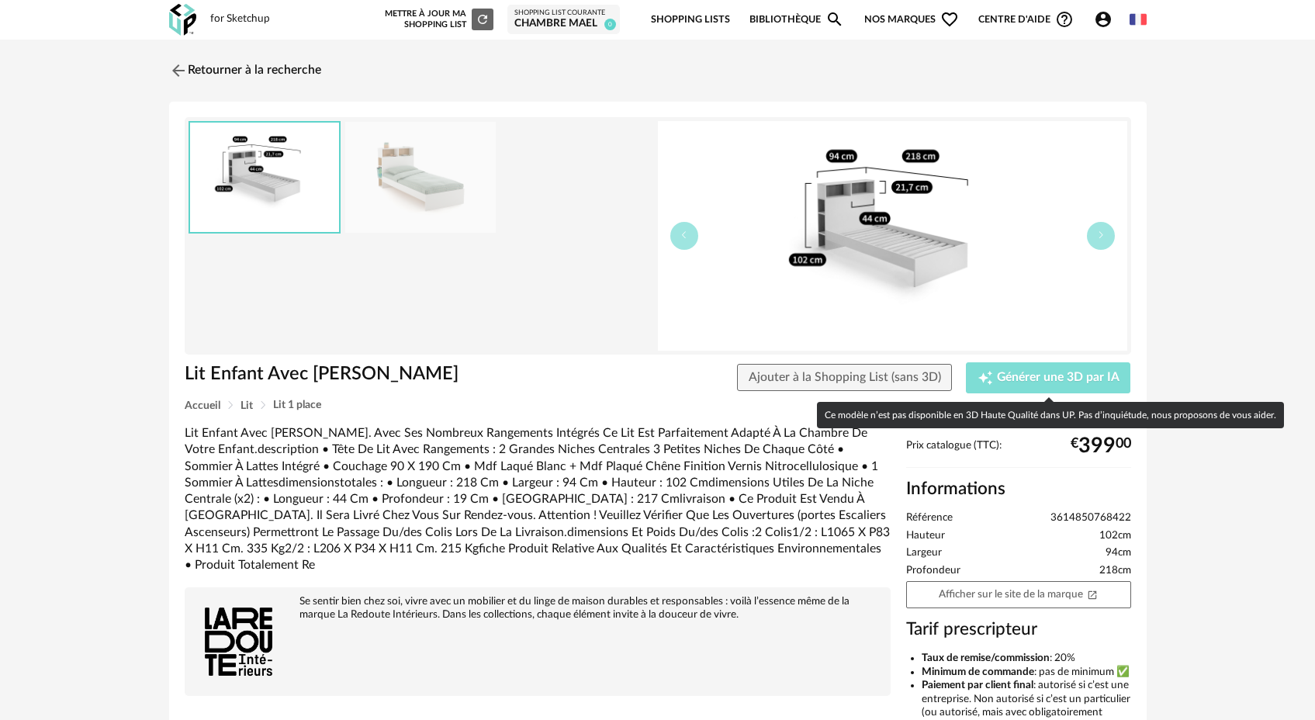
click at [1017, 372] on span "Générer une 3D par IA" at bounding box center [1058, 378] width 123 height 12
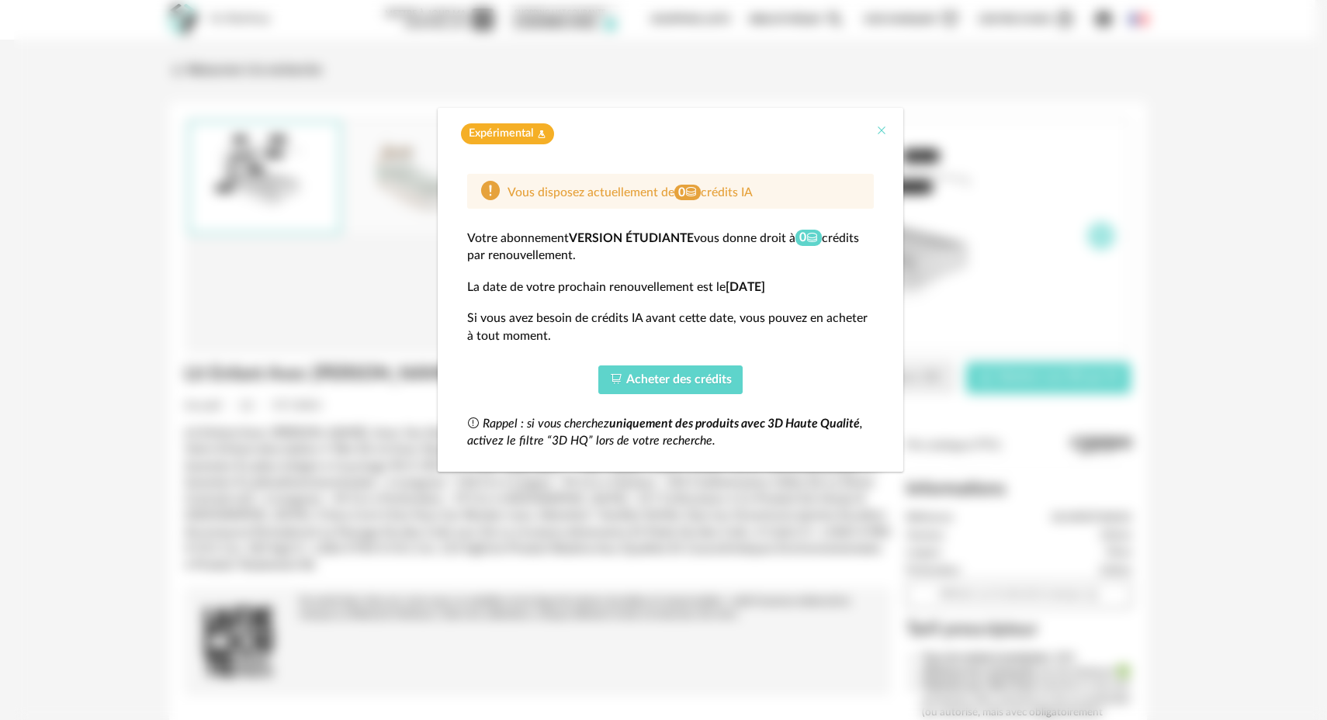
click at [882, 133] on icon "Close" at bounding box center [881, 130] width 12 height 12
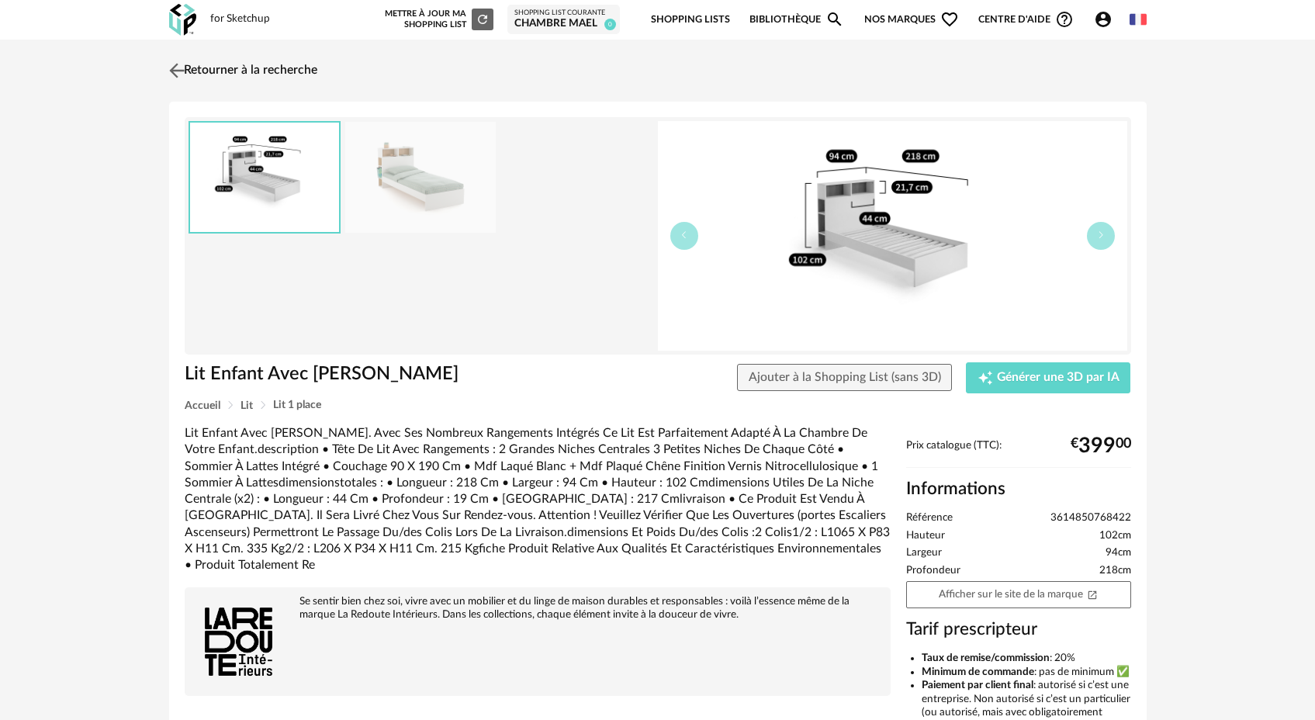
click at [175, 71] on img at bounding box center [176, 70] width 23 height 23
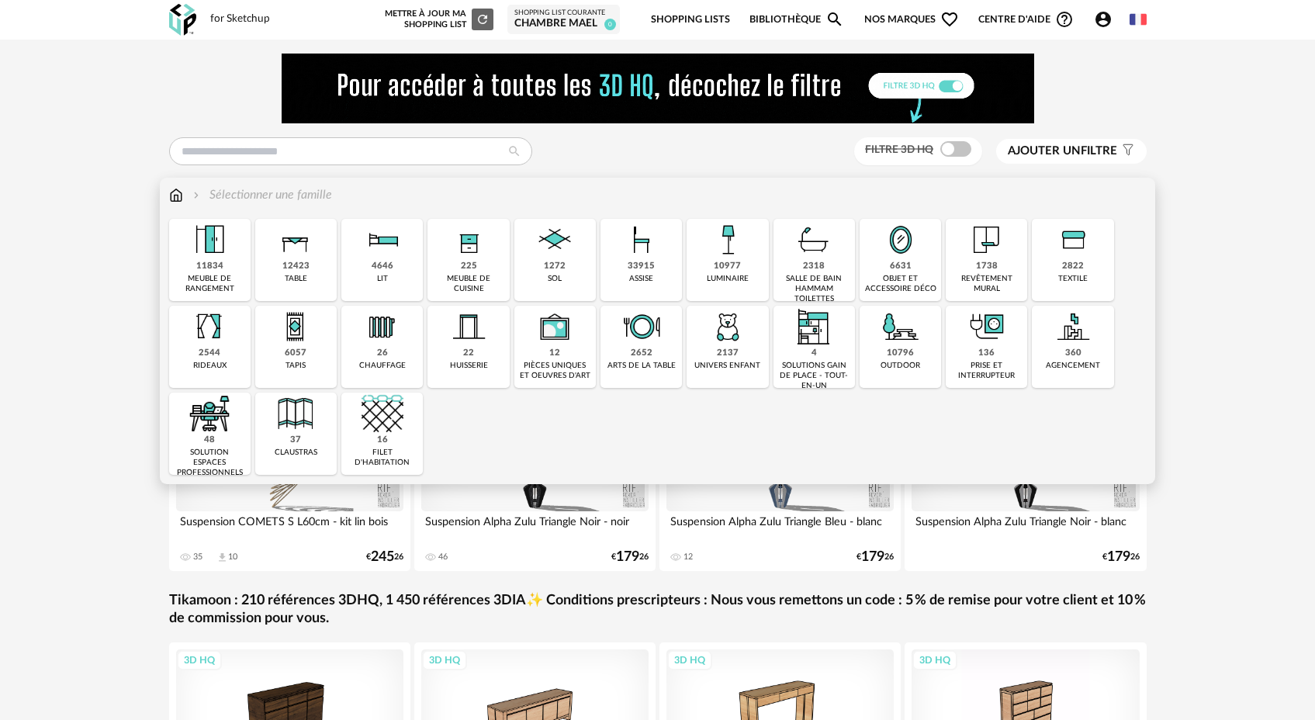
click at [385, 267] on div "4646" at bounding box center [383, 267] width 22 height 12
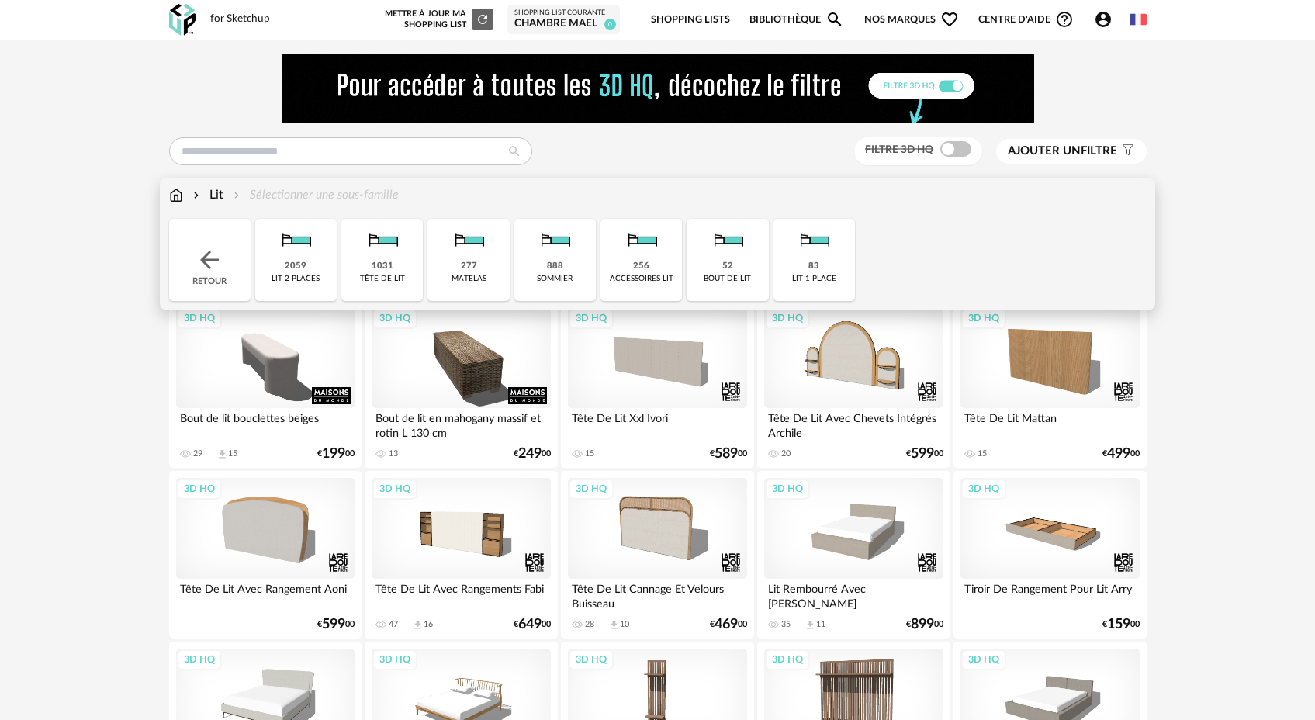
click at [214, 196] on div "Lit" at bounding box center [206, 195] width 33 height 18
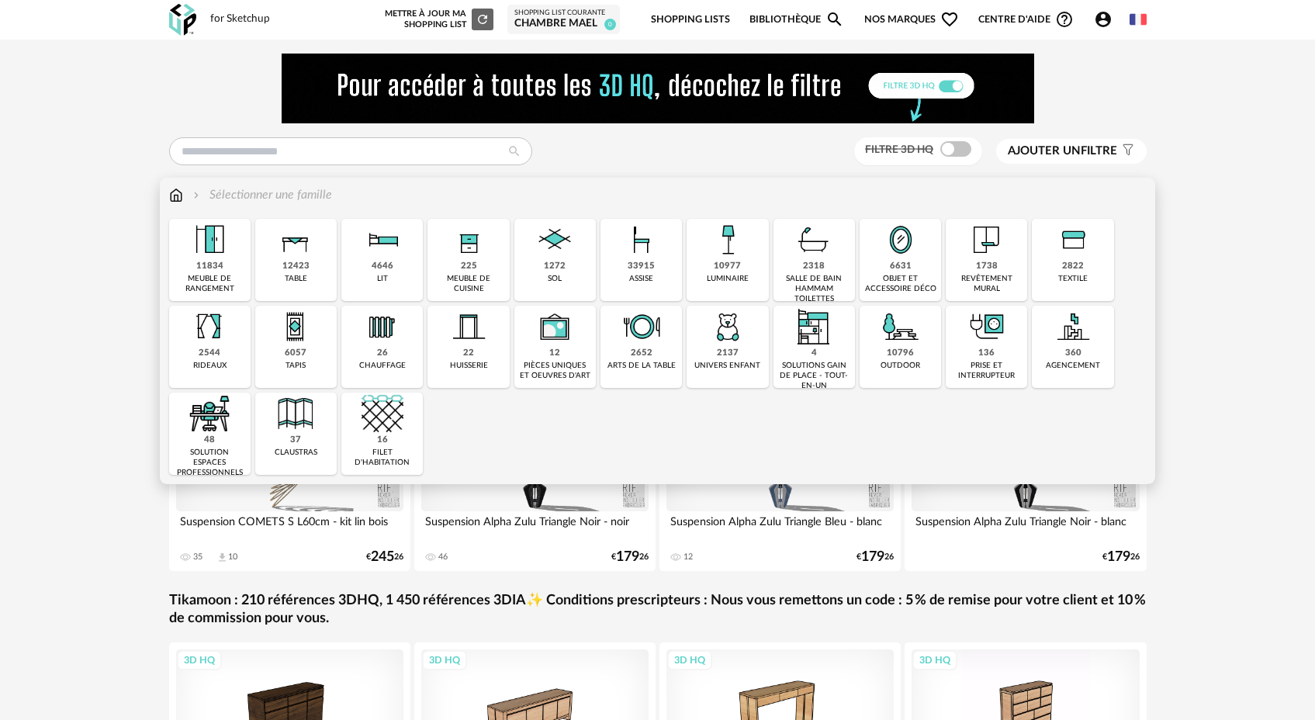
click at [387, 275] on div "lit" at bounding box center [382, 279] width 11 height 10
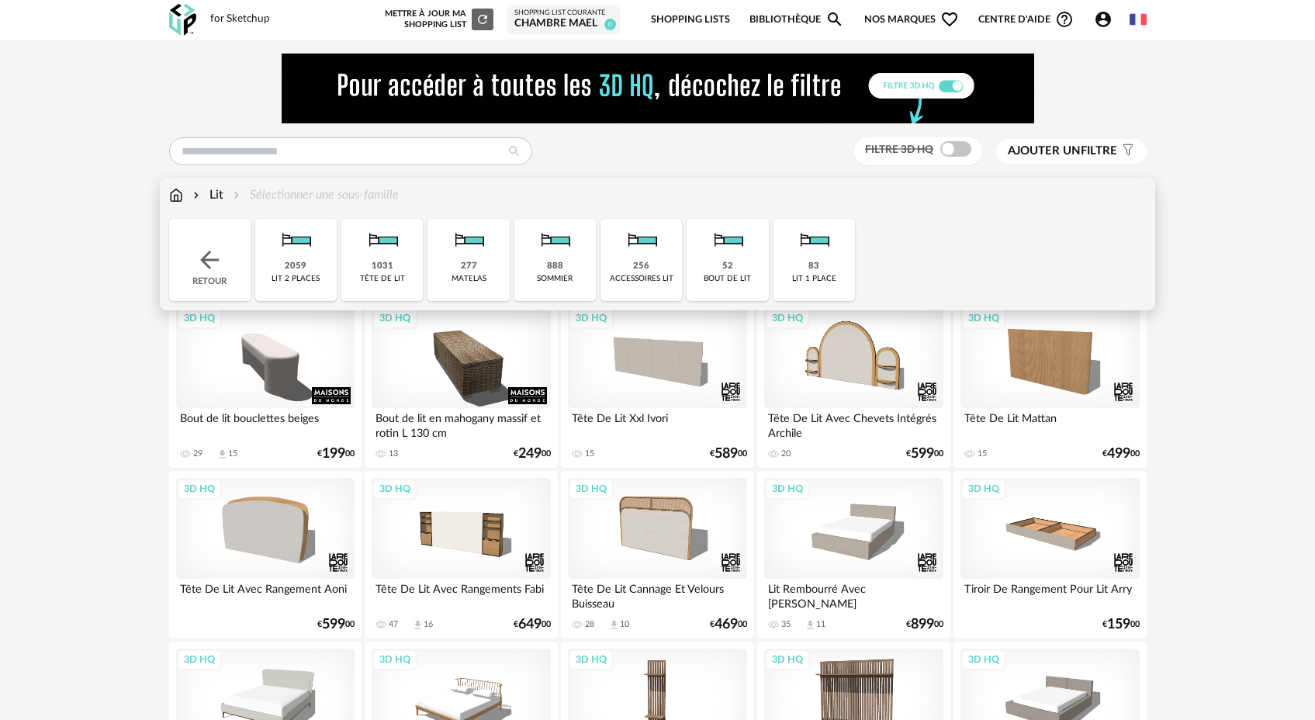
click at [813, 273] on div "83 lit 1 place" at bounding box center [814, 260] width 81 height 82
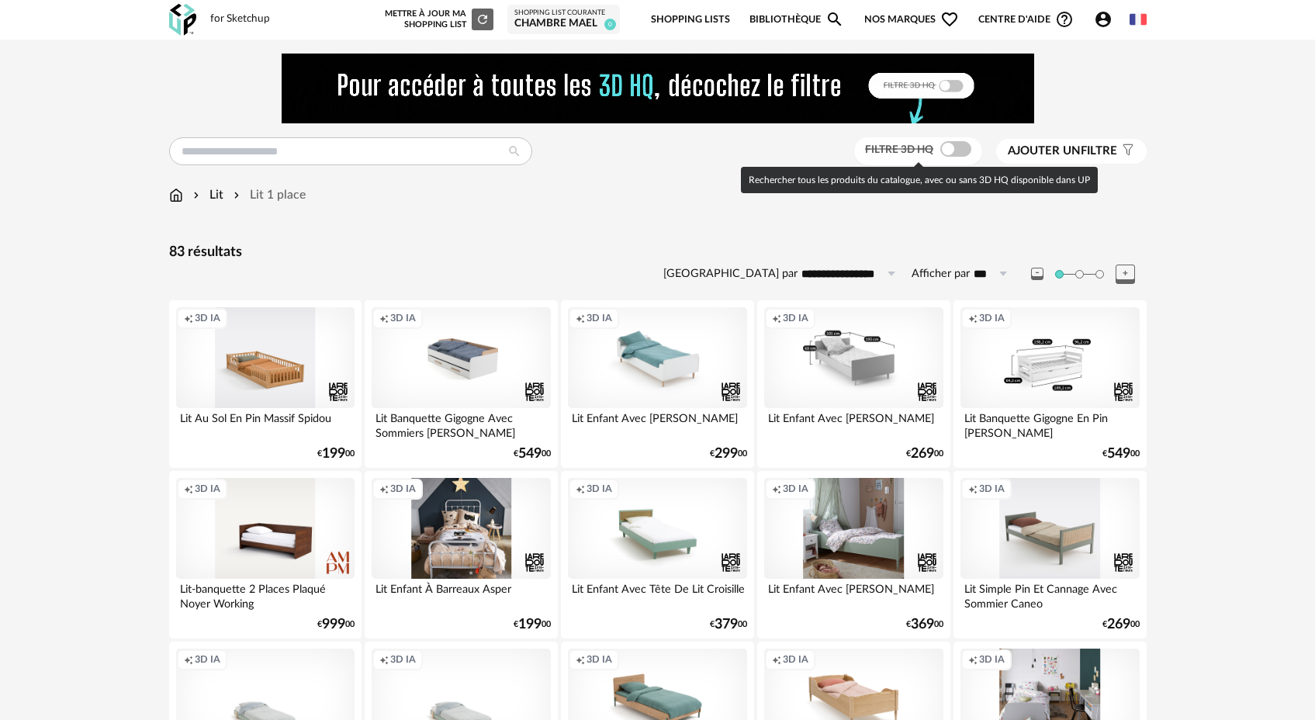
click at [946, 153] on span at bounding box center [955, 149] width 31 height 16
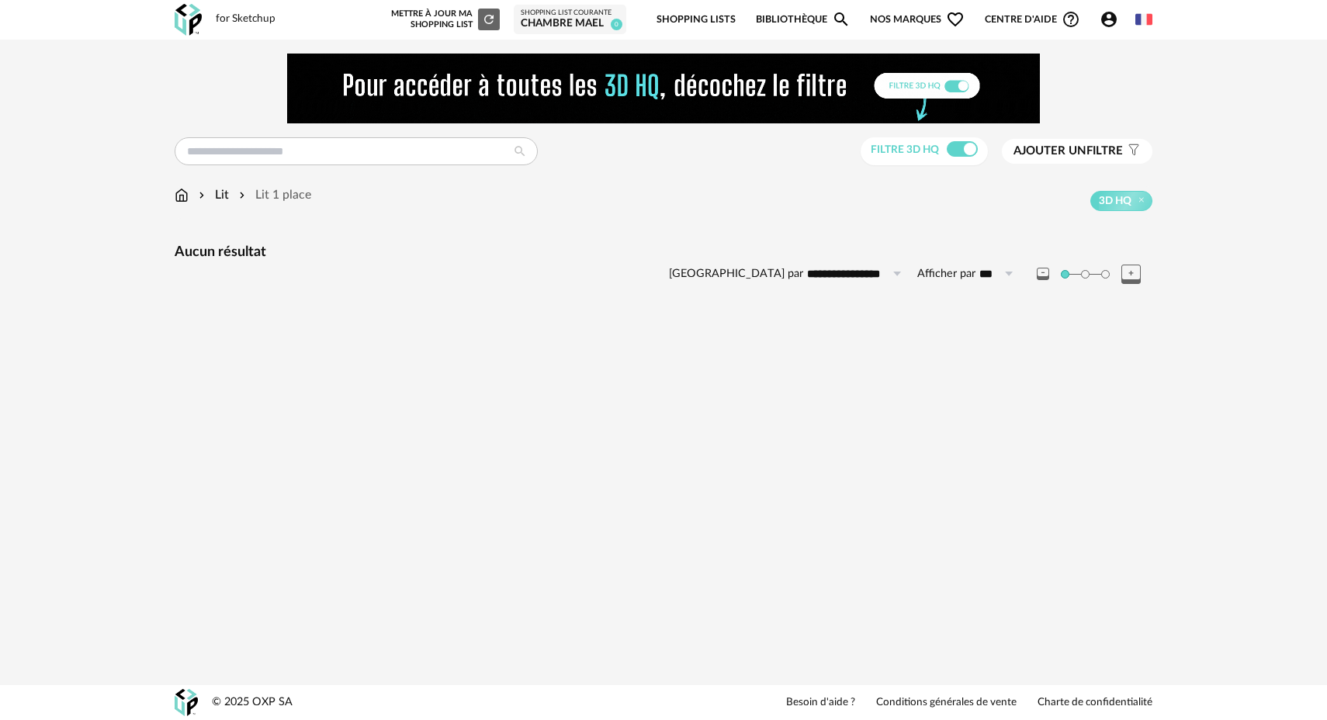
click at [1115, 201] on span "3D HQ" at bounding box center [1115, 201] width 33 height 14
click at [1137, 204] on icon at bounding box center [1142, 200] width 10 height 10
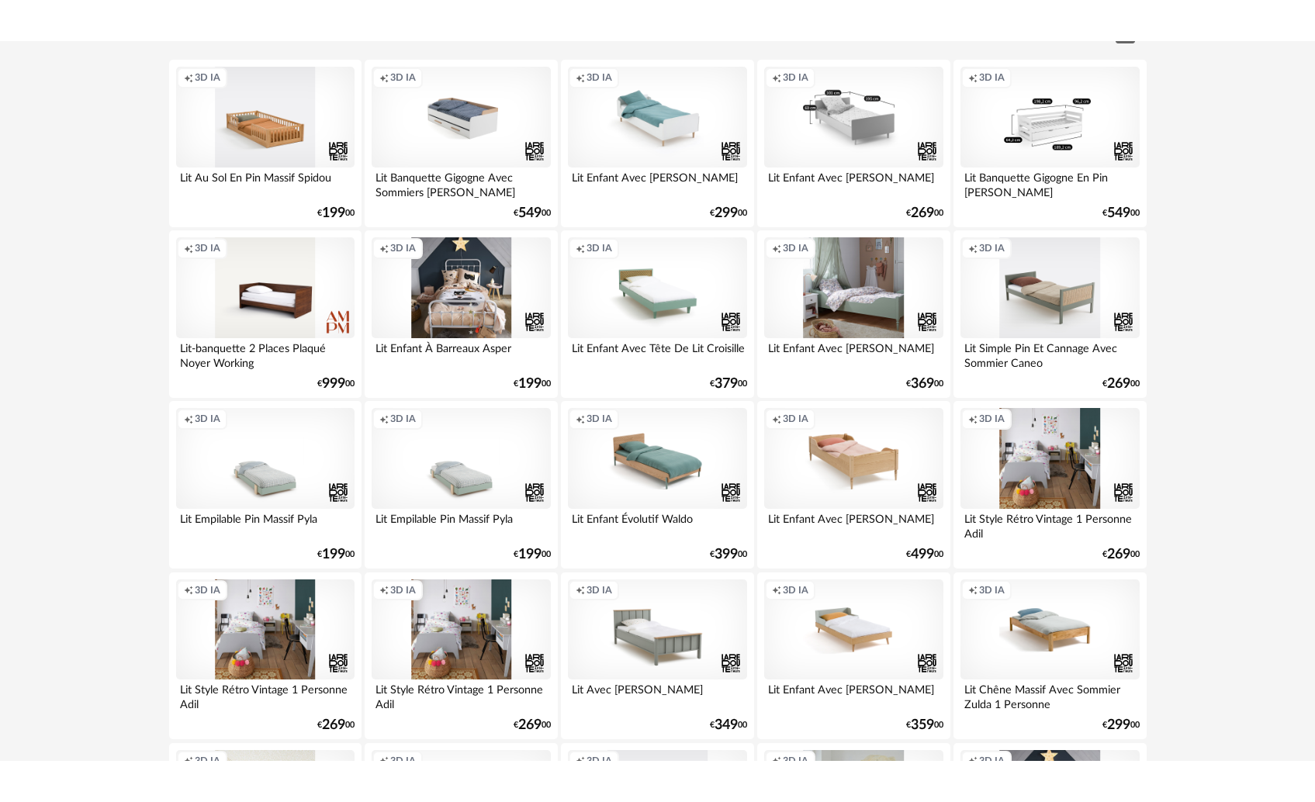
scroll to position [355, 0]
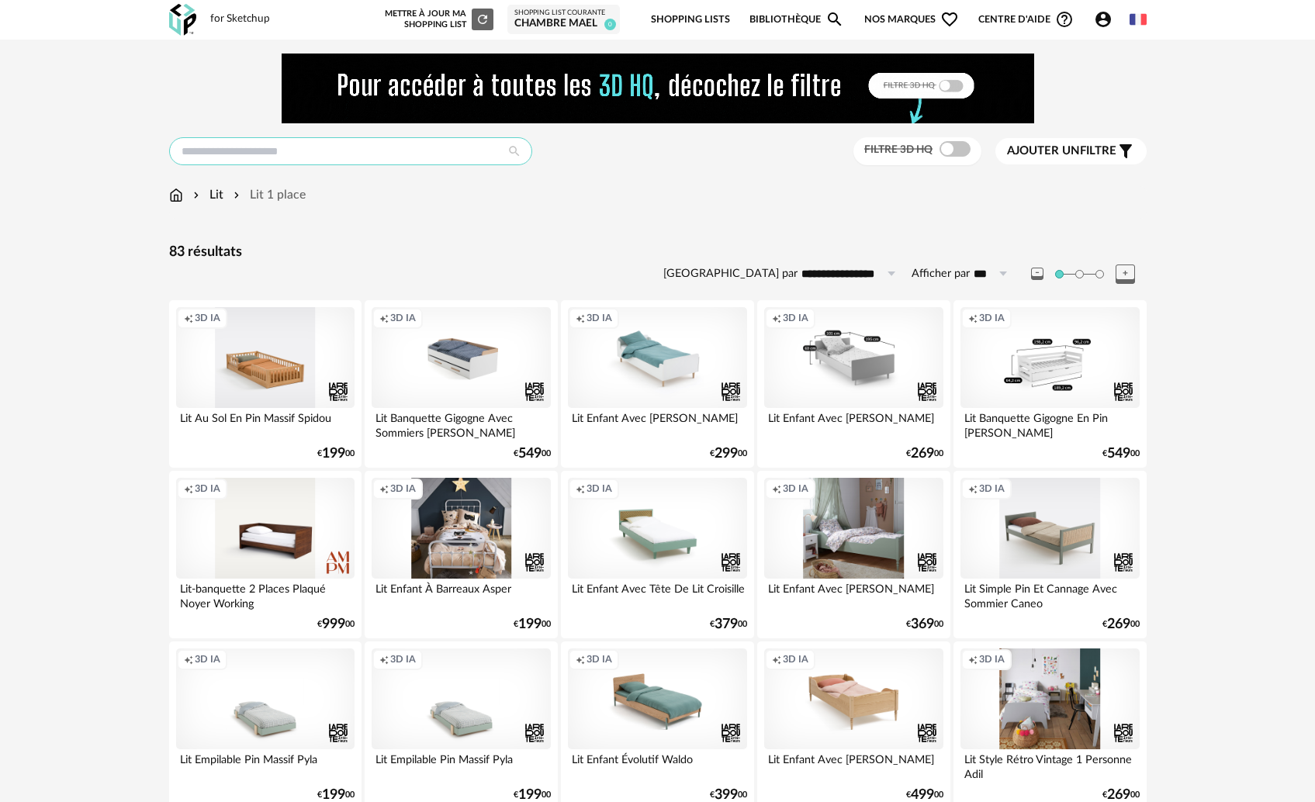
drag, startPoint x: 290, startPoint y: 155, endPoint x: 289, endPoint y: 147, distance: 8.6
click at [290, 155] on input "text" at bounding box center [350, 151] width 363 height 28
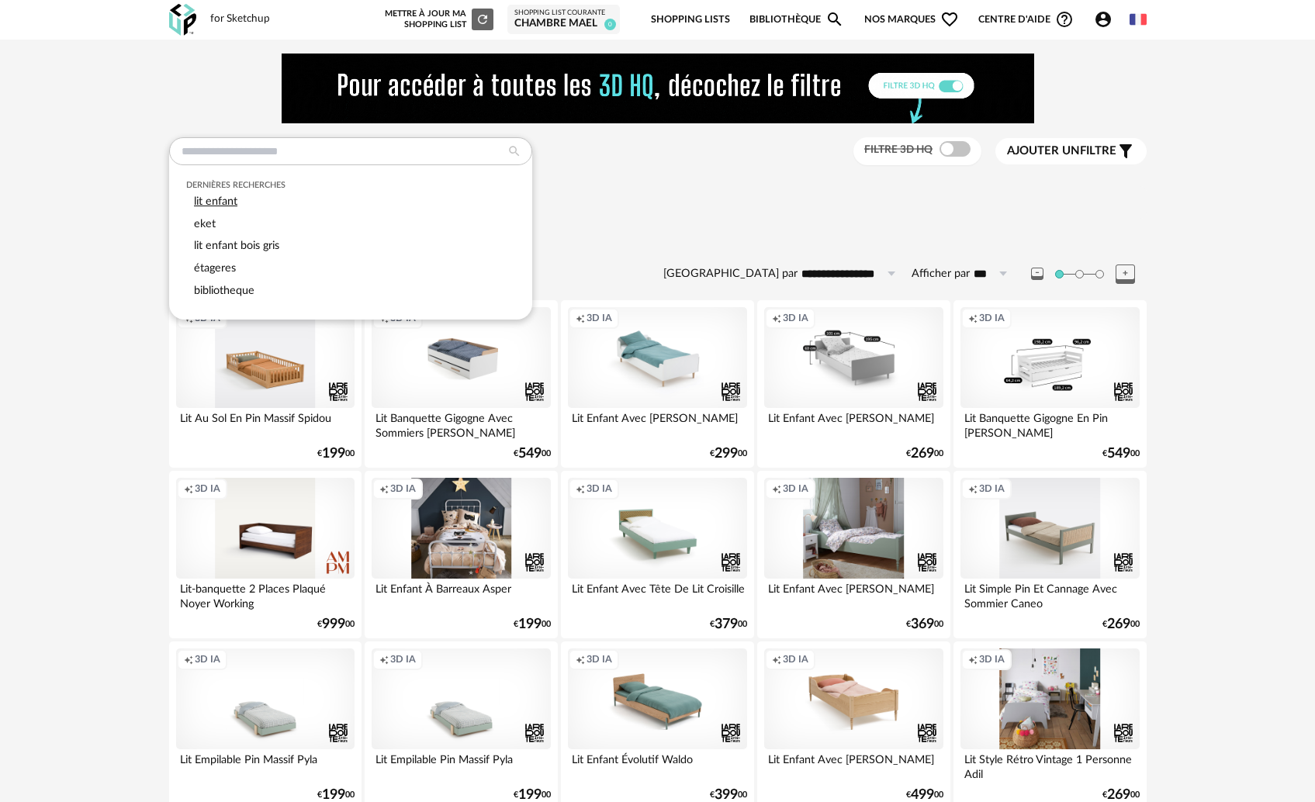
click at [237, 205] on span "lit enfant" at bounding box center [215, 202] width 43 height 12
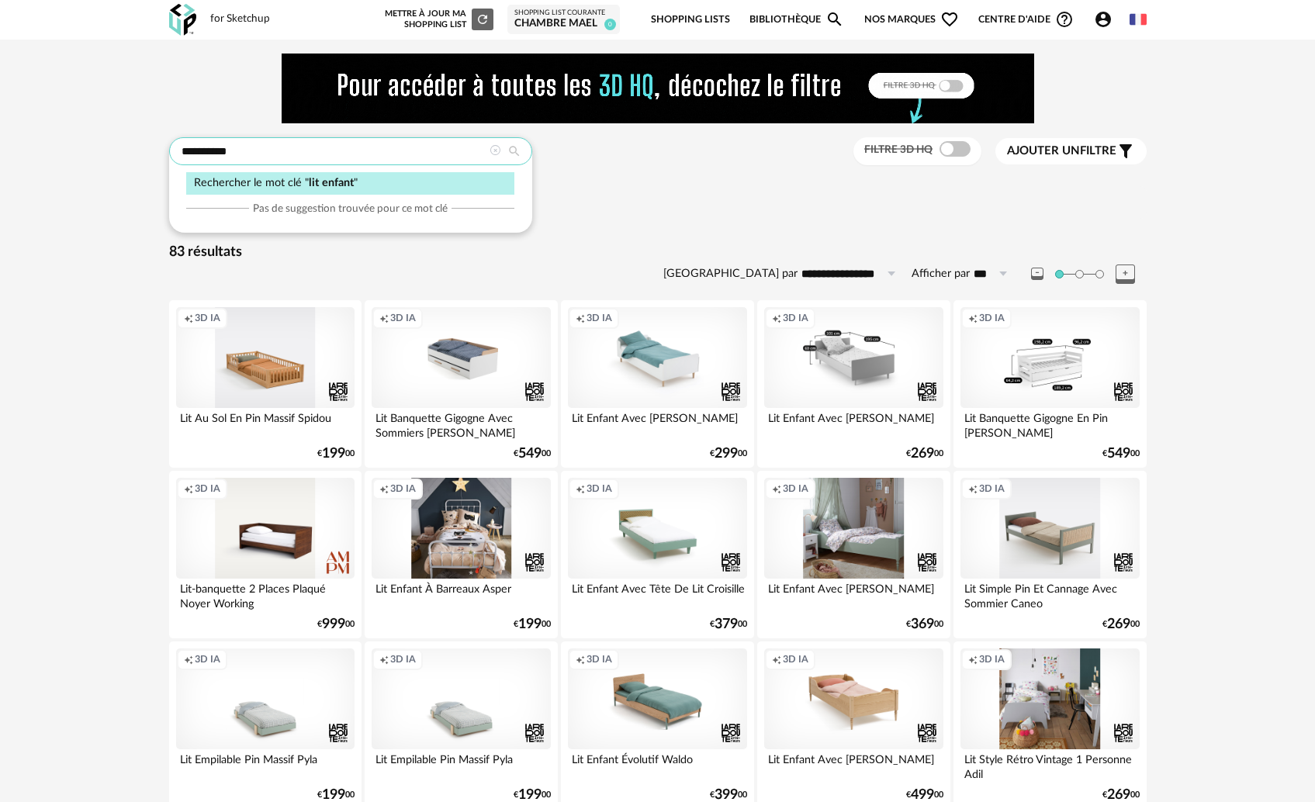
type input "**********"
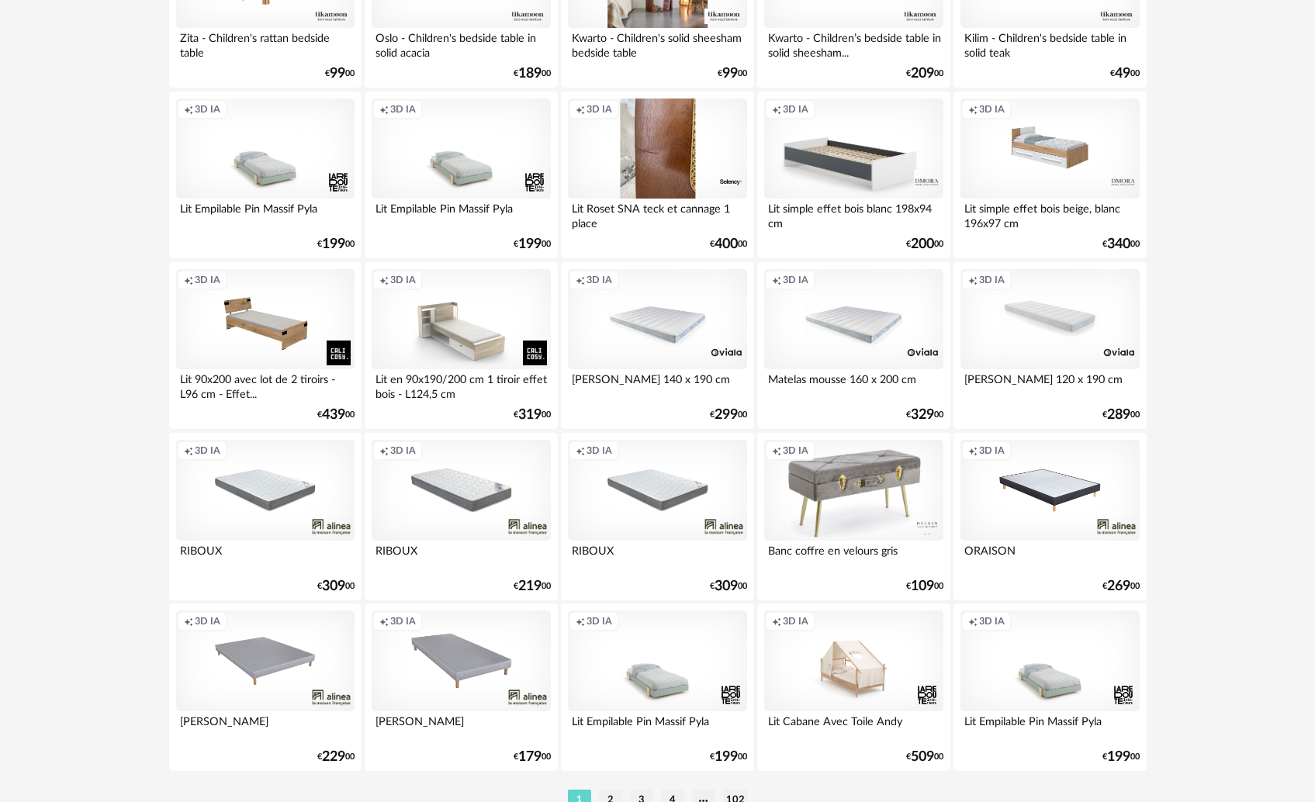
scroll to position [3027, 0]
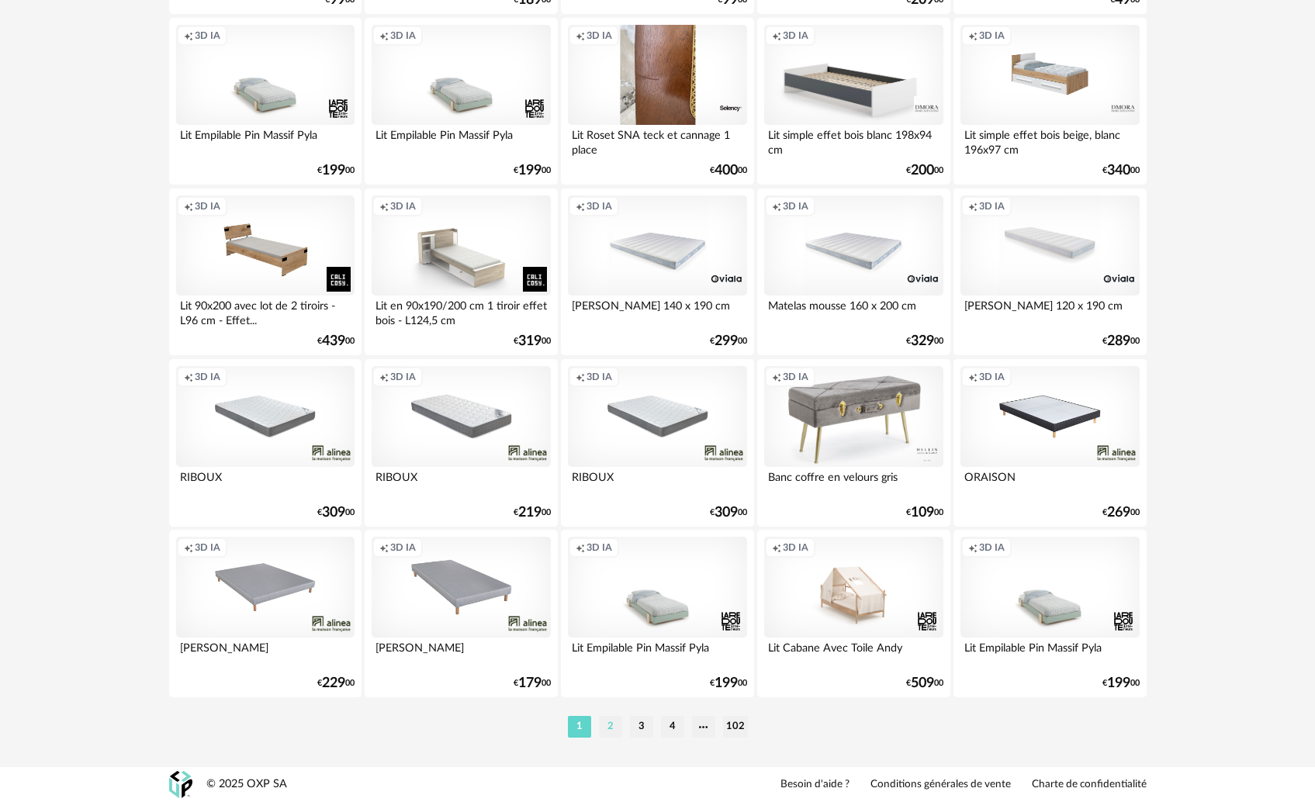
click at [612, 730] on li "2" at bounding box center [610, 727] width 23 height 22
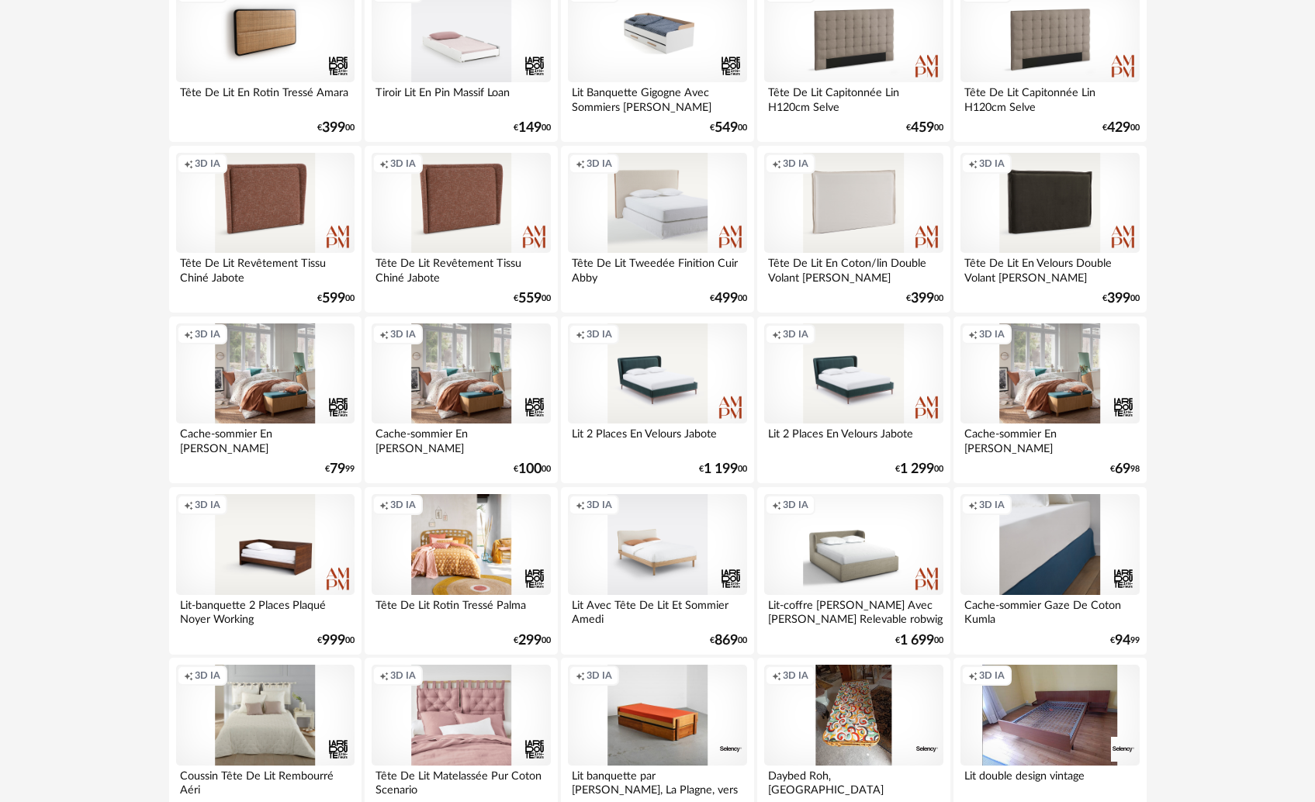
scroll to position [3027, 0]
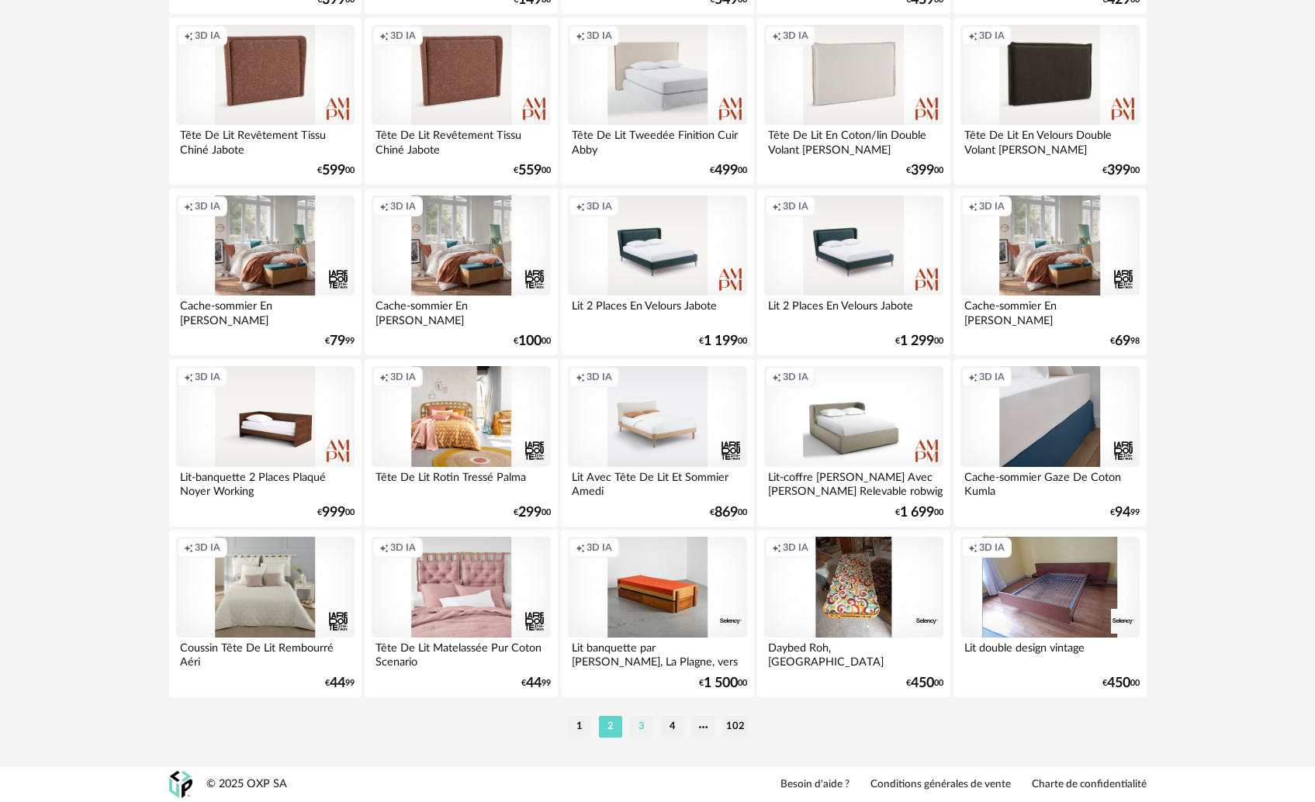
click at [644, 731] on li "3" at bounding box center [641, 727] width 23 height 22
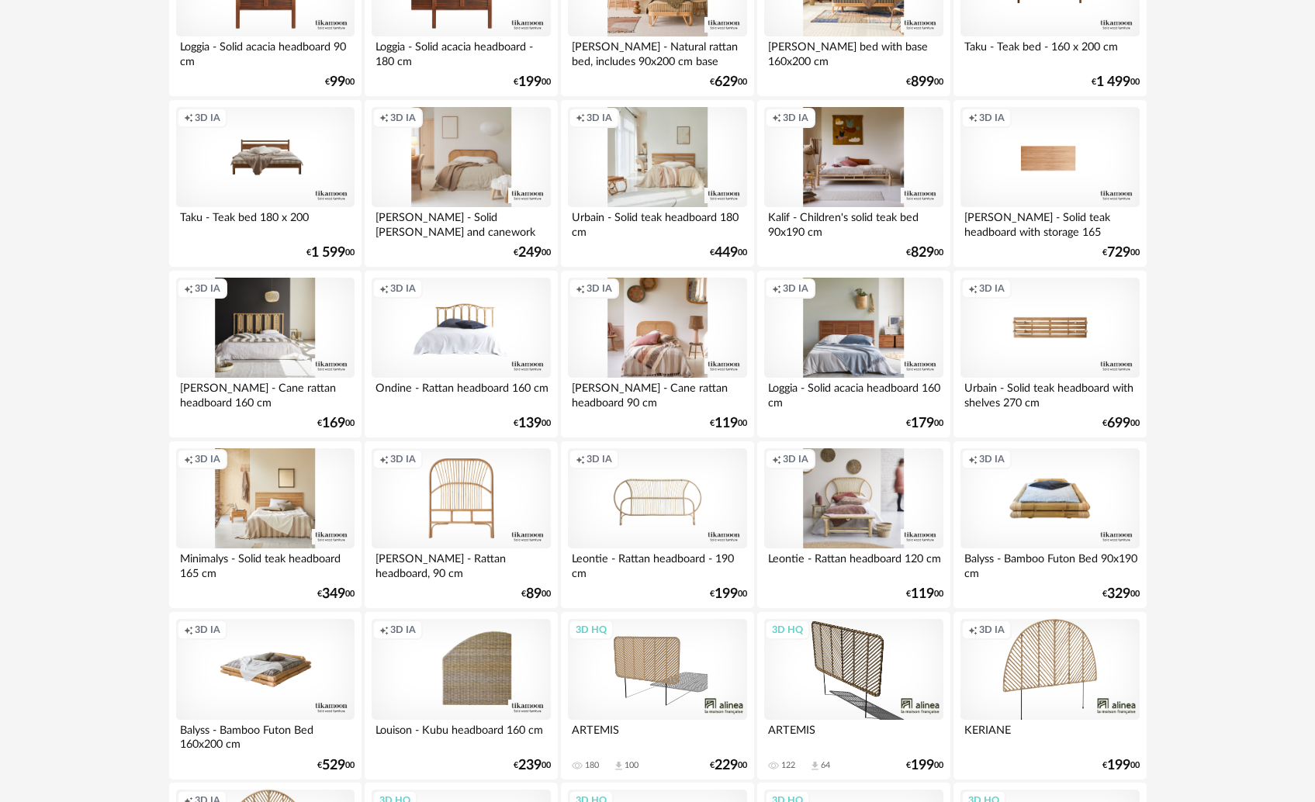
scroll to position [3027, 0]
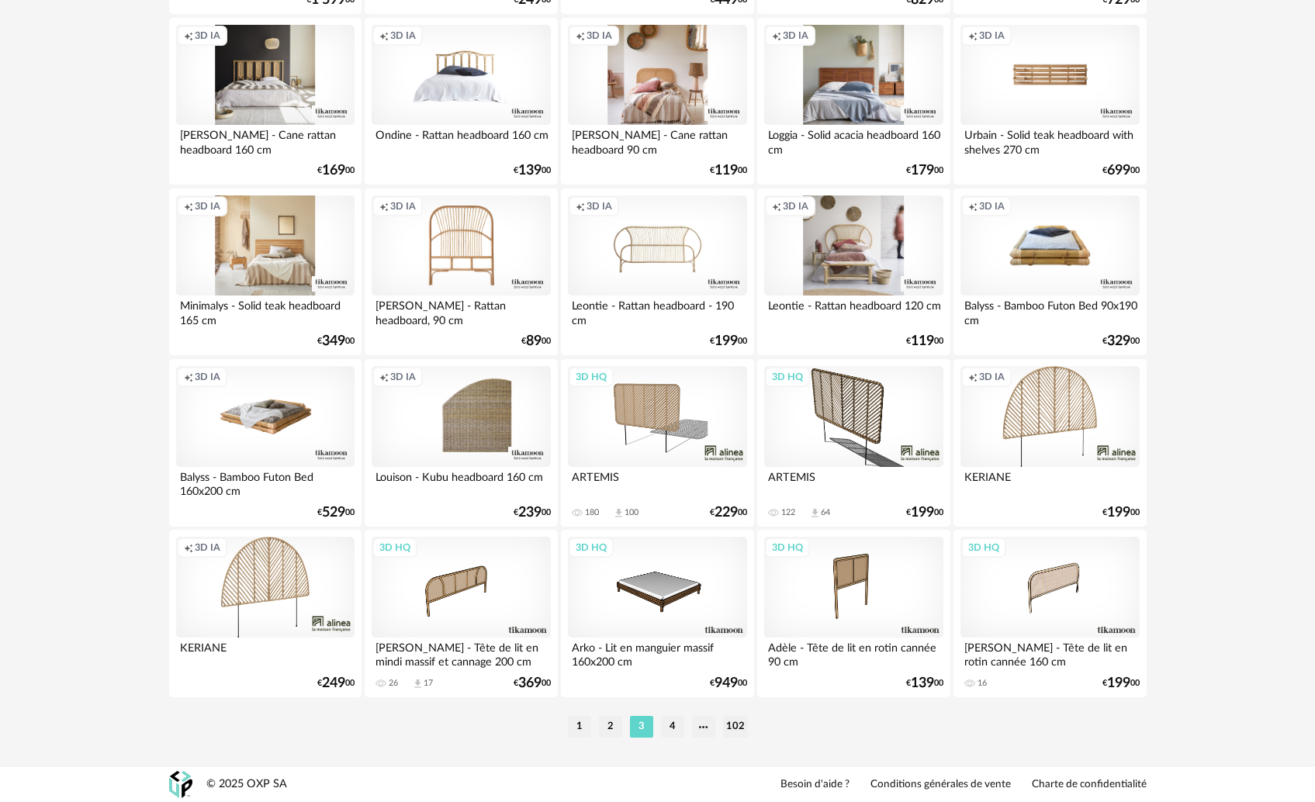
click at [673, 728] on li "4" at bounding box center [672, 727] width 23 height 22
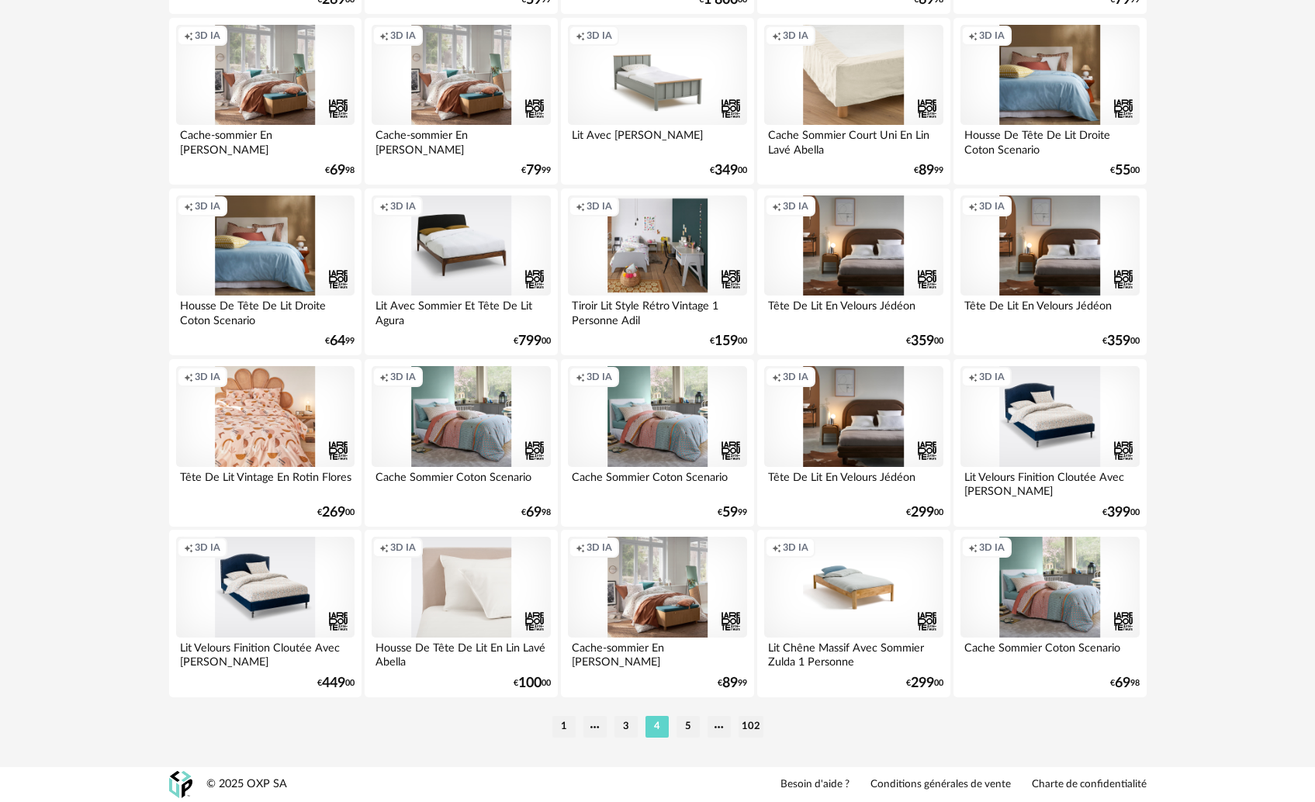
scroll to position [3027, 0]
drag, startPoint x: 567, startPoint y: 725, endPoint x: 601, endPoint y: 689, distance: 49.4
click at [570, 724] on li "1" at bounding box center [563, 727] width 23 height 22
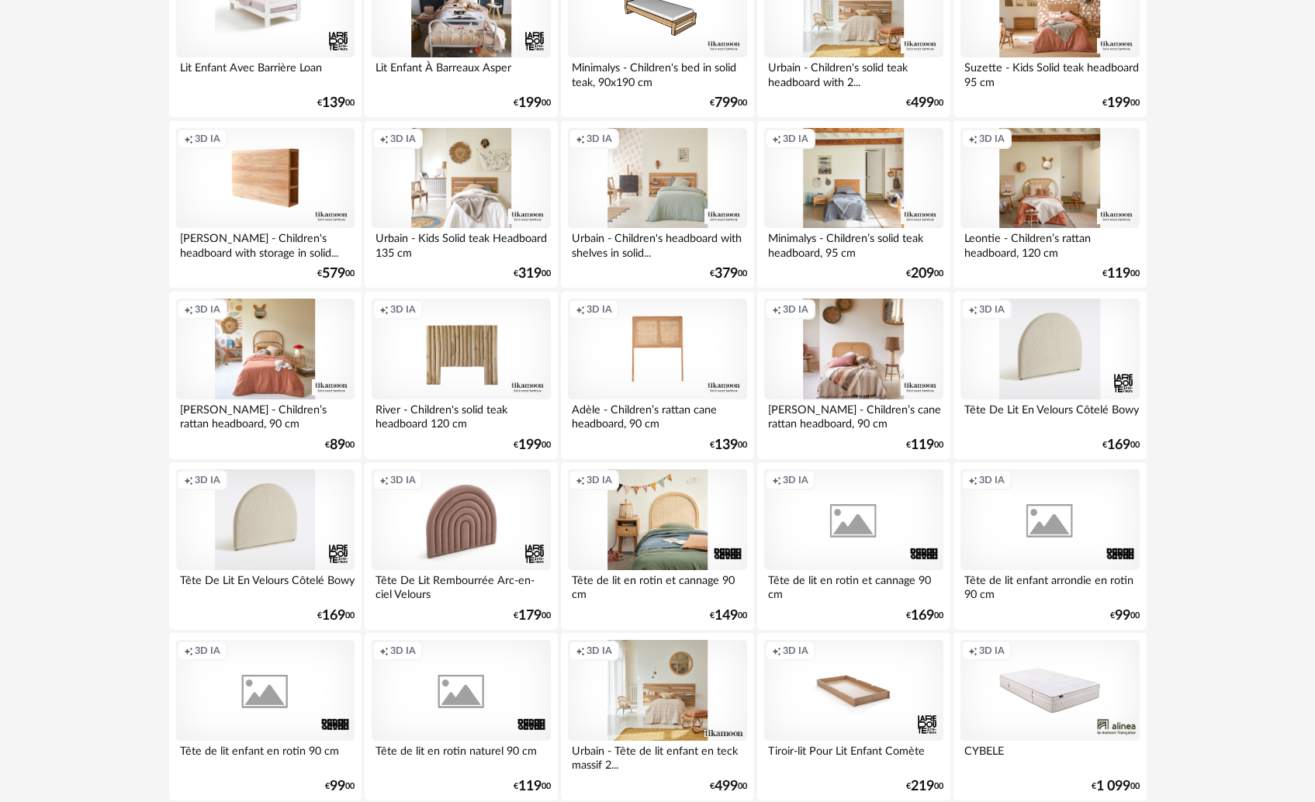
scroll to position [943, 0]
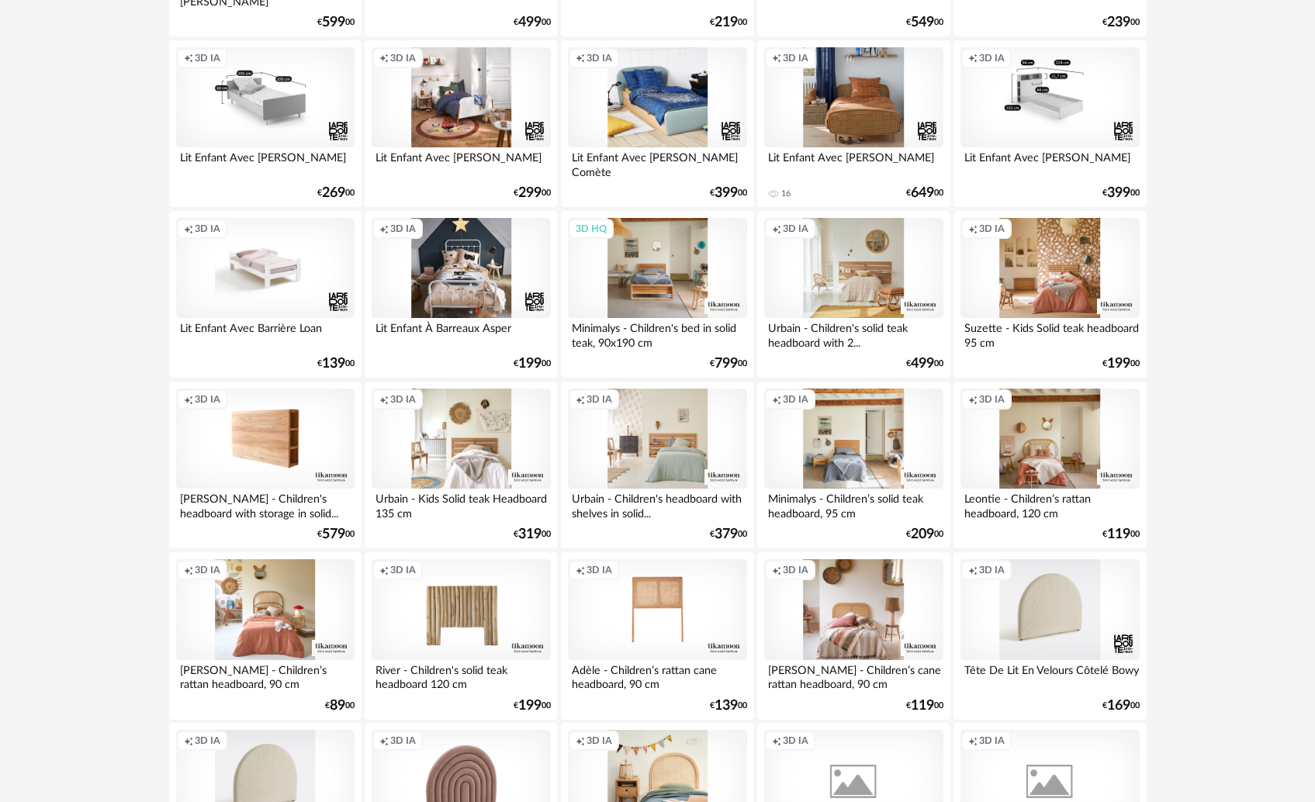
click at [648, 289] on div "3D HQ" at bounding box center [657, 268] width 178 height 101
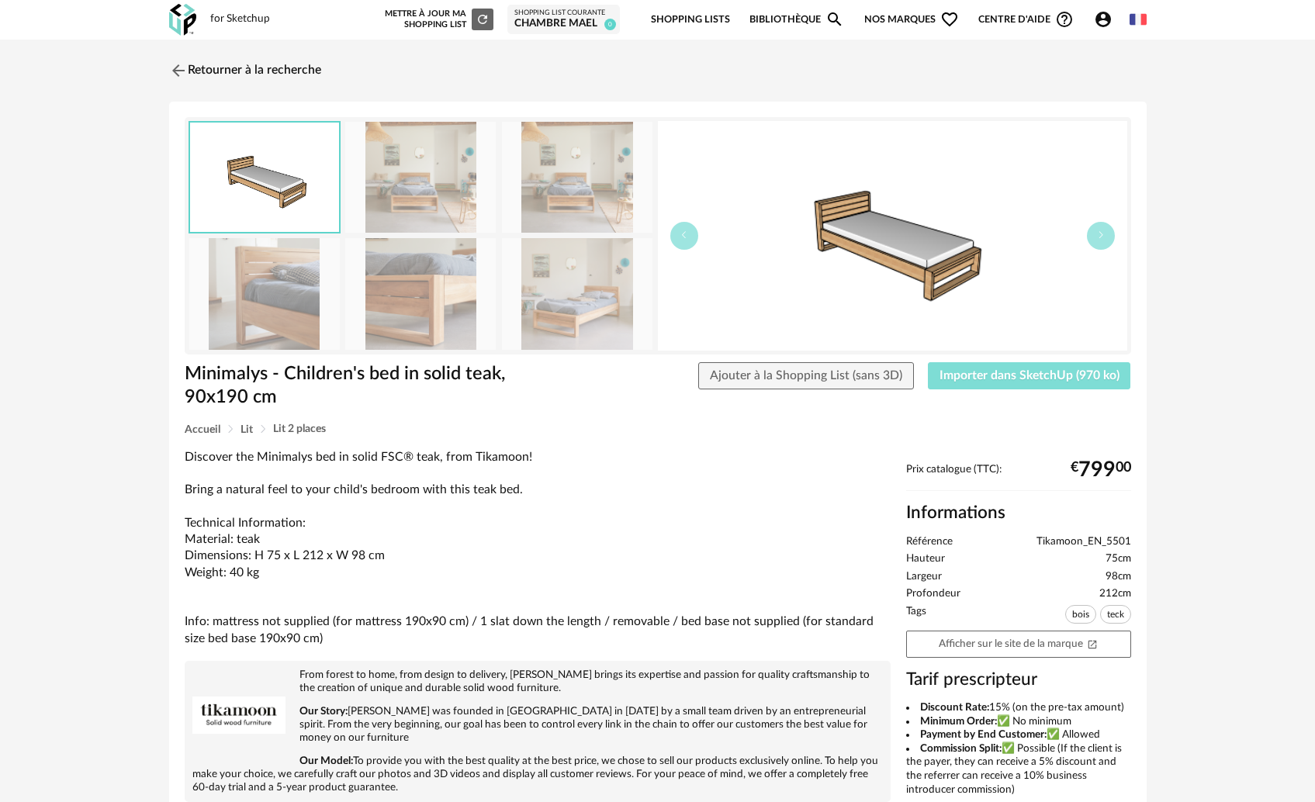
click at [1013, 374] on span "Importer dans SketchUp (970 ko)" at bounding box center [1030, 375] width 180 height 12
